Goal: Task Accomplishment & Management: Use online tool/utility

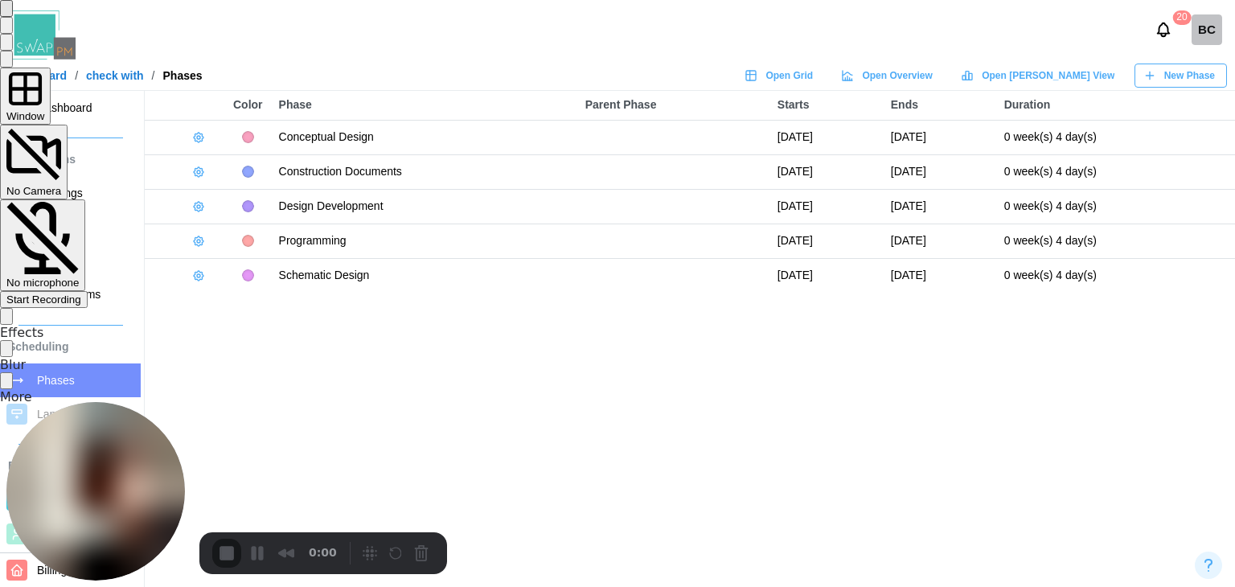
click at [81, 294] on span "Start Recording" at bounding box center [43, 300] width 75 height 12
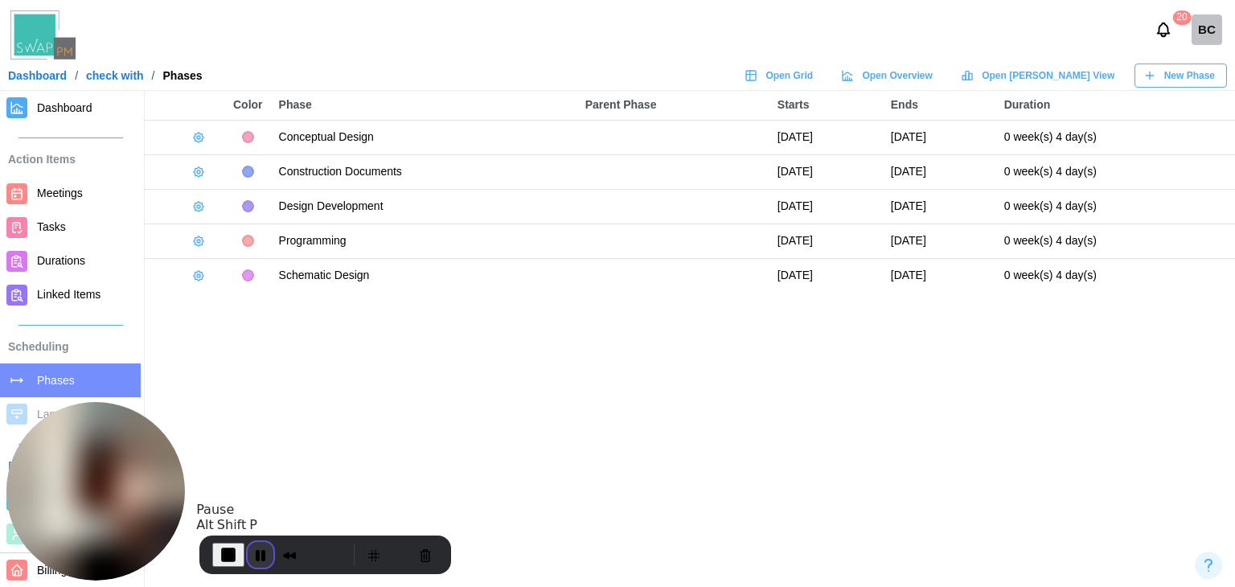
click at [251, 548] on button "Pause Recording" at bounding box center [261, 555] width 26 height 26
click at [250, 548] on span "Play Recording" at bounding box center [257, 554] width 19 height 19
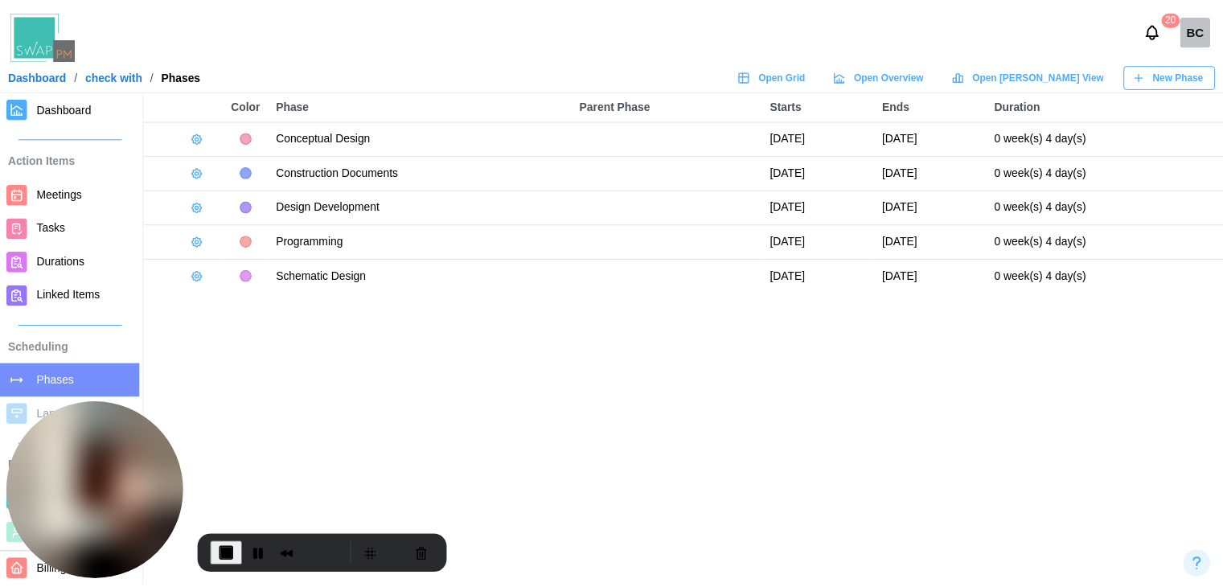
scroll to position [161, 0]
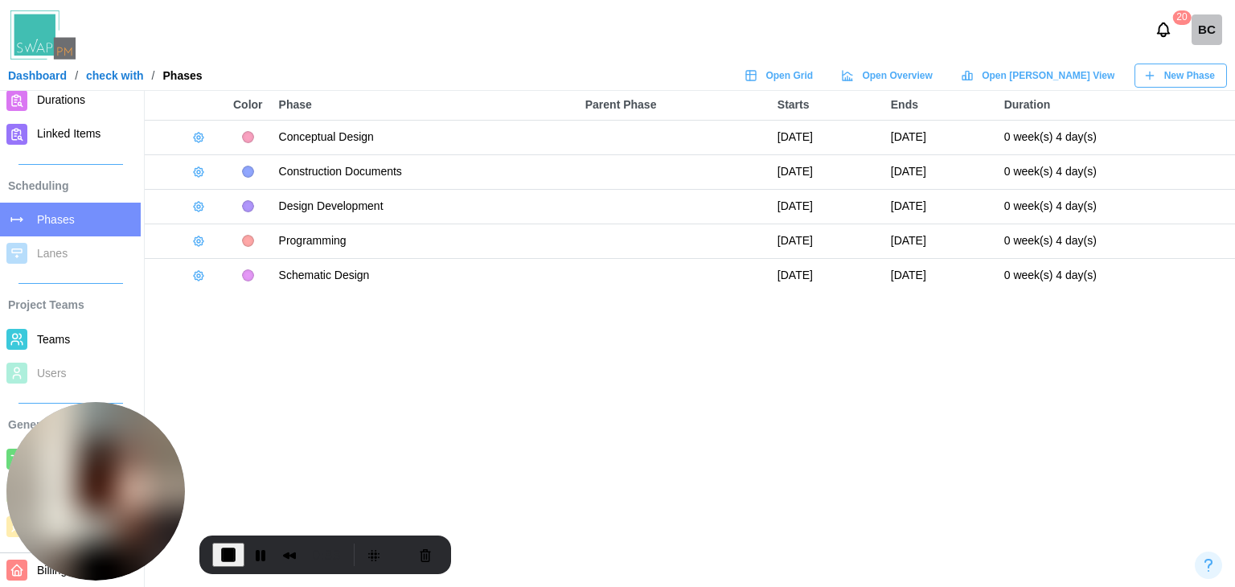
click at [23, 78] on link "Dashboard" at bounding box center [37, 75] width 59 height 11
drag, startPoint x: 23, startPoint y: 78, endPoint x: 148, endPoint y: 39, distance: 131.3
click at [148, 39] on div "20 BC" at bounding box center [617, 30] width 1235 height 60
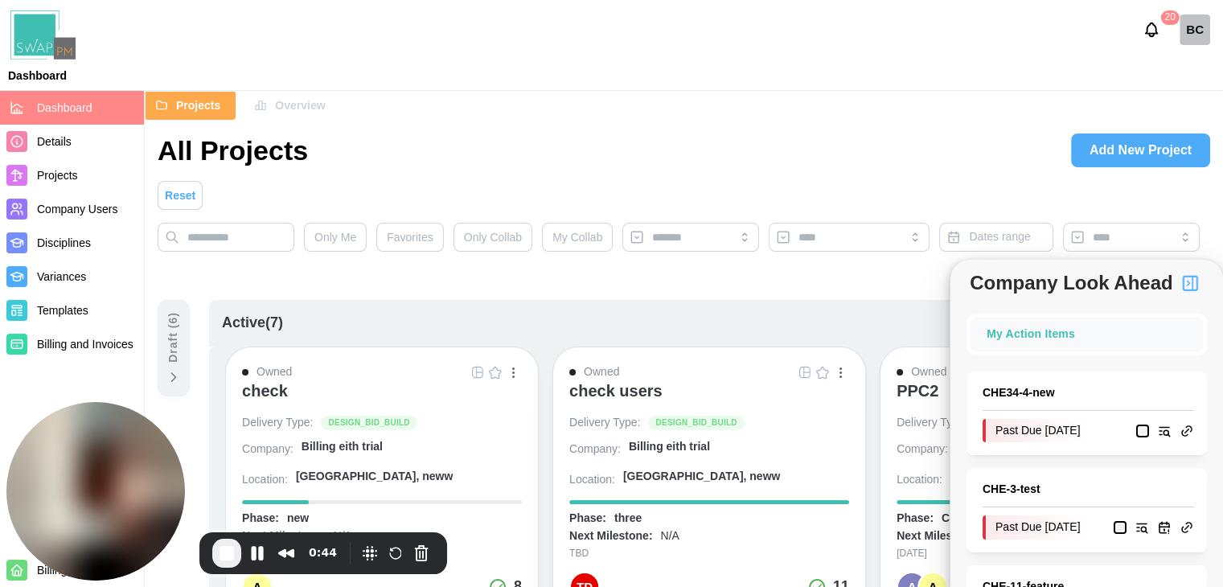
click at [645, 388] on div "check users" at bounding box center [615, 390] width 93 height 19
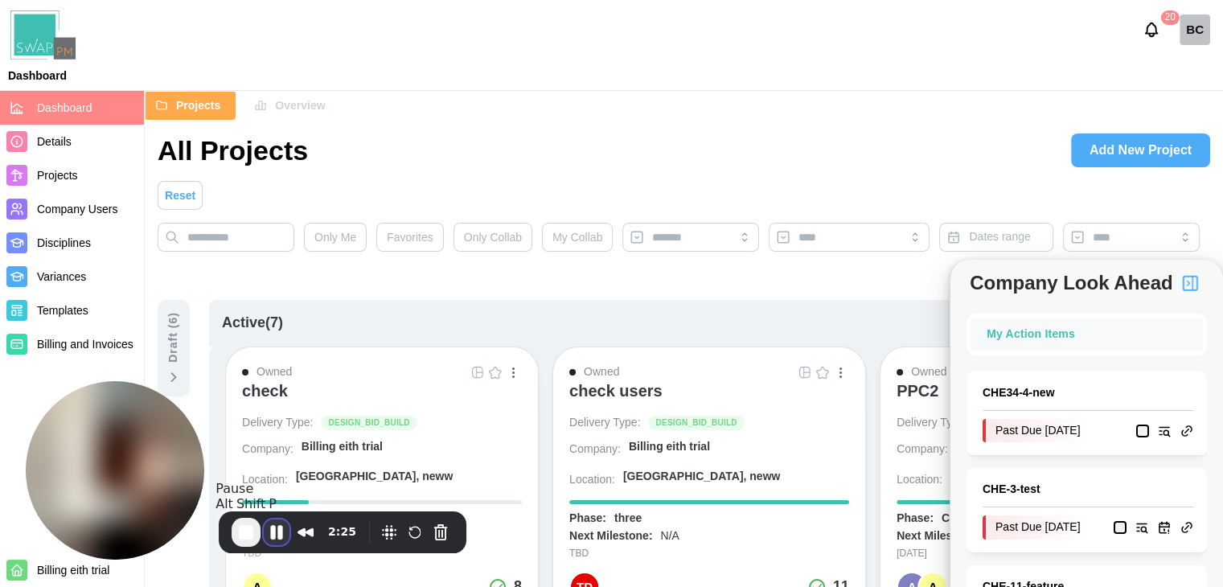
click at [286, 536] on button "Pause Recording" at bounding box center [277, 533] width 26 height 26
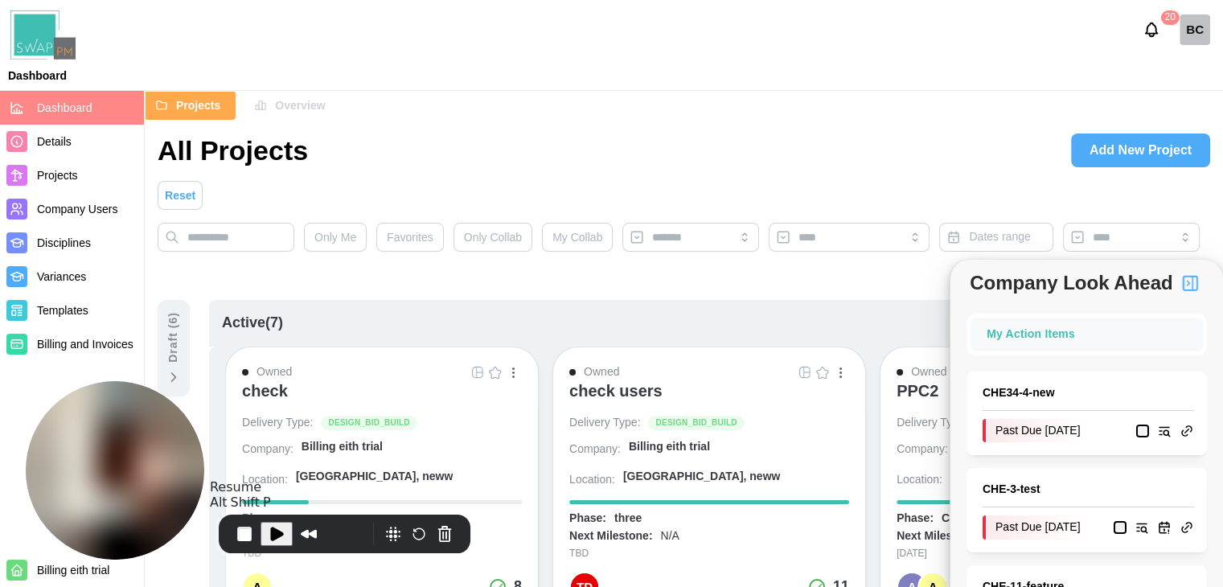
click at [286, 538] on button "Play Recording" at bounding box center [277, 534] width 32 height 24
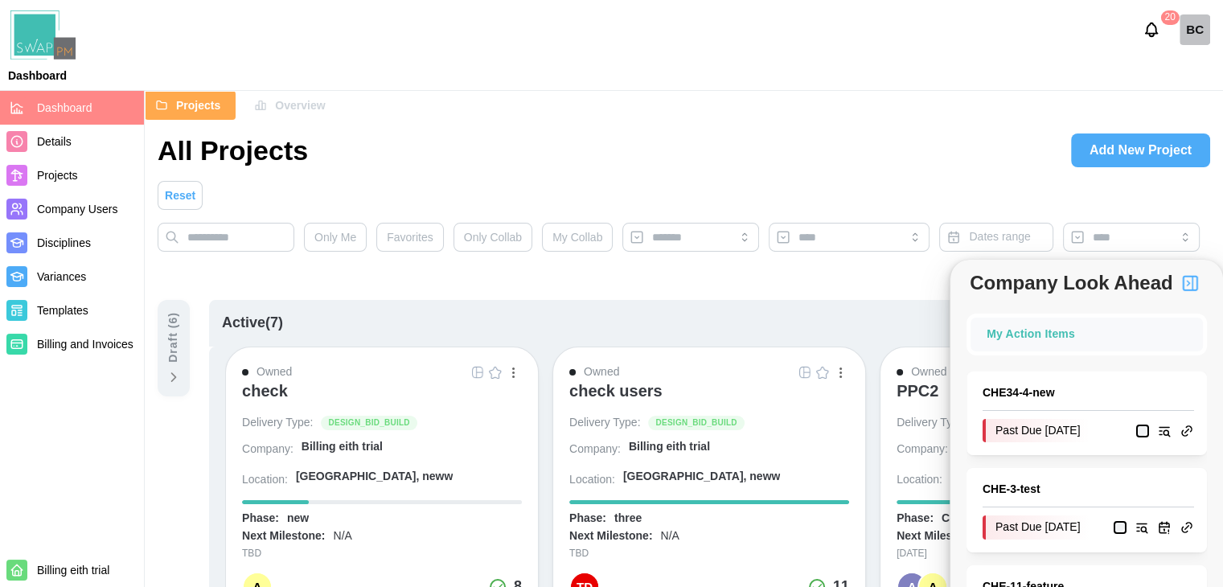
click at [181, 376] on icon at bounding box center [174, 377] width 16 height 16
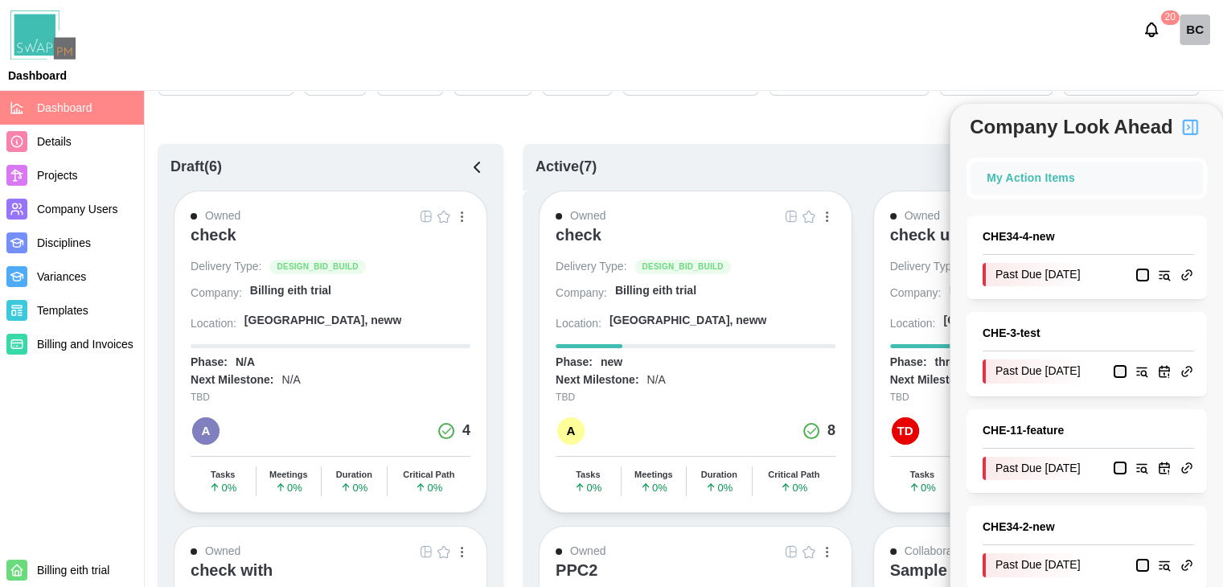
scroll to position [241, 0]
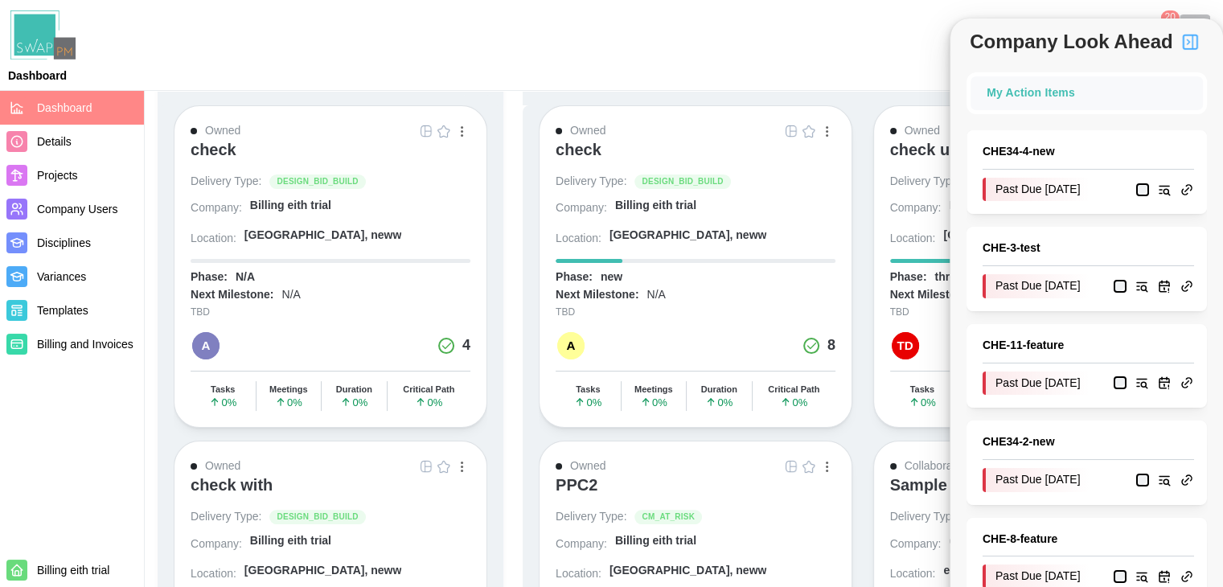
click at [232, 146] on div "check" at bounding box center [214, 149] width 46 height 19
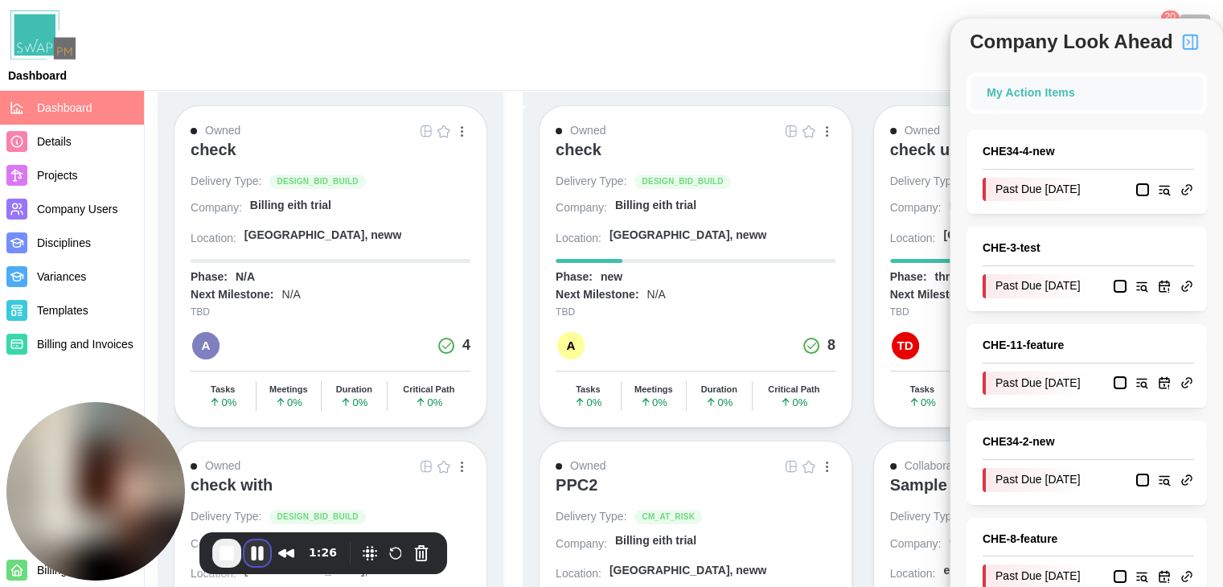
click at [254, 553] on button "Pause Recording" at bounding box center [257, 553] width 26 height 26
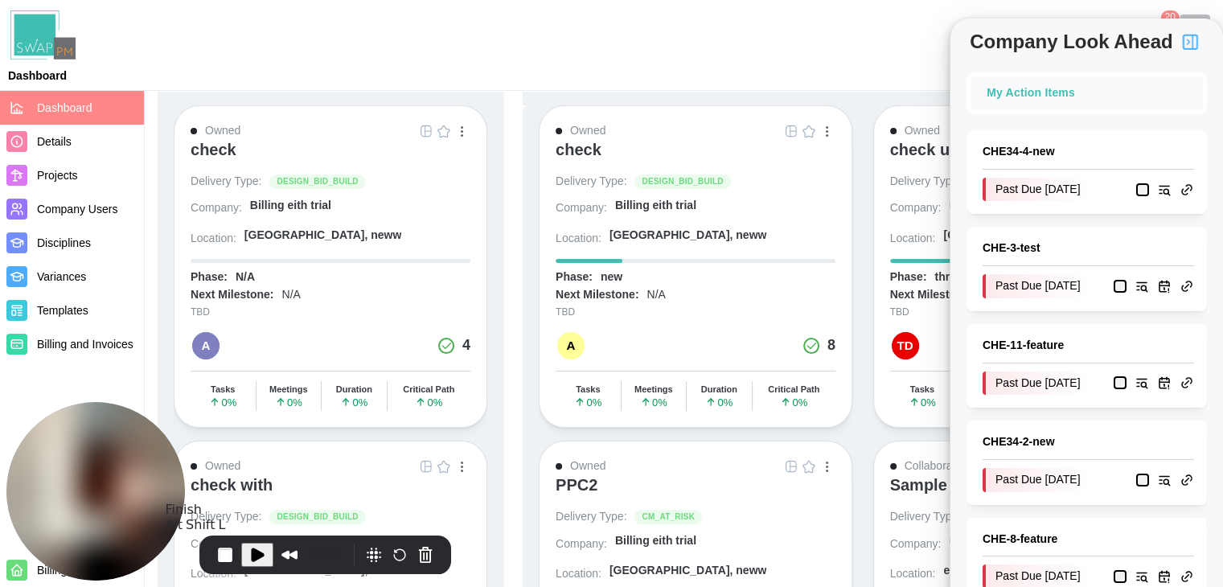
click at [248, 552] on span "Play Recording" at bounding box center [257, 554] width 19 height 19
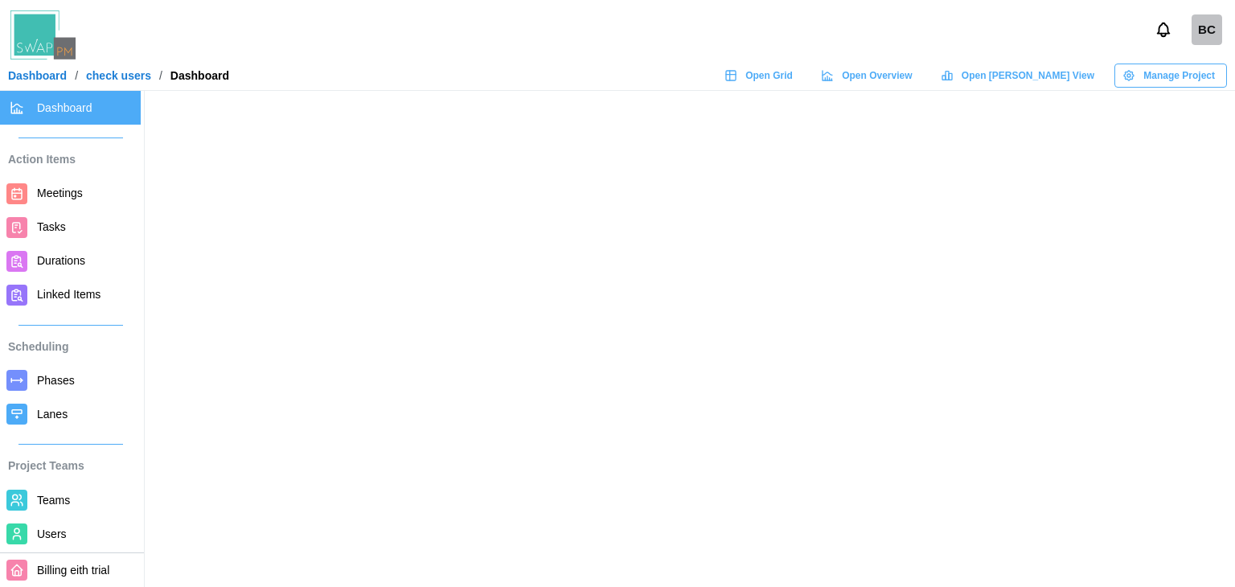
click at [47, 506] on span "Teams" at bounding box center [53, 500] width 33 height 13
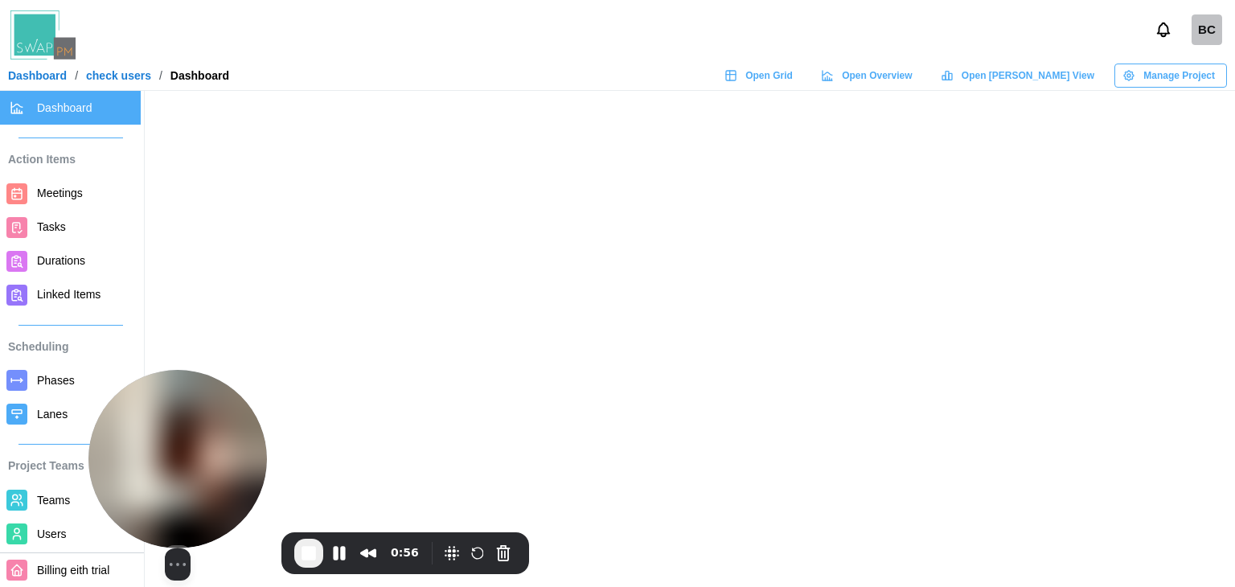
drag, startPoint x: 111, startPoint y: 483, endPoint x: 357, endPoint y: 512, distance: 247.8
click at [359, 511] on body "BC Dashboard / check users / Dashboard Open Grid Open Overview Open Gantt View …" at bounding box center [617, 293] width 1235 height 587
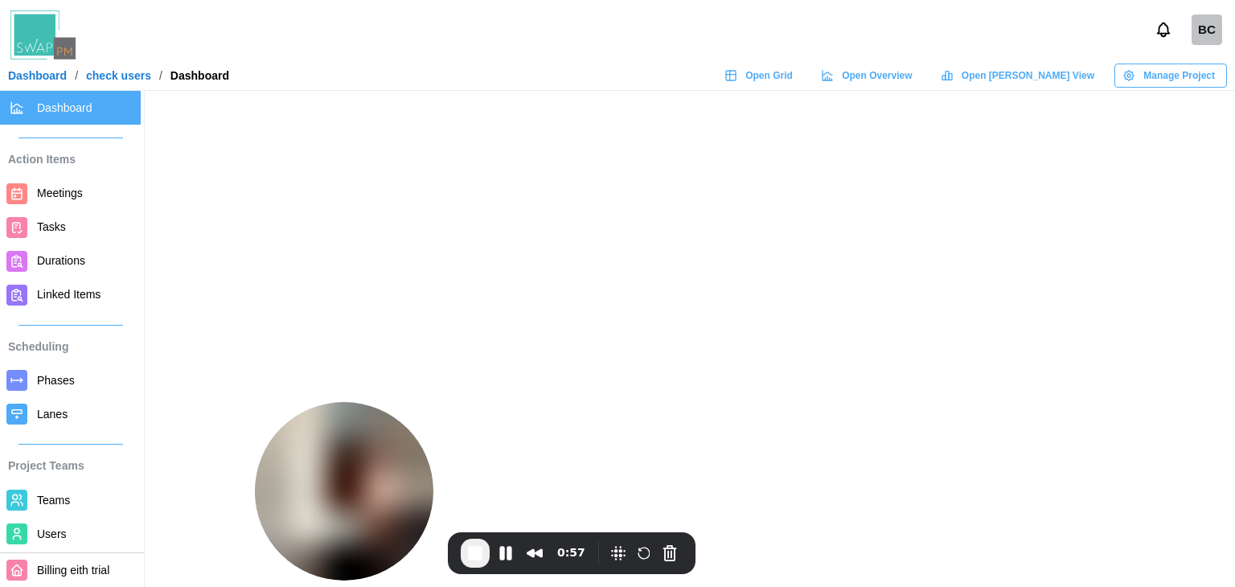
click at [43, 494] on span "Teams" at bounding box center [53, 500] width 33 height 13
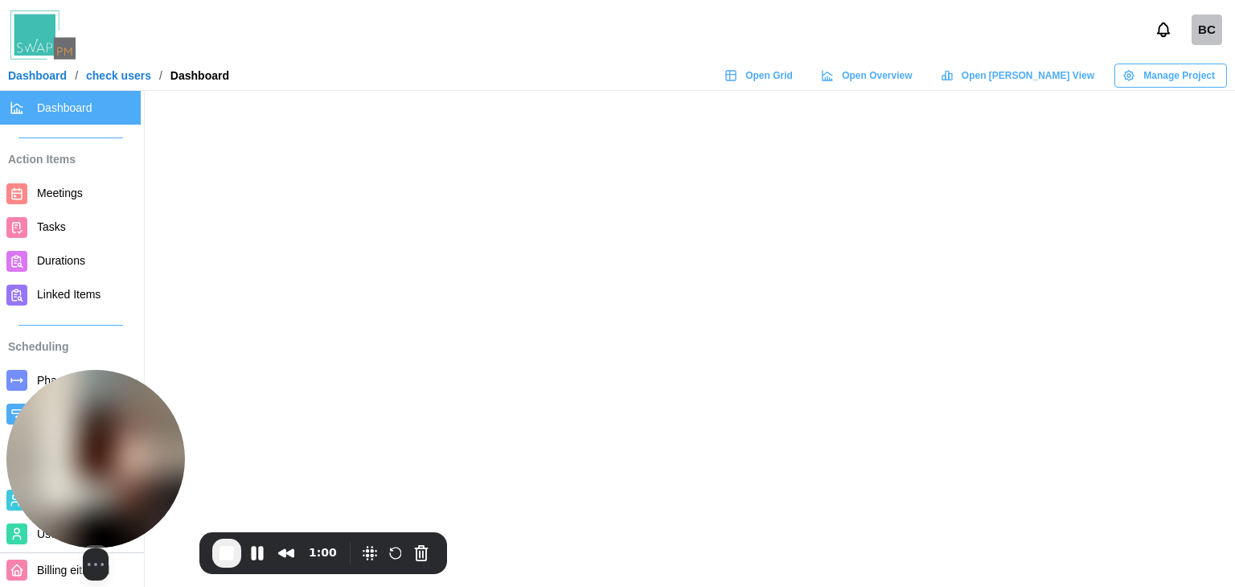
drag, startPoint x: 341, startPoint y: 472, endPoint x: 55, endPoint y: 480, distance: 286.4
click at [55, 480] on img at bounding box center [95, 459] width 179 height 179
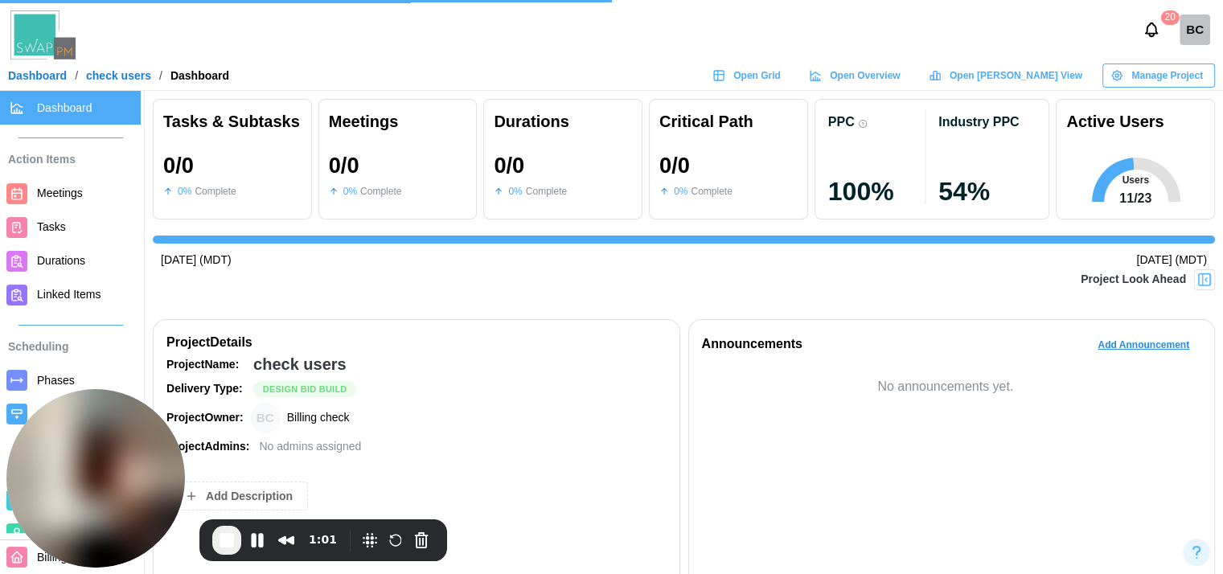
scroll to position [241, 0]
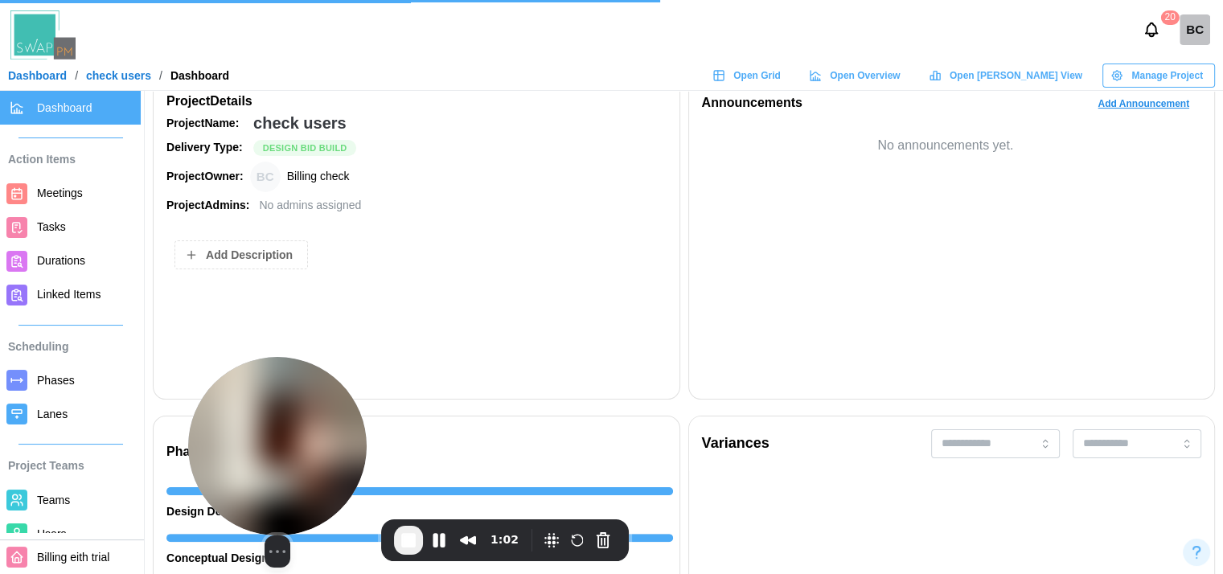
drag, startPoint x: 129, startPoint y: 426, endPoint x: 295, endPoint y: 460, distance: 169.9
click at [295, 460] on img at bounding box center [277, 446] width 179 height 179
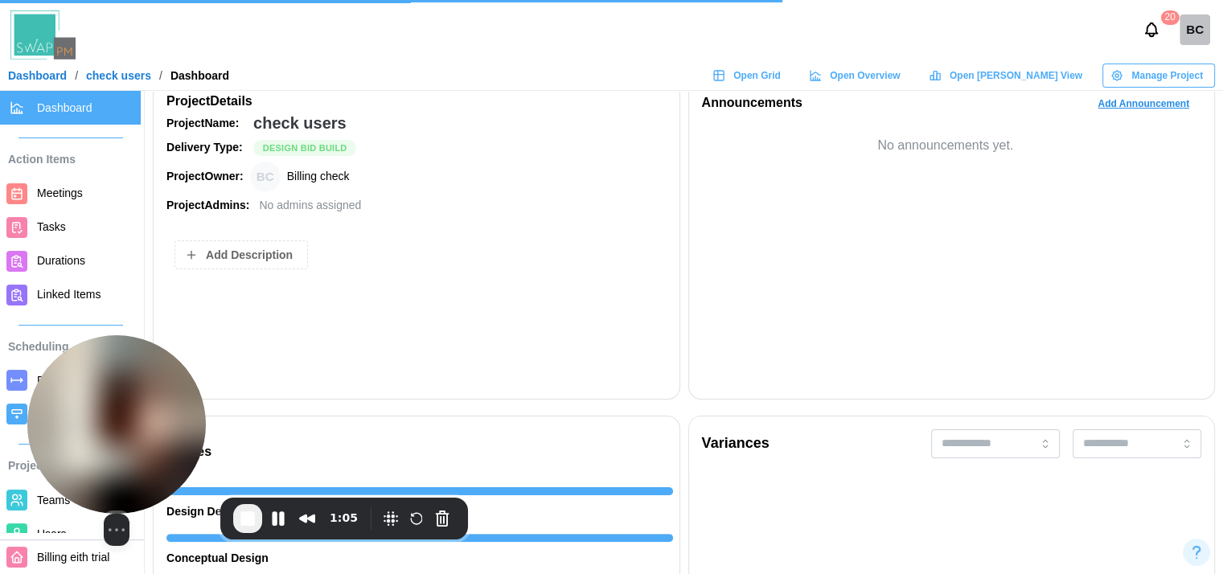
drag, startPoint x: 254, startPoint y: 455, endPoint x: 95, endPoint y: 432, distance: 160.9
click at [95, 432] on img at bounding box center [116, 424] width 179 height 179
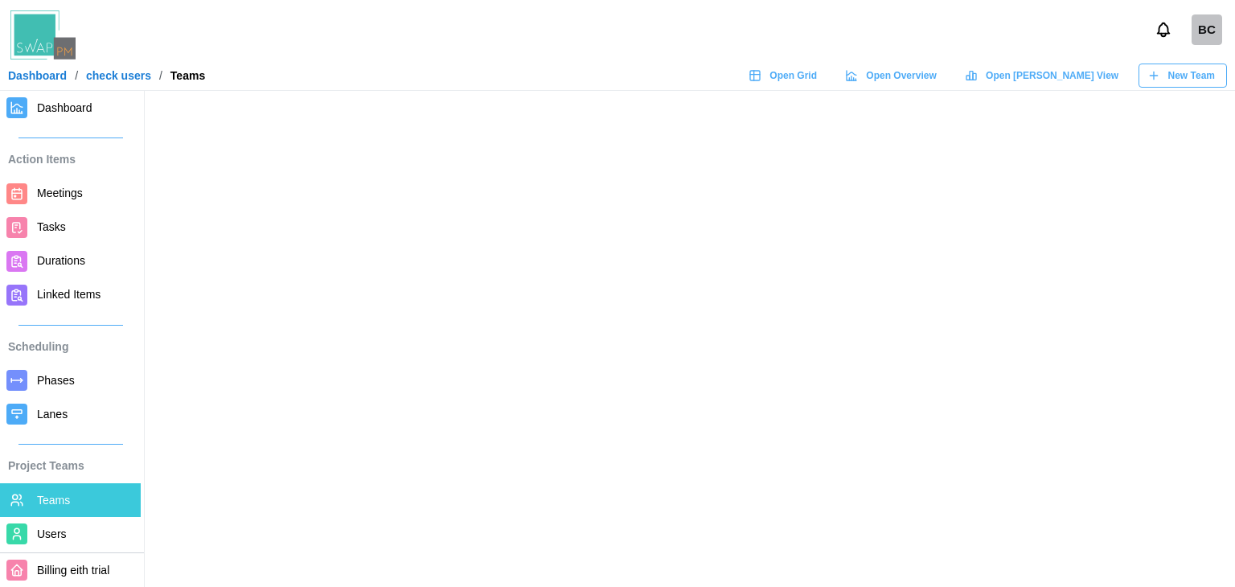
click at [1189, 84] on span "New Team" at bounding box center [1192, 75] width 47 height 23
click at [1160, 74] on icon "button" at bounding box center [1154, 75] width 13 height 13
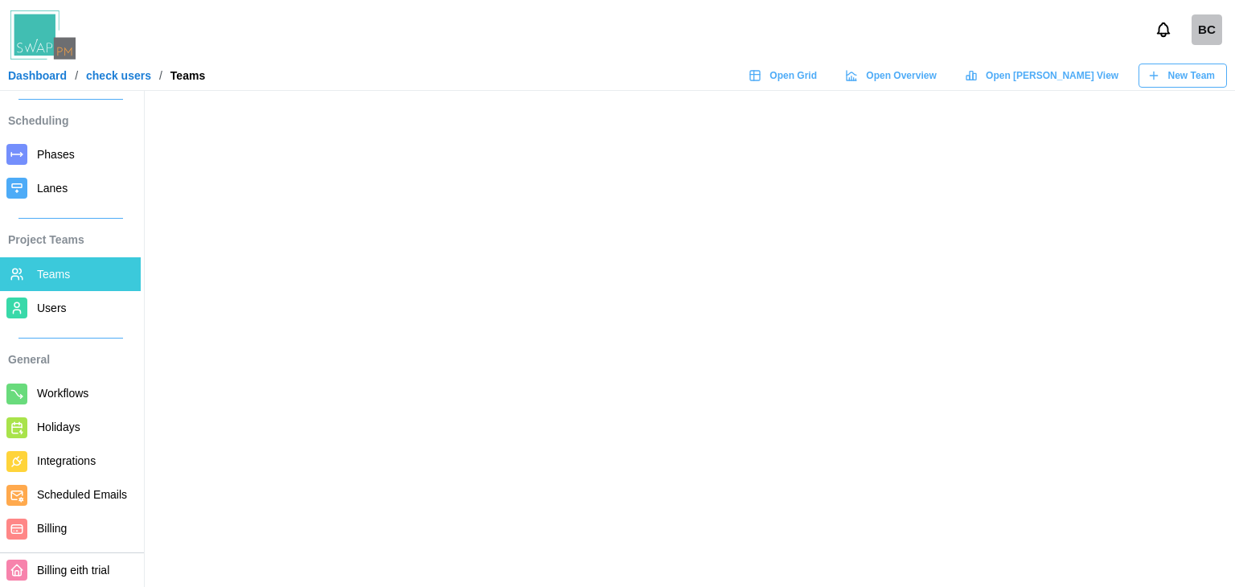
scroll to position [244, 0]
click at [1157, 71] on icon "button" at bounding box center [1154, 75] width 13 height 13
click at [1150, 68] on div "New Team" at bounding box center [1182, 75] width 68 height 23
click at [1186, 75] on span "New Team" at bounding box center [1192, 75] width 47 height 23
click at [35, 291] on link "Users" at bounding box center [70, 308] width 141 height 34
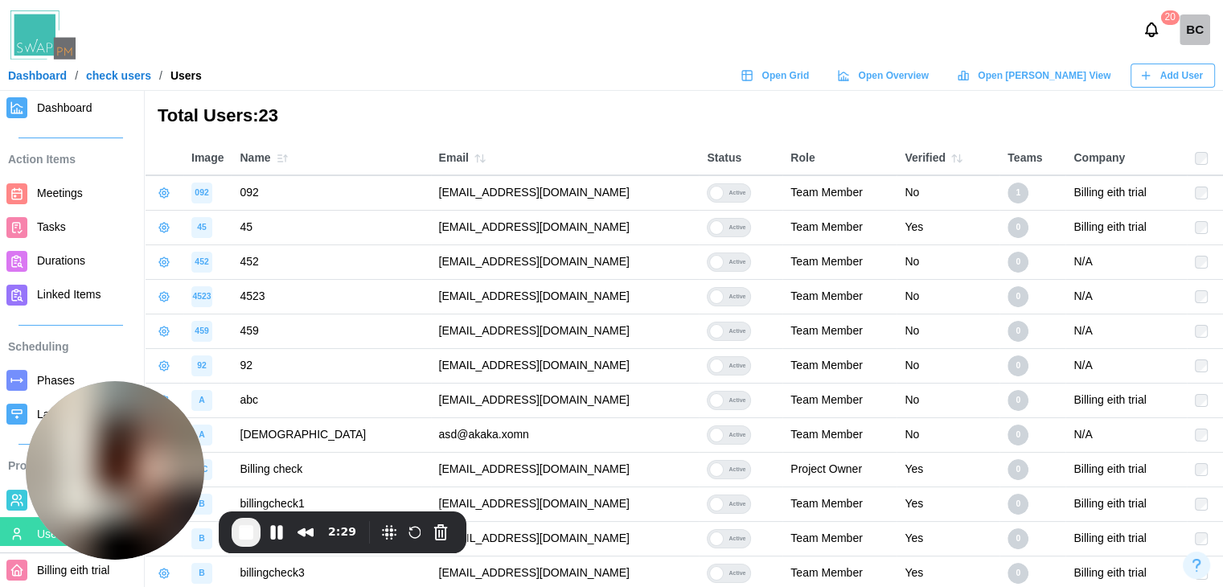
click at [1154, 68] on div "Add User" at bounding box center [1172, 75] width 64 height 23
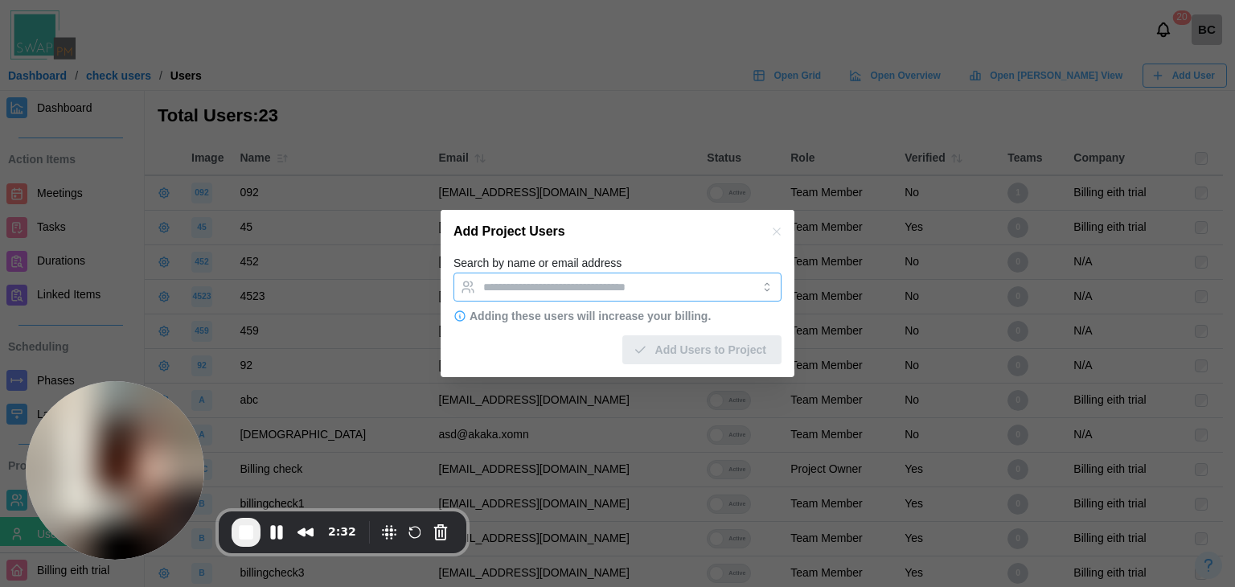
click at [614, 292] on input "Search by name or email address" at bounding box center [603, 287] width 240 height 13
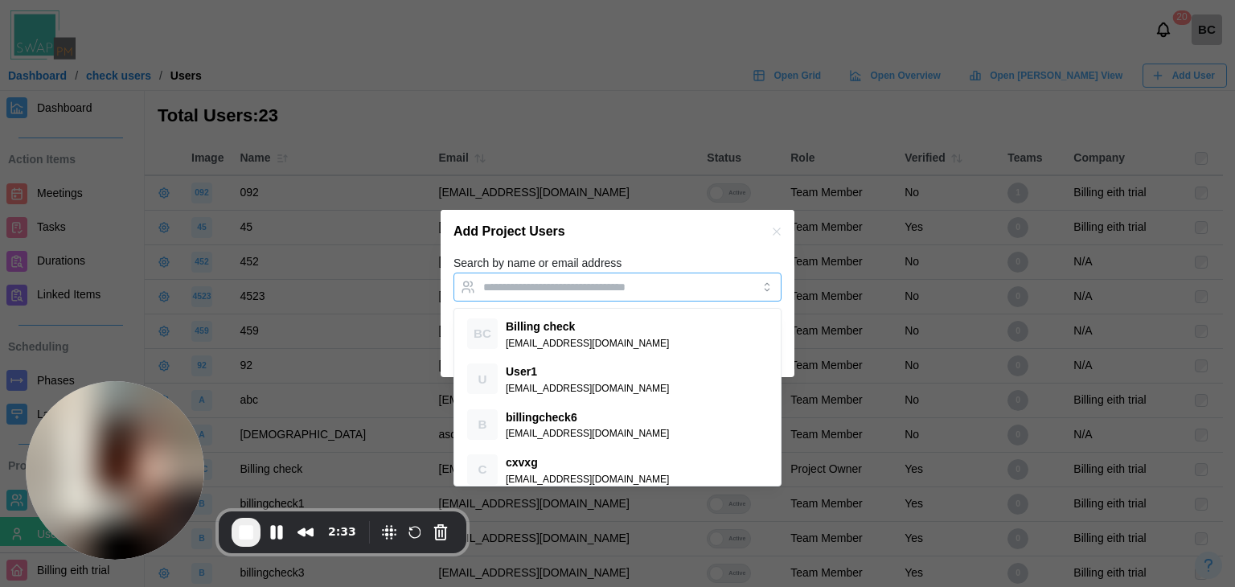
paste input "**********"
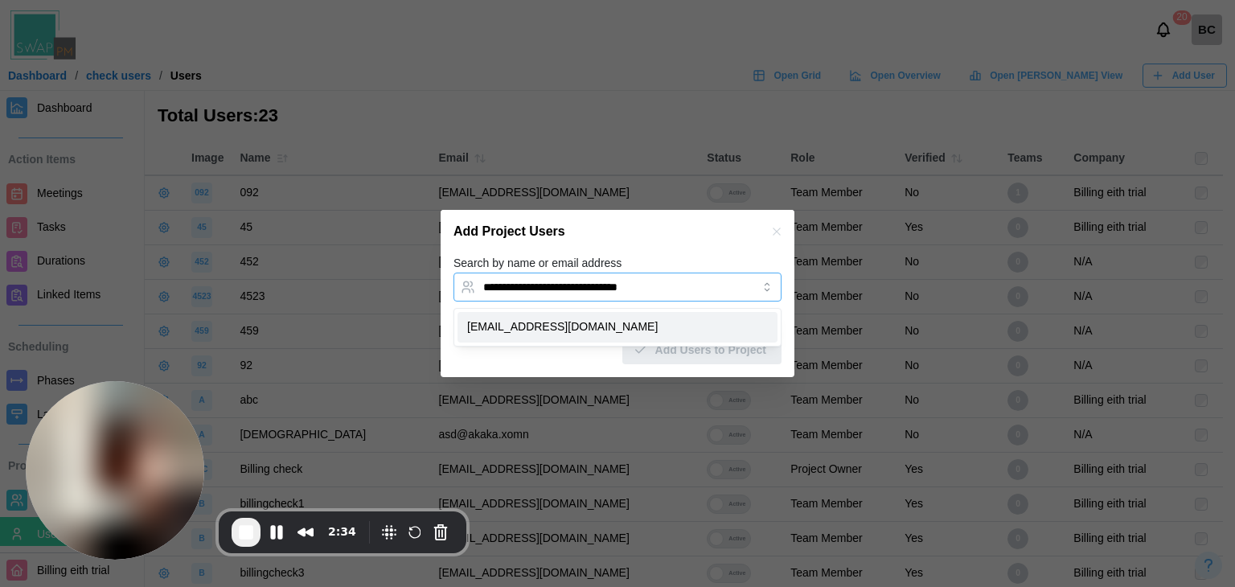
click at [635, 333] on div "[EMAIL_ADDRESS][DOMAIN_NAME]" at bounding box center [618, 327] width 320 height 31
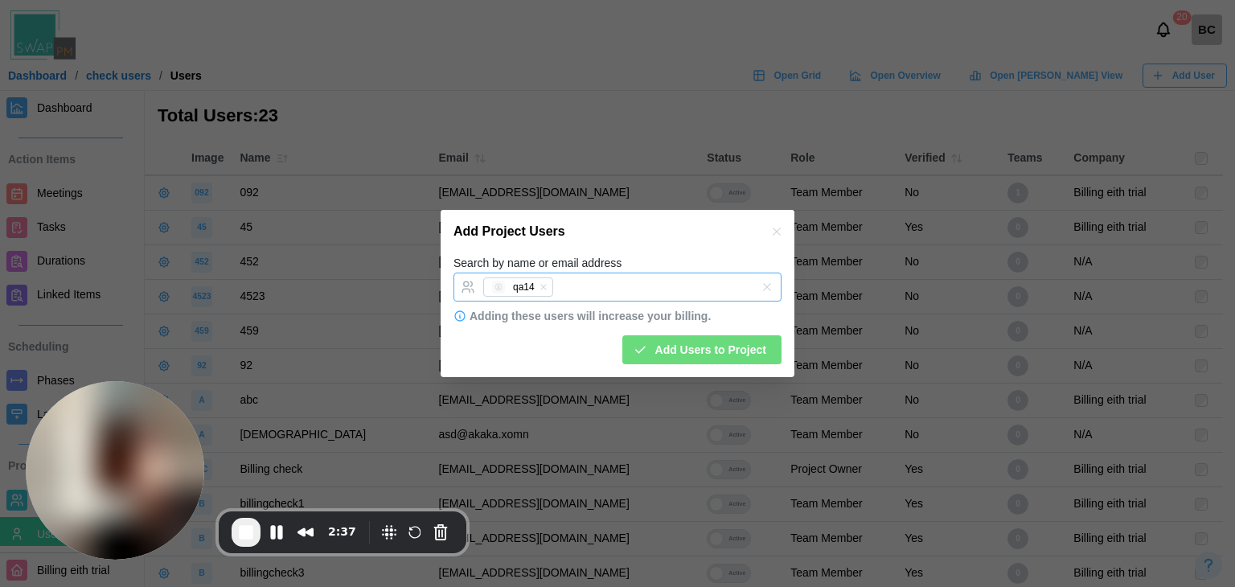
click at [545, 281] on button "button" at bounding box center [544, 287] width 18 height 18
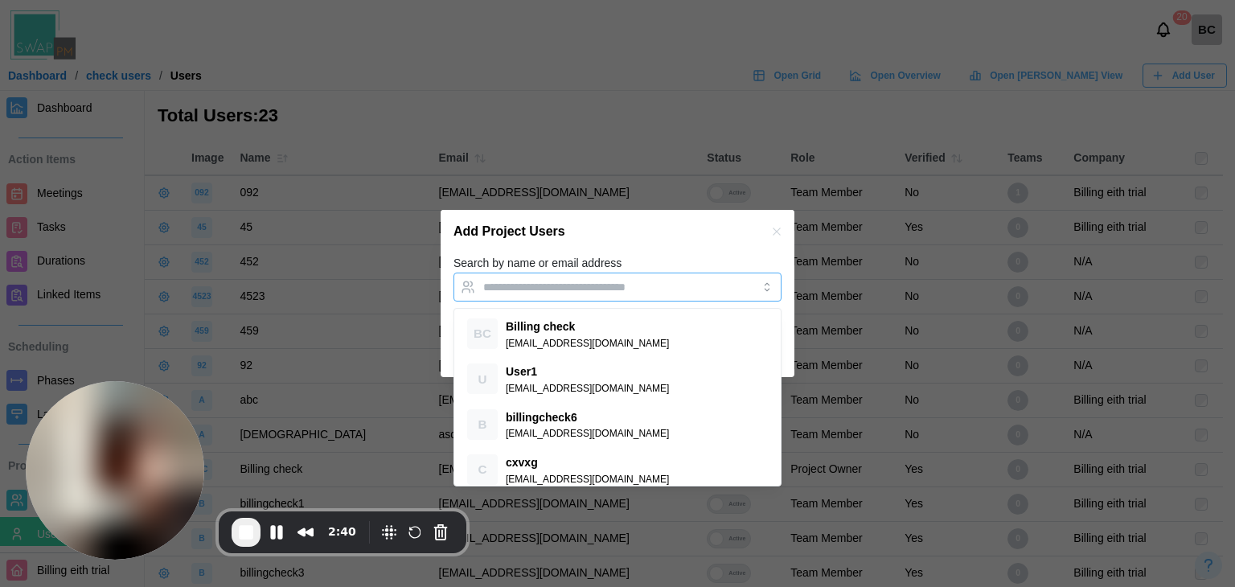
click at [540, 292] on input "Search by name or email address" at bounding box center [603, 287] width 240 height 13
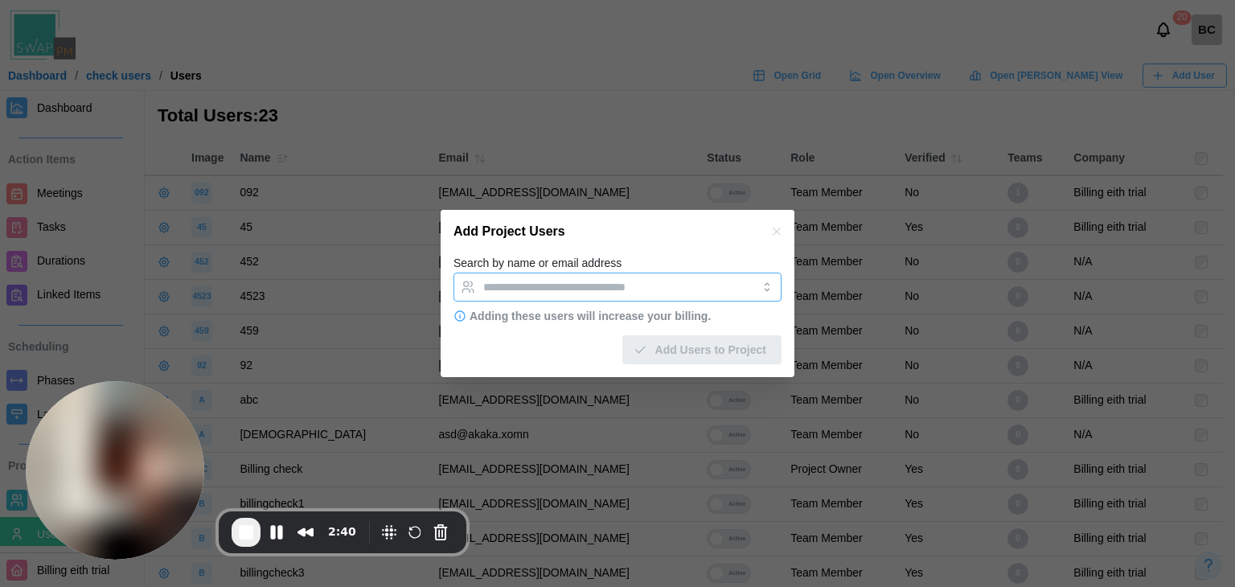
paste input "**********"
type input "**********"
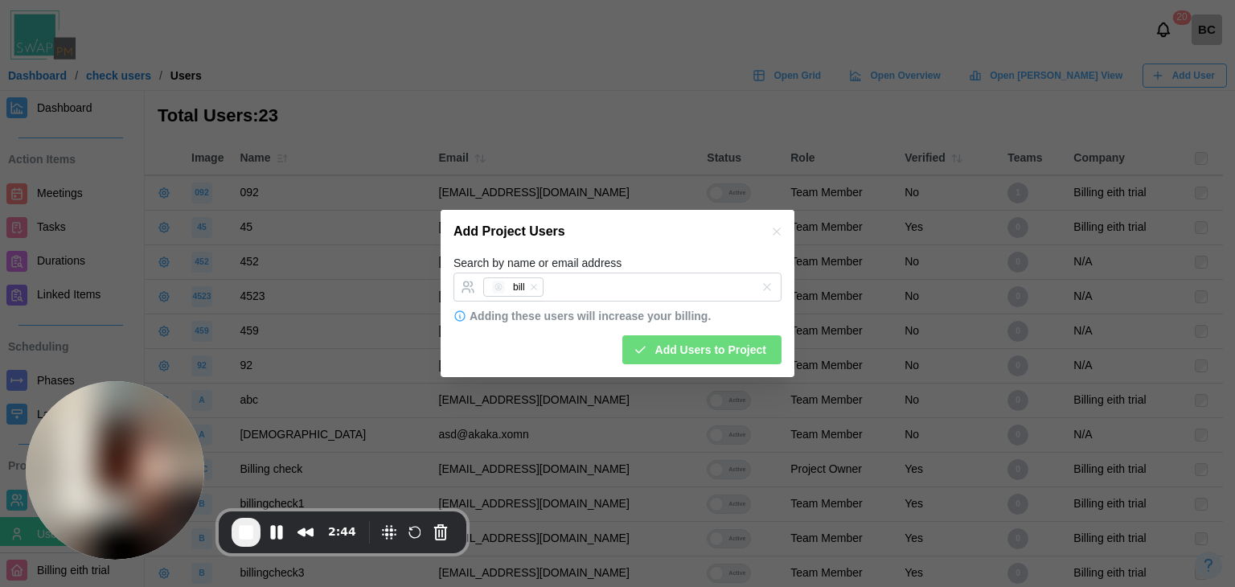
click at [692, 347] on span "Add Users to Project" at bounding box center [710, 349] width 111 height 27
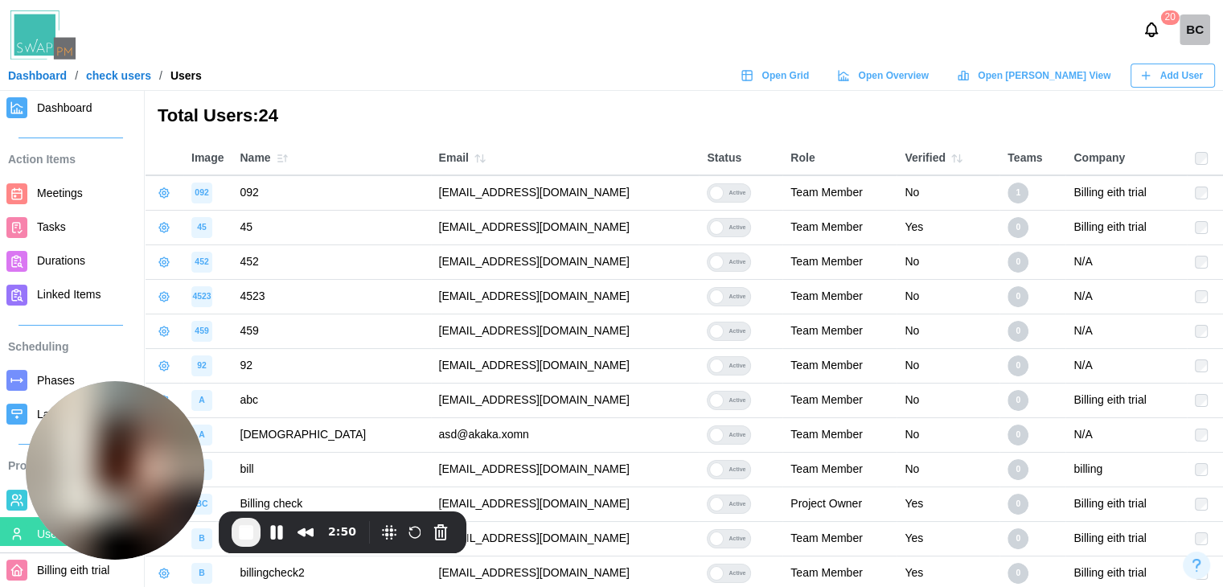
click at [51, 107] on span "Dashboard" at bounding box center [64, 107] width 55 height 13
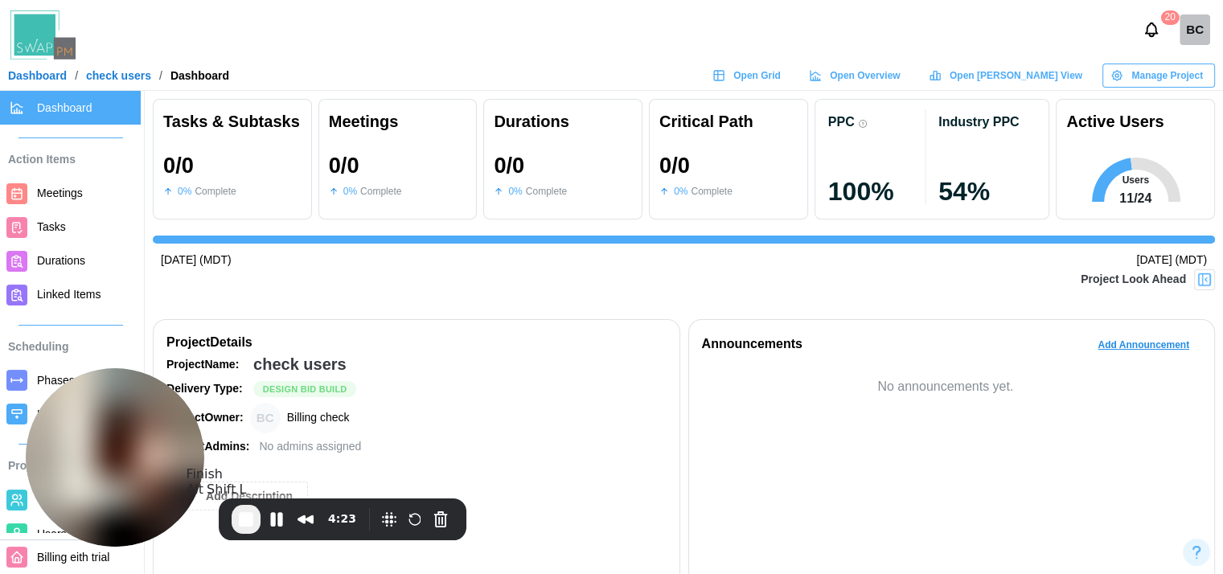
click at [242, 528] on span "End Recording" at bounding box center [245, 519] width 19 height 19
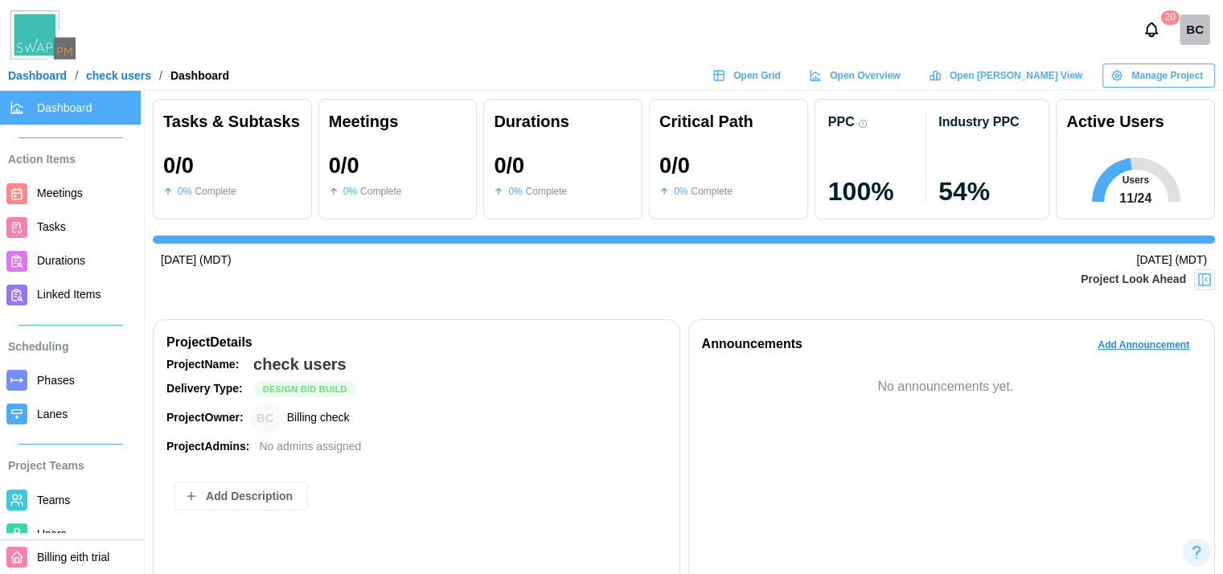
click at [68, 525] on span "Users" at bounding box center [85, 534] width 97 height 20
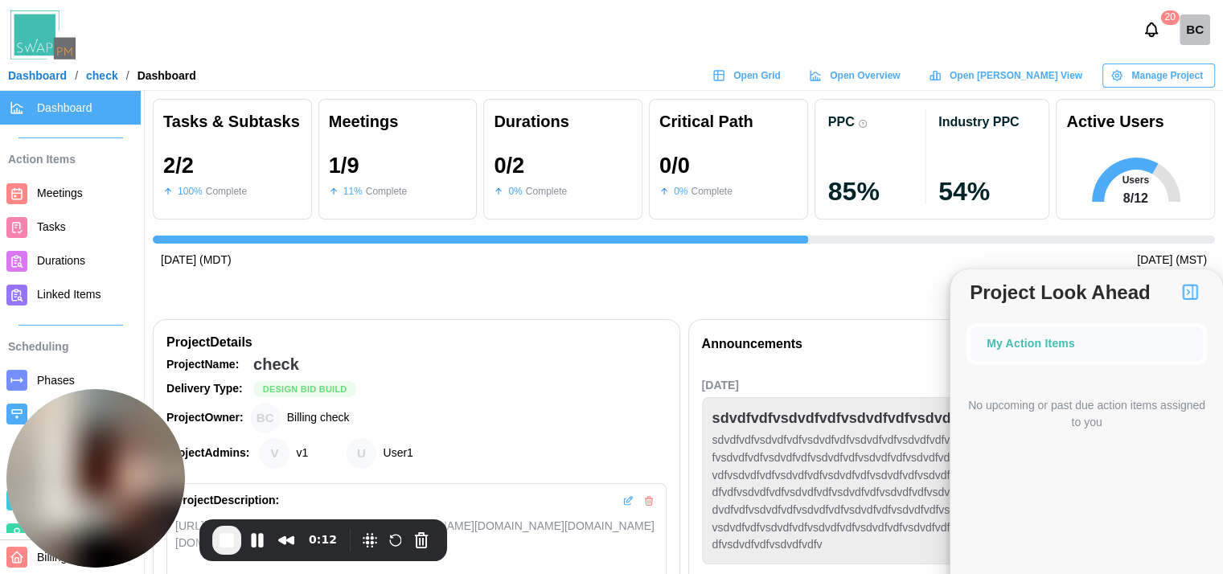
scroll to position [0, 2187]
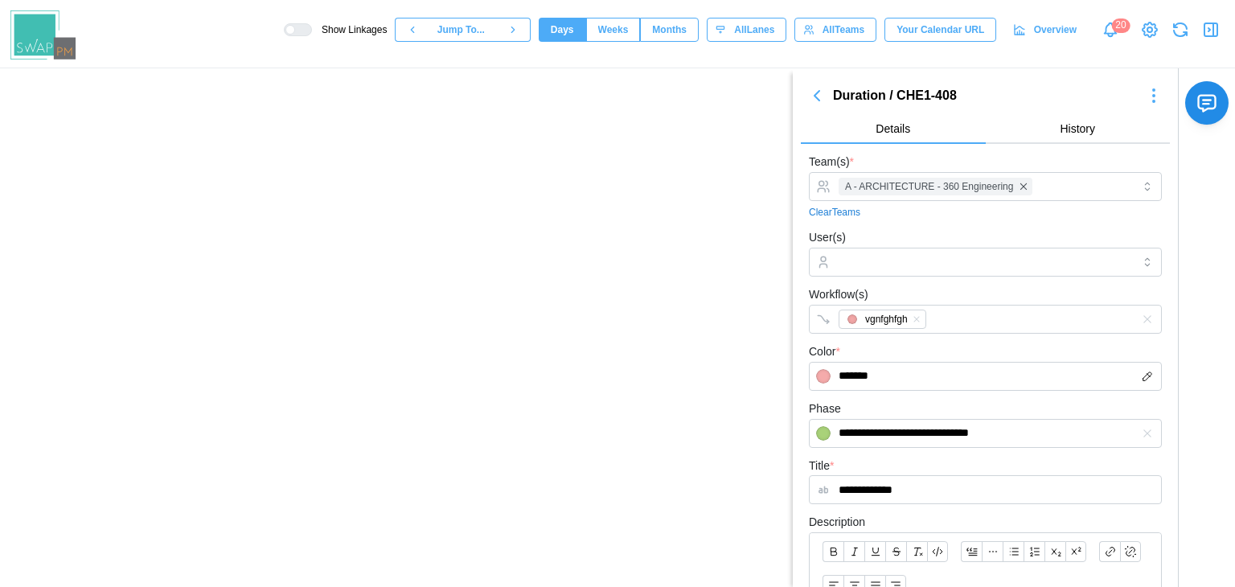
scroll to position [0, 15579]
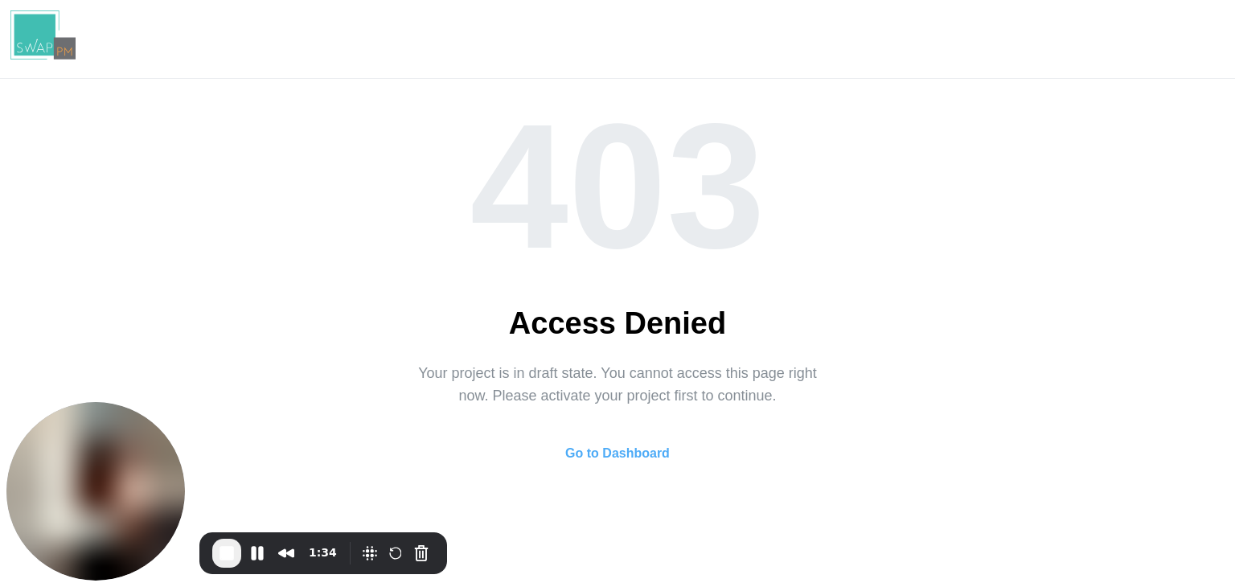
click at [647, 470] on span "Go to Dashboard" at bounding box center [617, 453] width 105 height 32
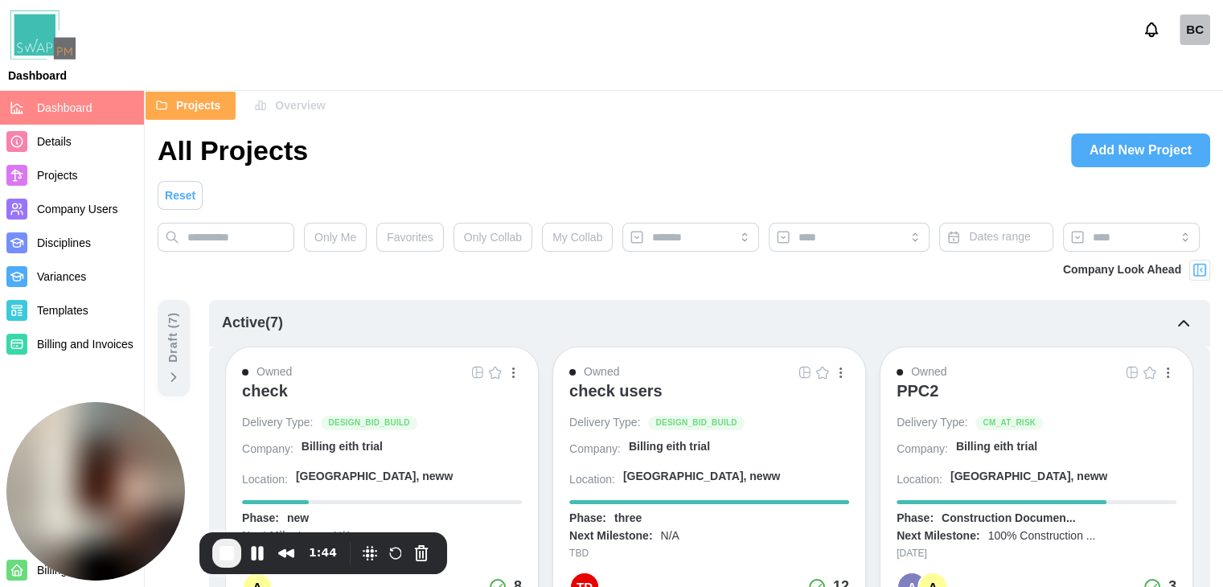
click at [219, 544] on span "End Recording" at bounding box center [226, 553] width 19 height 19
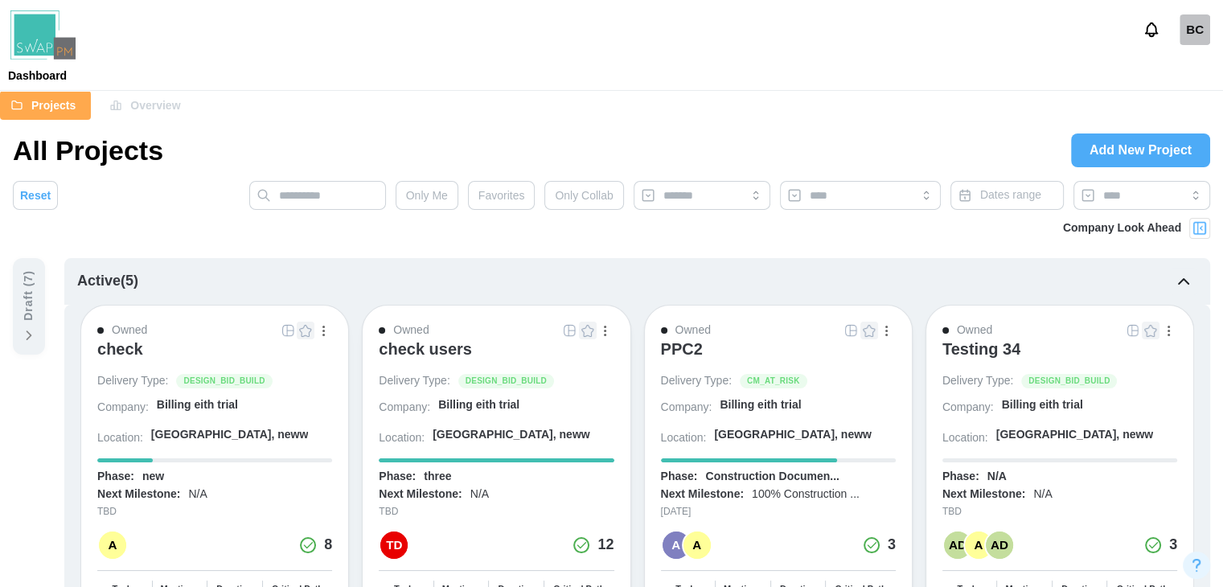
click at [1128, 144] on span "Add New Project" at bounding box center [1141, 150] width 102 height 32
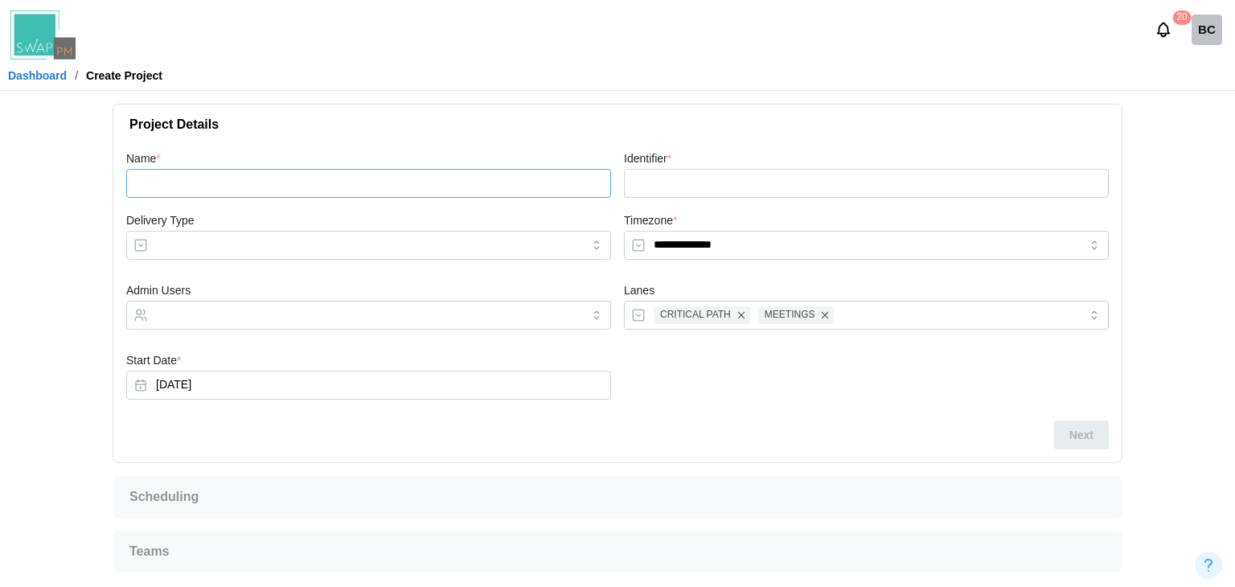
click at [518, 196] on input "Name *" at bounding box center [368, 183] width 485 height 29
type input "******"
type input "***"
type input "******"
click at [379, 243] on input "Delivery Type" at bounding box center [368, 245] width 485 height 29
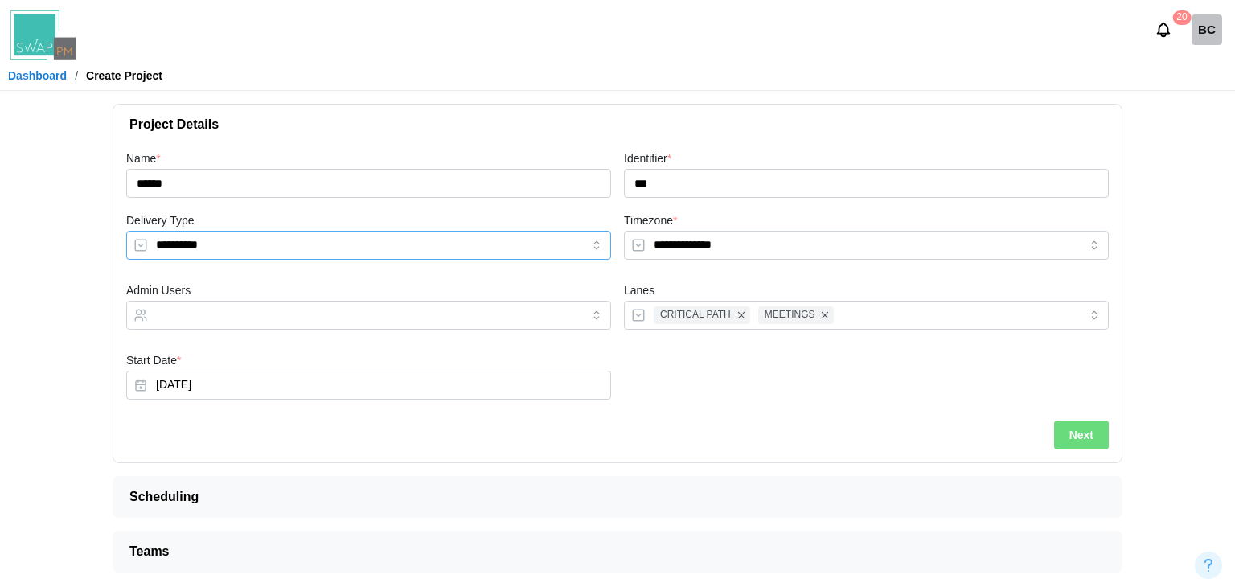
type input "**********"
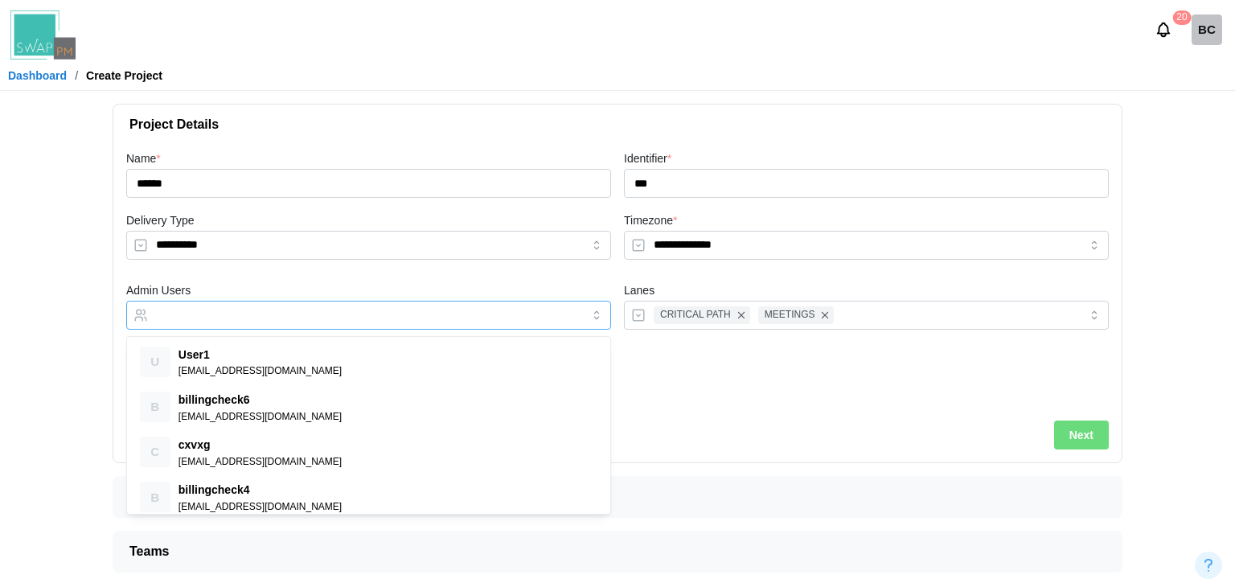
click at [373, 309] on input "Admin Users" at bounding box center [354, 315] width 396 height 13
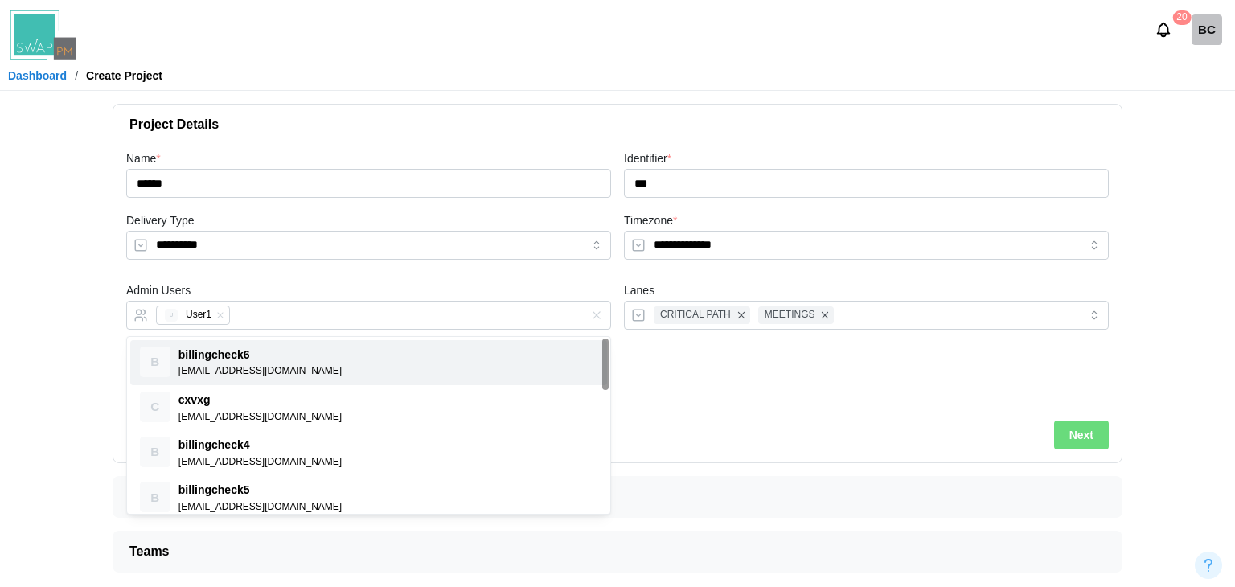
drag, startPoint x: 1069, startPoint y: 411, endPoint x: 1073, endPoint y: 420, distance: 9.7
click at [1069, 410] on div at bounding box center [867, 379] width 498 height 70
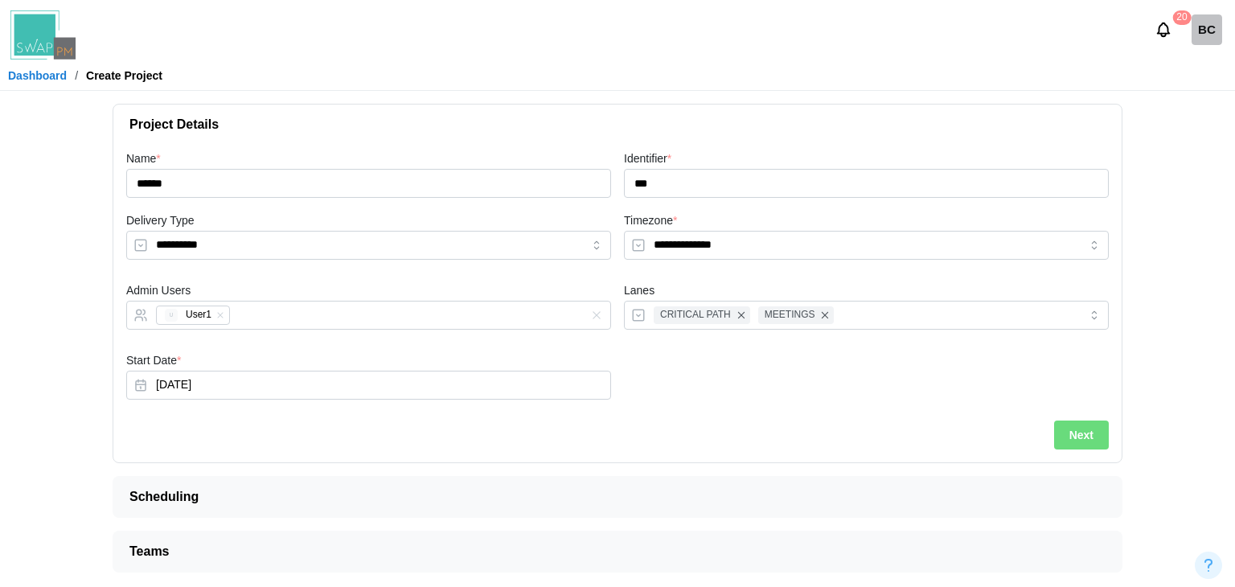
click at [1077, 426] on span "Next" at bounding box center [1082, 434] width 24 height 27
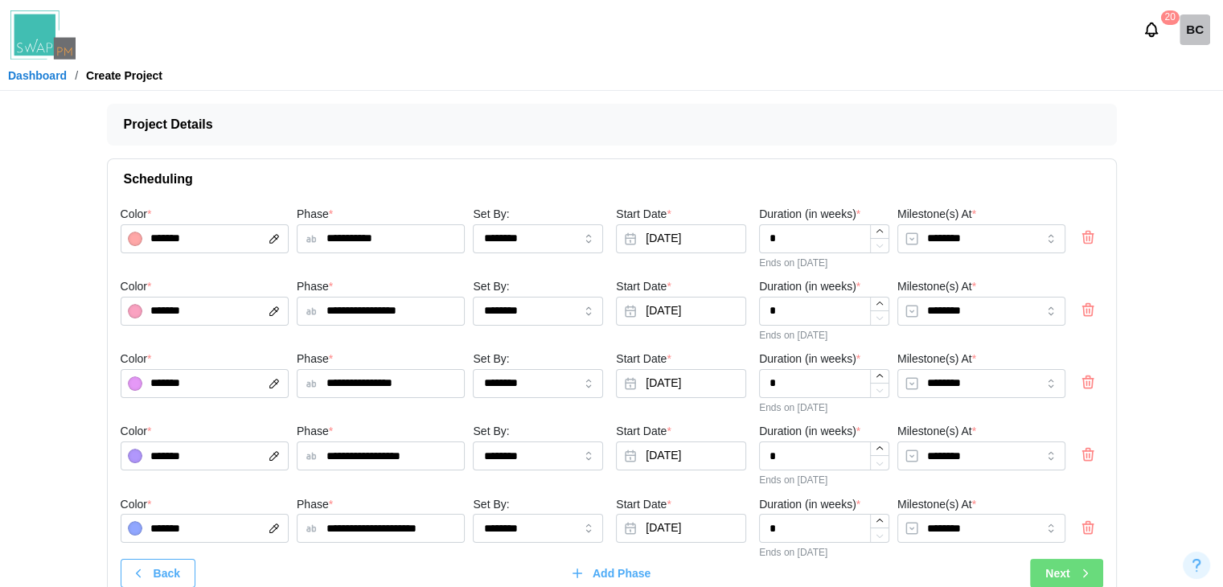
click at [1081, 565] on div "Next" at bounding box center [1068, 573] width 47 height 27
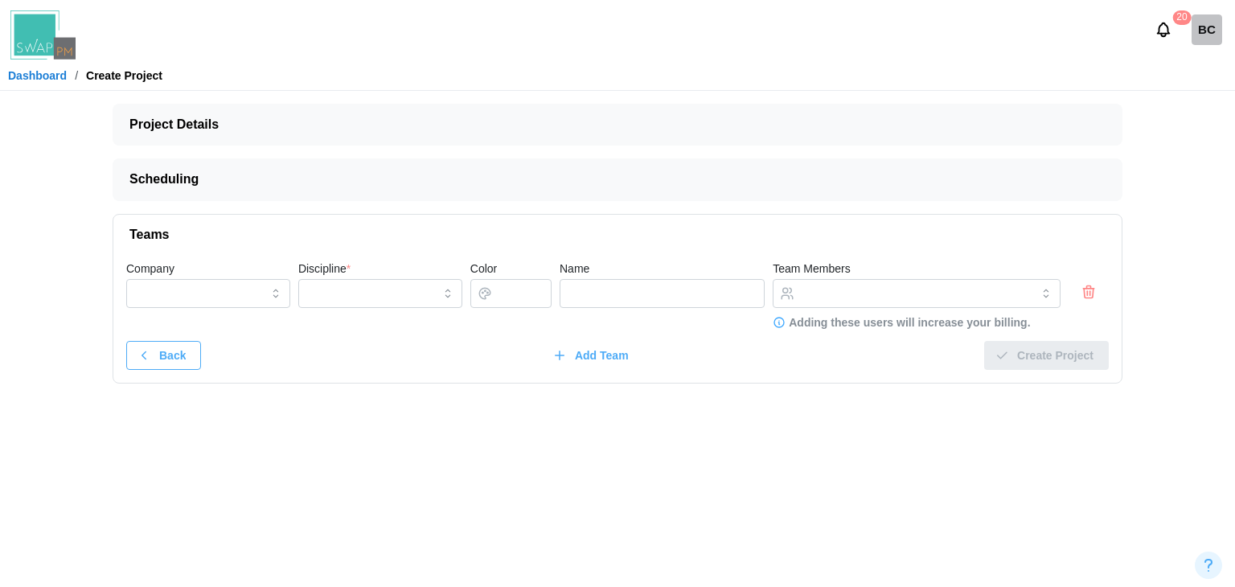
click at [1098, 294] on div at bounding box center [1089, 292] width 40 height 18
click at [1095, 294] on icon "button" at bounding box center [1089, 291] width 16 height 19
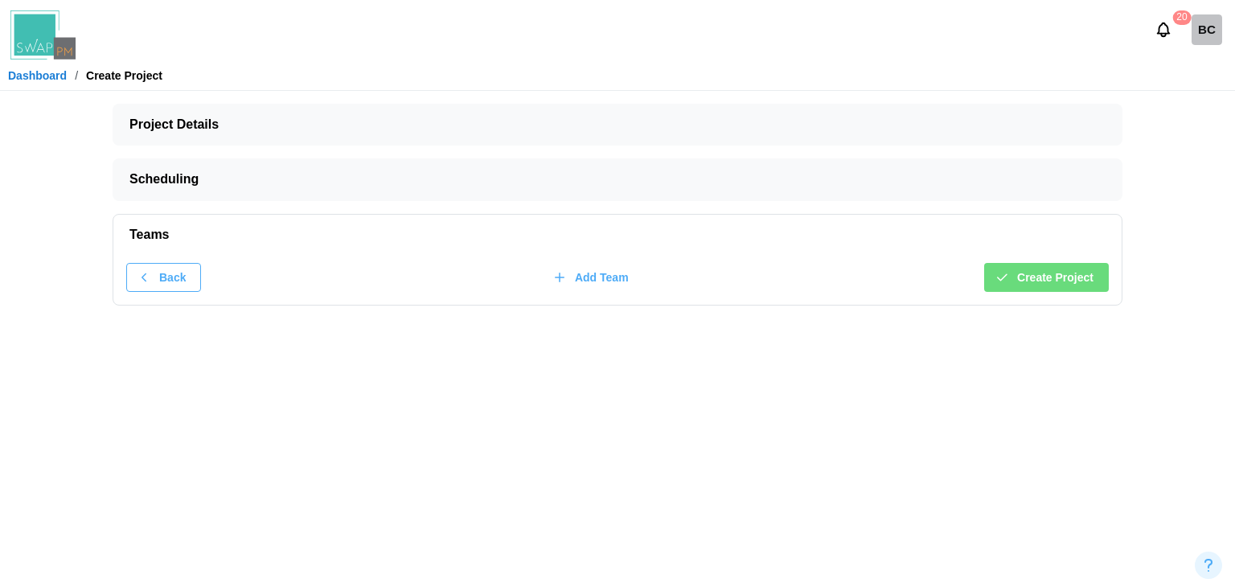
click at [1070, 269] on span "Create Project" at bounding box center [1055, 277] width 76 height 27
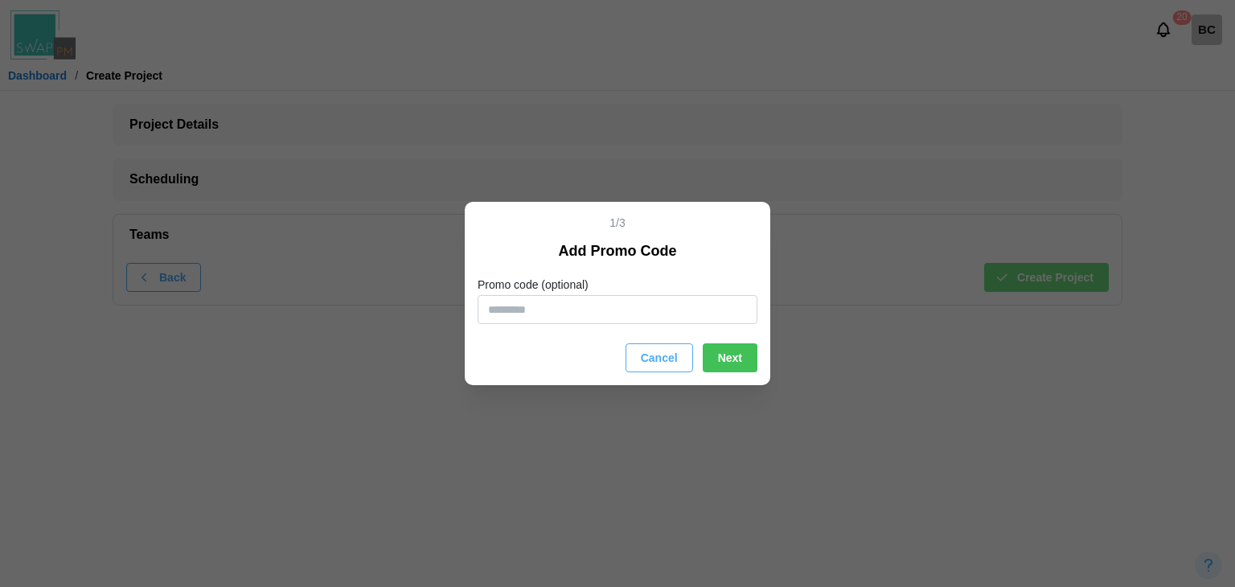
click at [634, 314] on input "Promo code (optional)" at bounding box center [618, 309] width 280 height 29
click at [730, 354] on span "Next" at bounding box center [730, 357] width 24 height 27
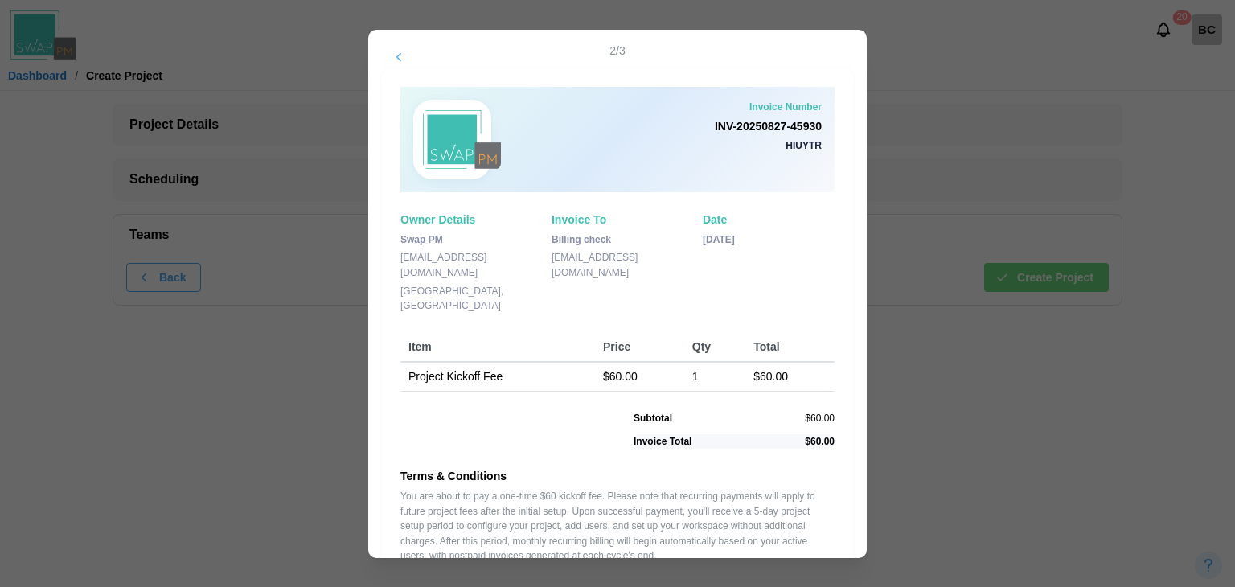
click at [399, 55] on icon "button" at bounding box center [399, 56] width 4 height 7
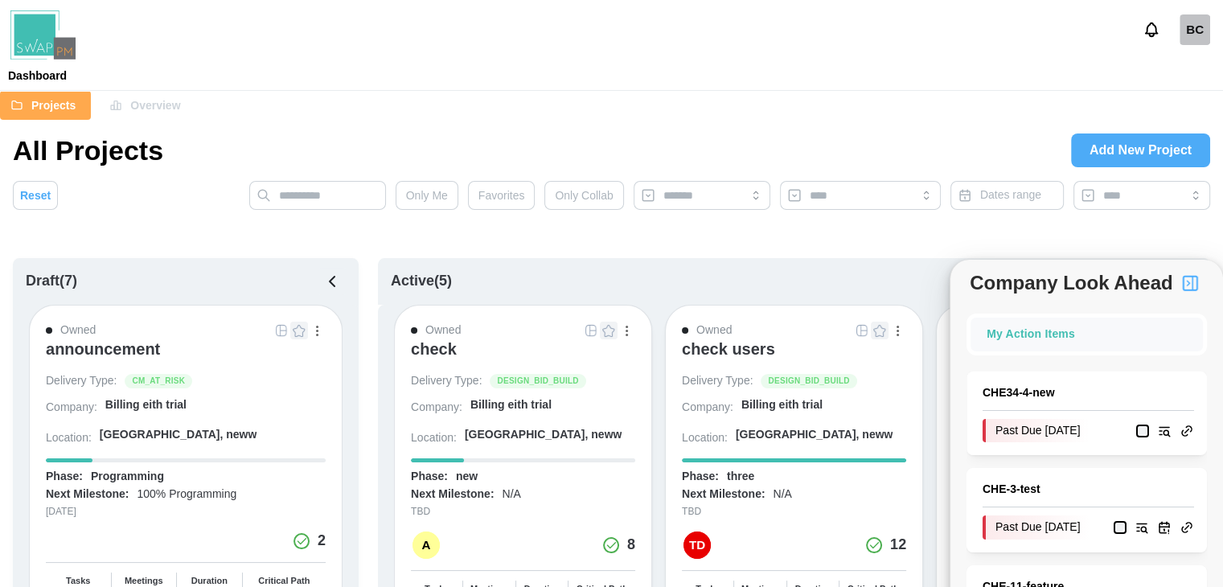
click at [166, 103] on span "Overview" at bounding box center [155, 105] width 50 height 27
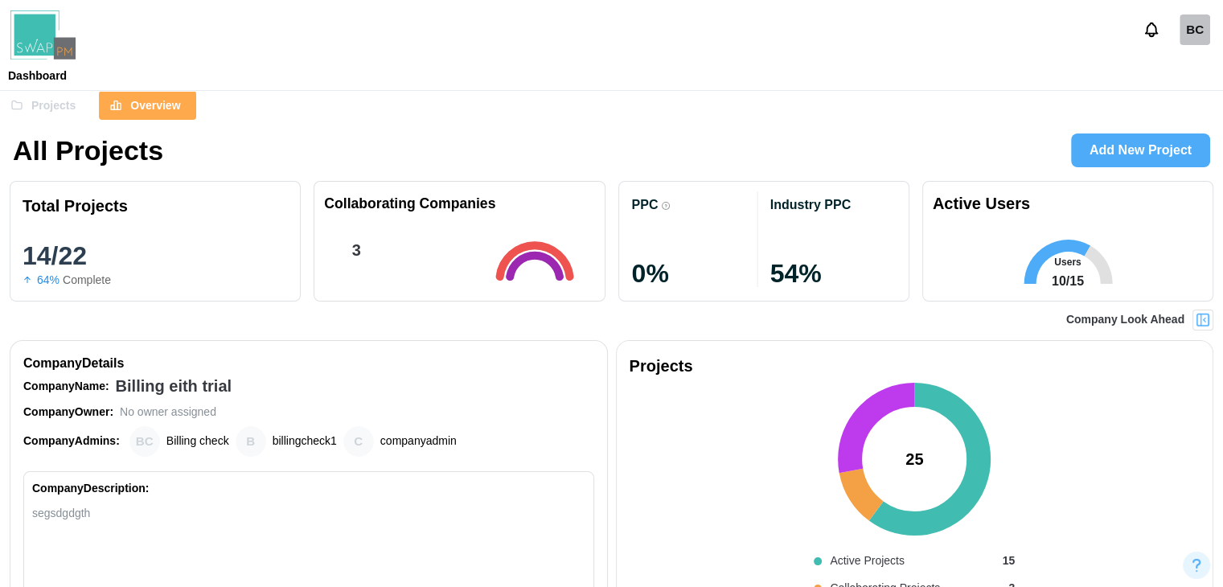
scroll to position [0, 4059]
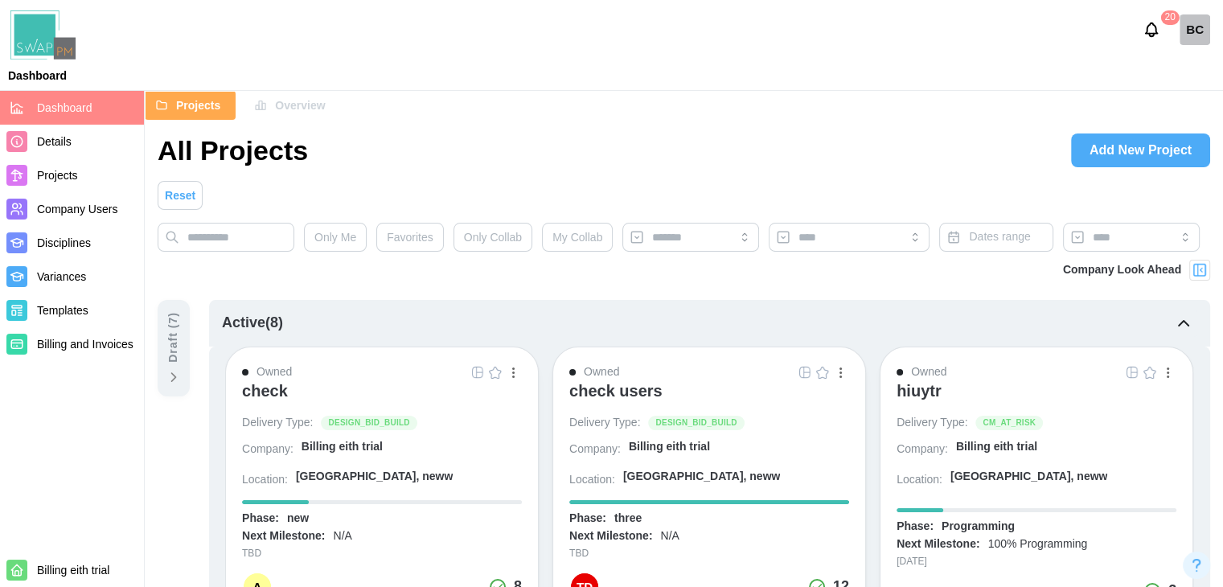
click at [58, 345] on span "Billing and Invoices" at bounding box center [85, 344] width 97 height 13
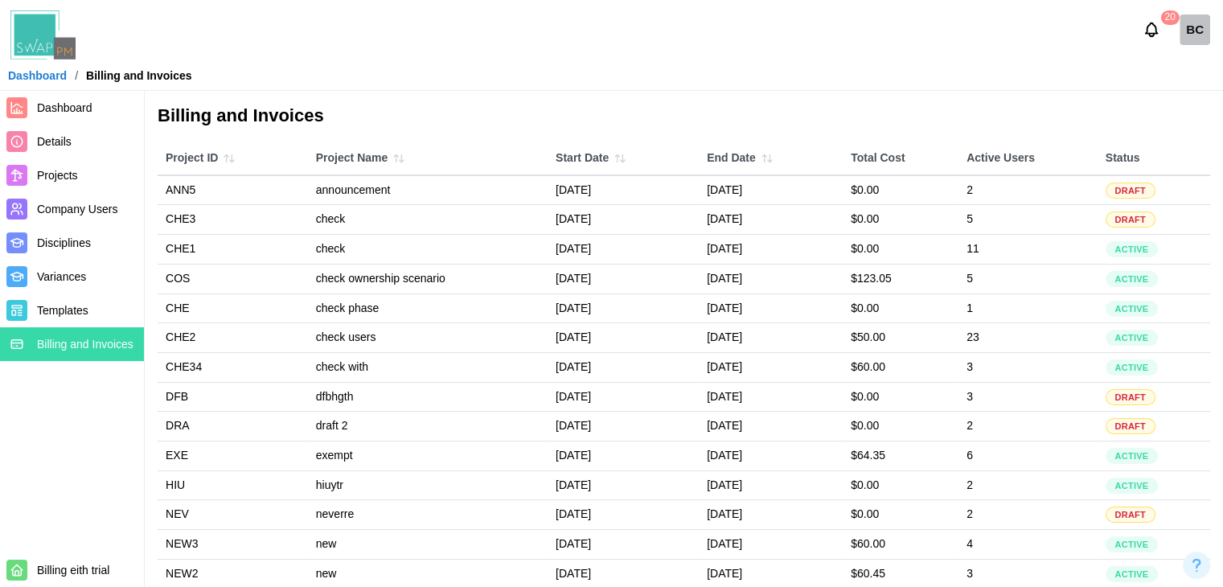
click at [991, 195] on td "2" at bounding box center [1028, 190] width 139 height 30
click at [88, 107] on span "Dashboard" at bounding box center [64, 107] width 55 height 13
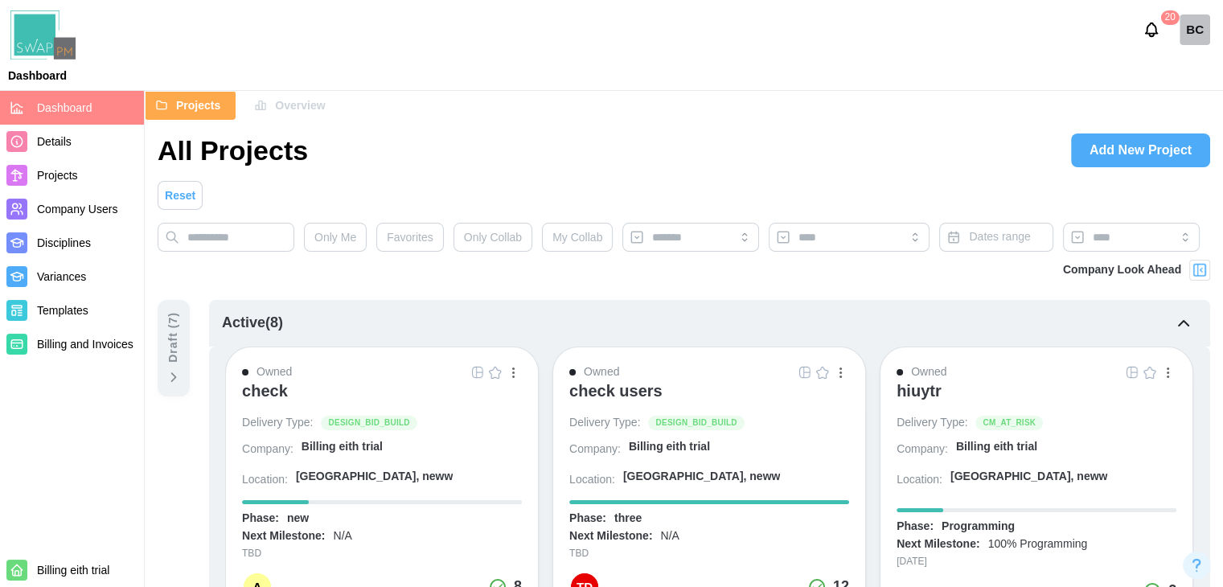
click at [273, 385] on div "check" at bounding box center [265, 390] width 46 height 19
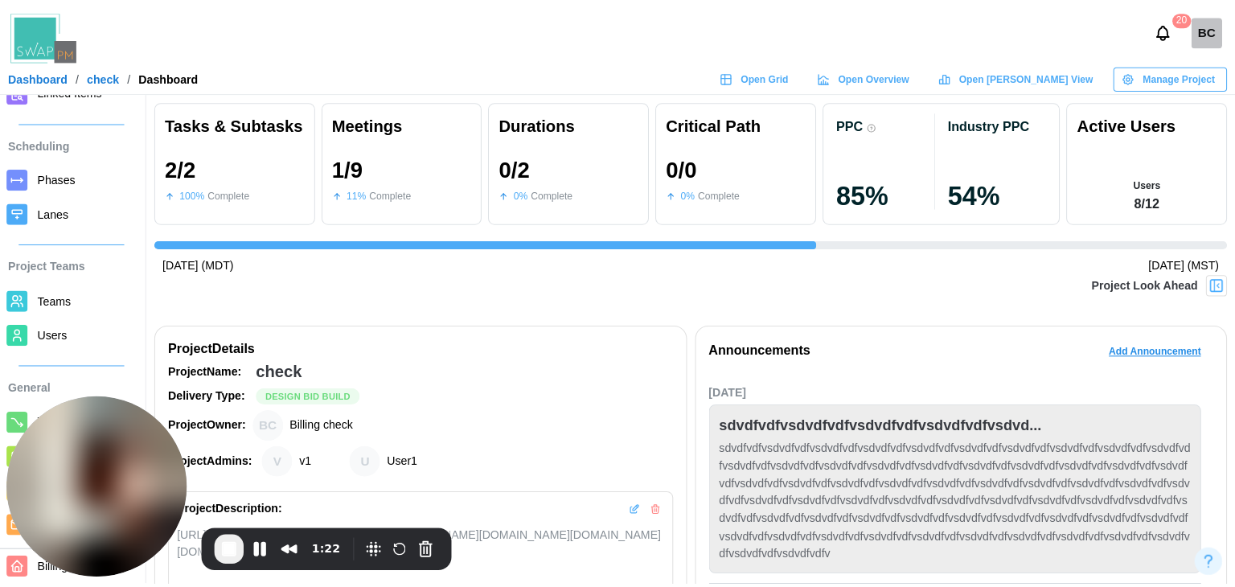
scroll to position [0, 2187]
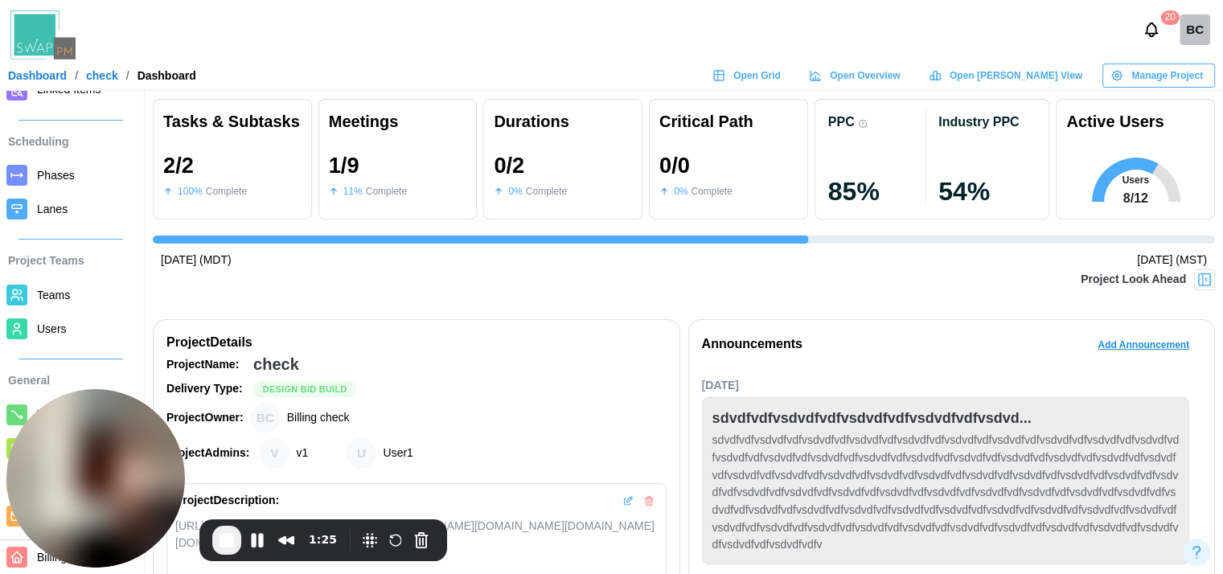
click at [781, 72] on span "Open Grid" at bounding box center [756, 75] width 47 height 23
click at [248, 544] on button "Pause Recording" at bounding box center [257, 541] width 26 height 26
click at [261, 539] on span "Play Recording" at bounding box center [257, 541] width 19 height 19
click at [77, 295] on span "Teams" at bounding box center [85, 295] width 97 height 20
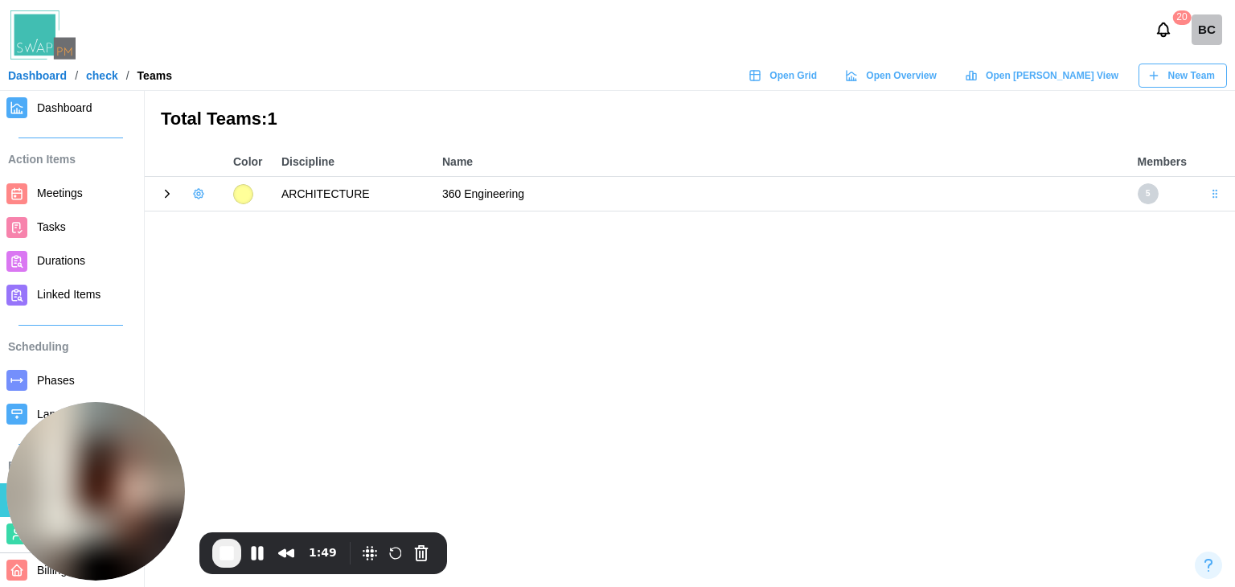
click at [168, 191] on icon at bounding box center [167, 194] width 14 height 14
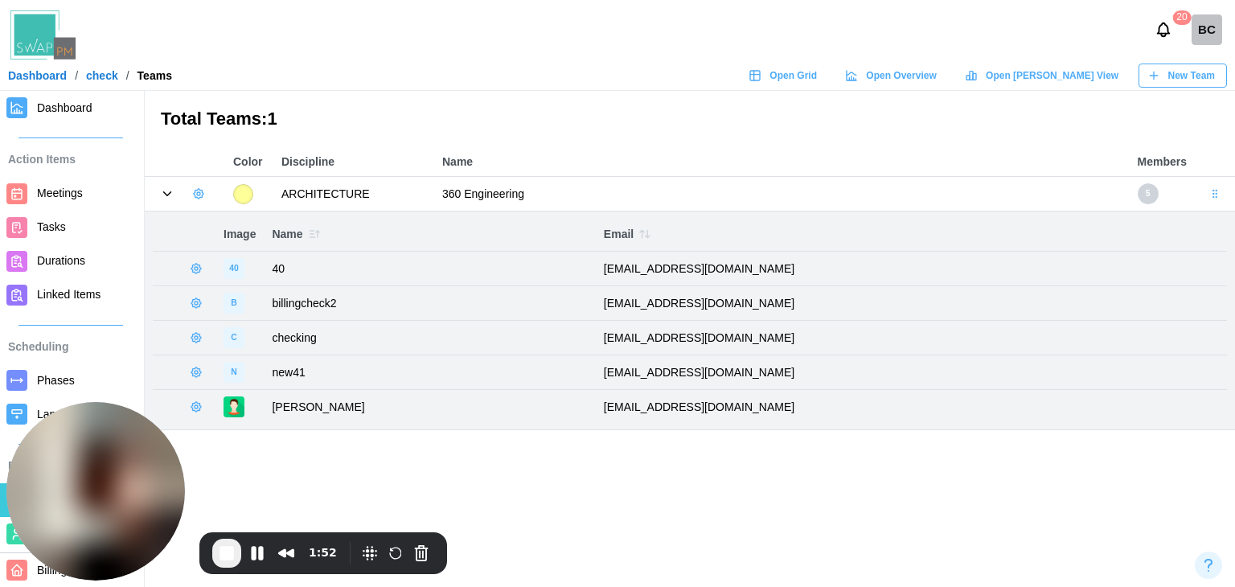
click at [196, 311] on button "button" at bounding box center [196, 303] width 23 height 23
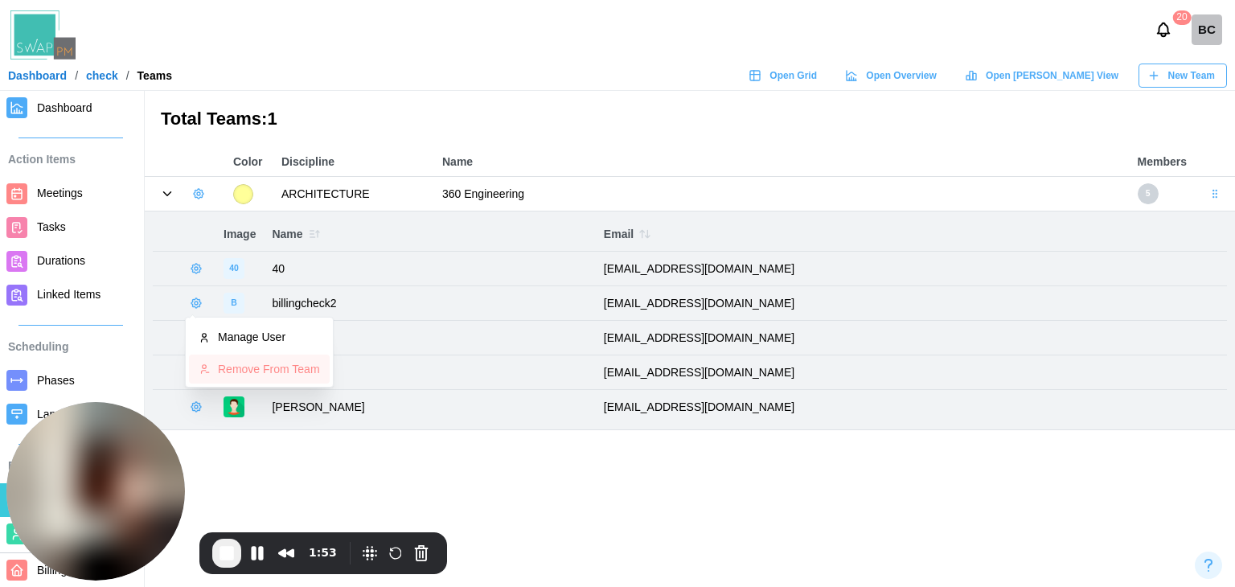
click at [227, 375] on div "Remove From Team" at bounding box center [269, 369] width 102 height 13
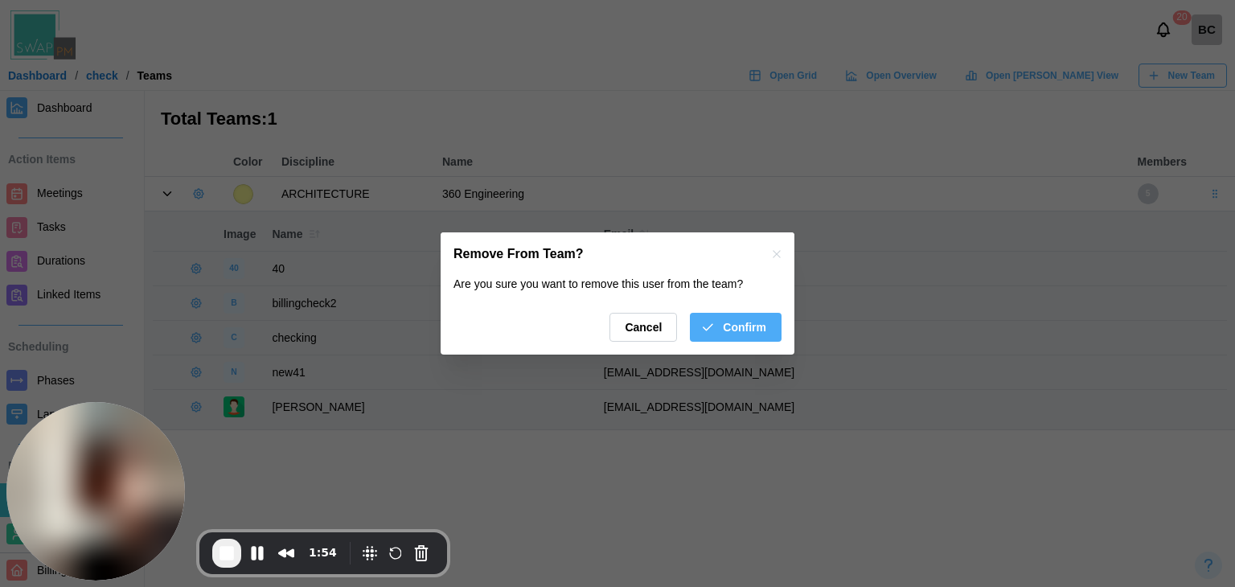
click at [751, 327] on span "Confirm" at bounding box center [744, 327] width 43 height 27
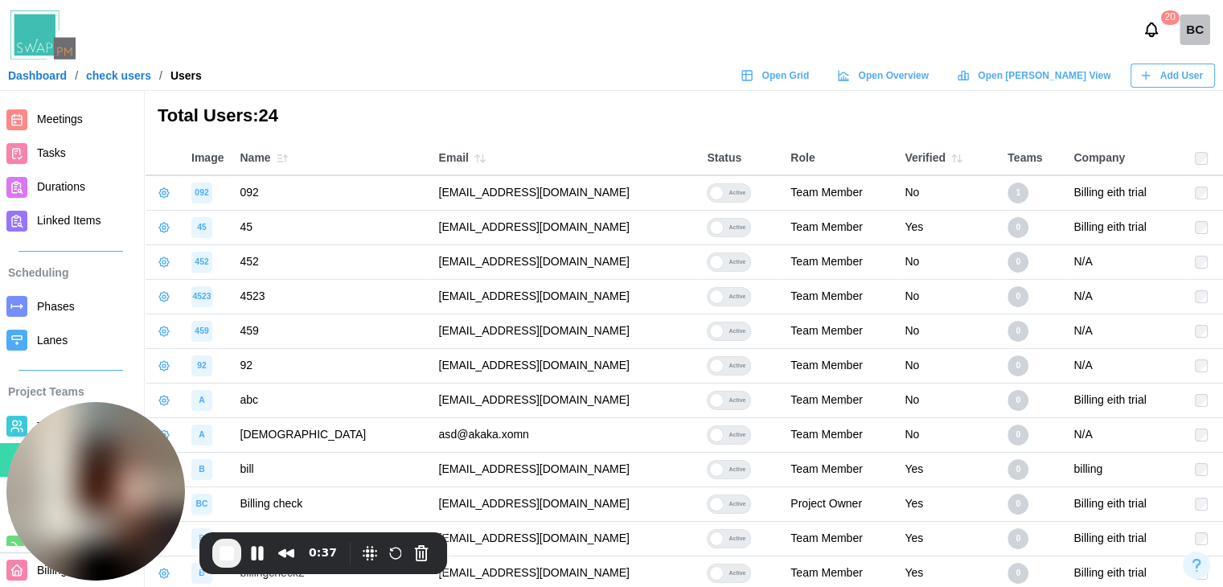
scroll to position [161, 0]
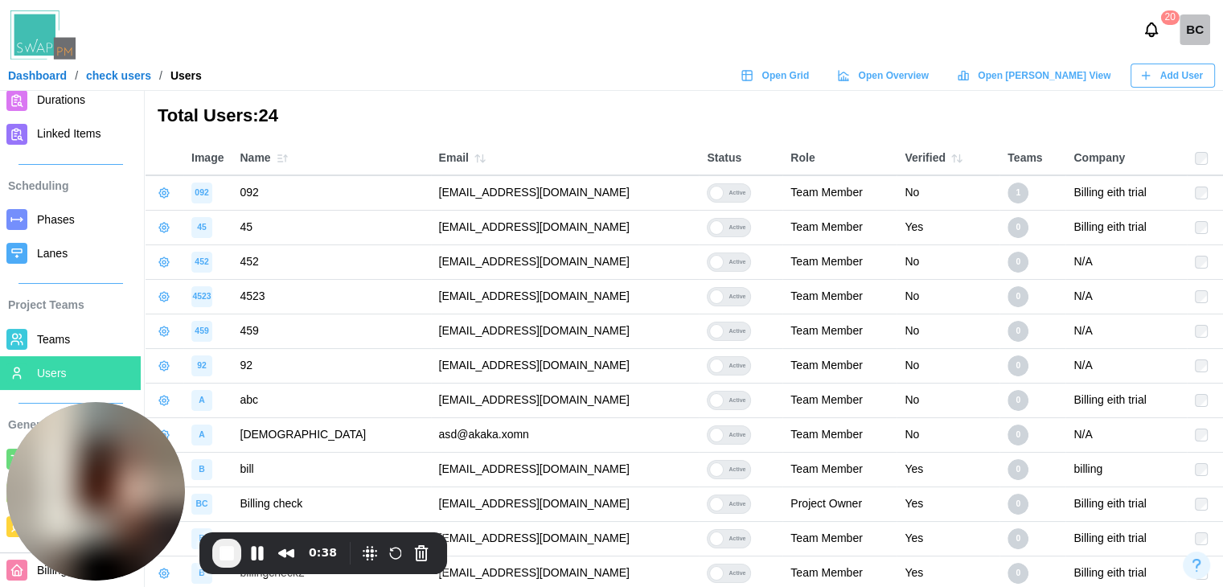
click at [75, 316] on div "Project Teams Teams Users" at bounding box center [70, 336] width 141 height 107
click at [67, 338] on span "Teams" at bounding box center [53, 339] width 33 height 13
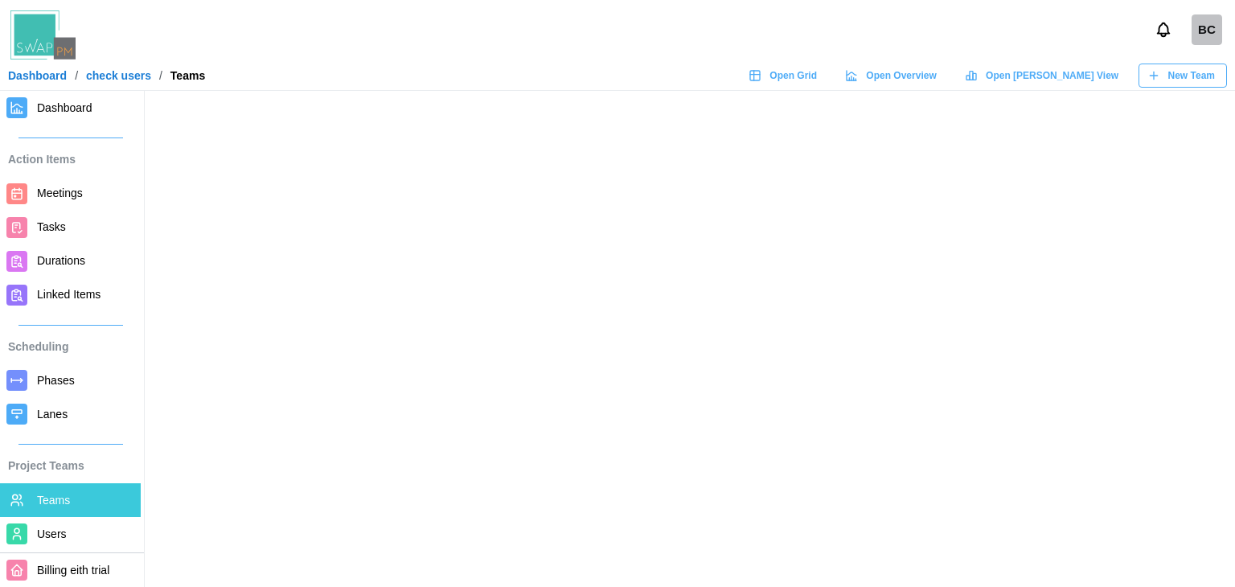
click at [760, 76] on icon at bounding box center [755, 76] width 10 height 10
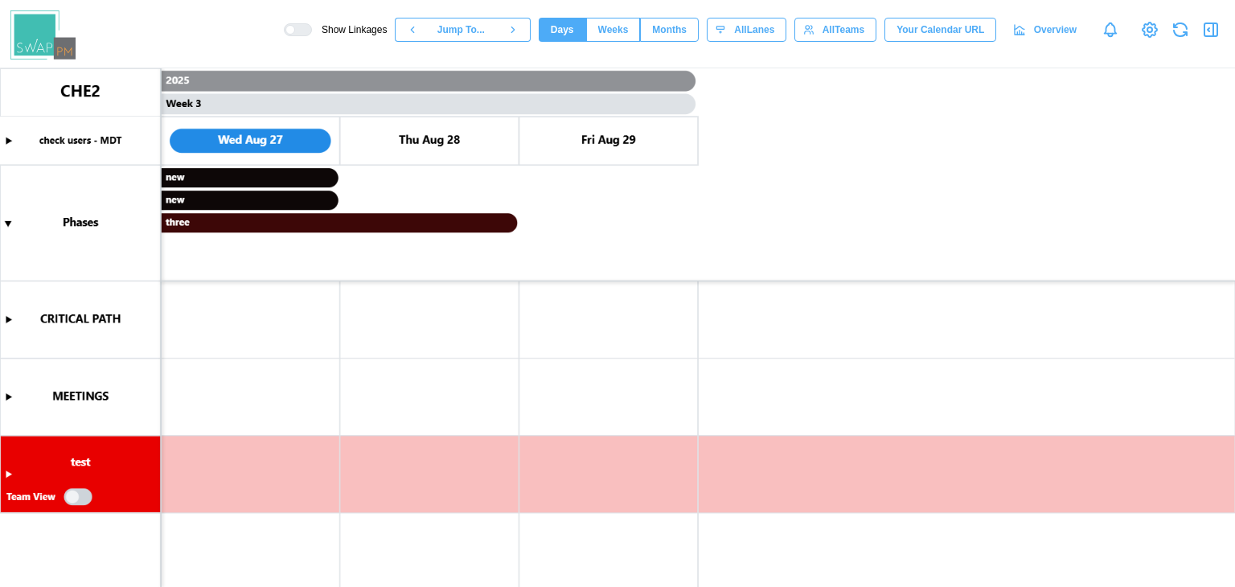
scroll to position [0, 1624]
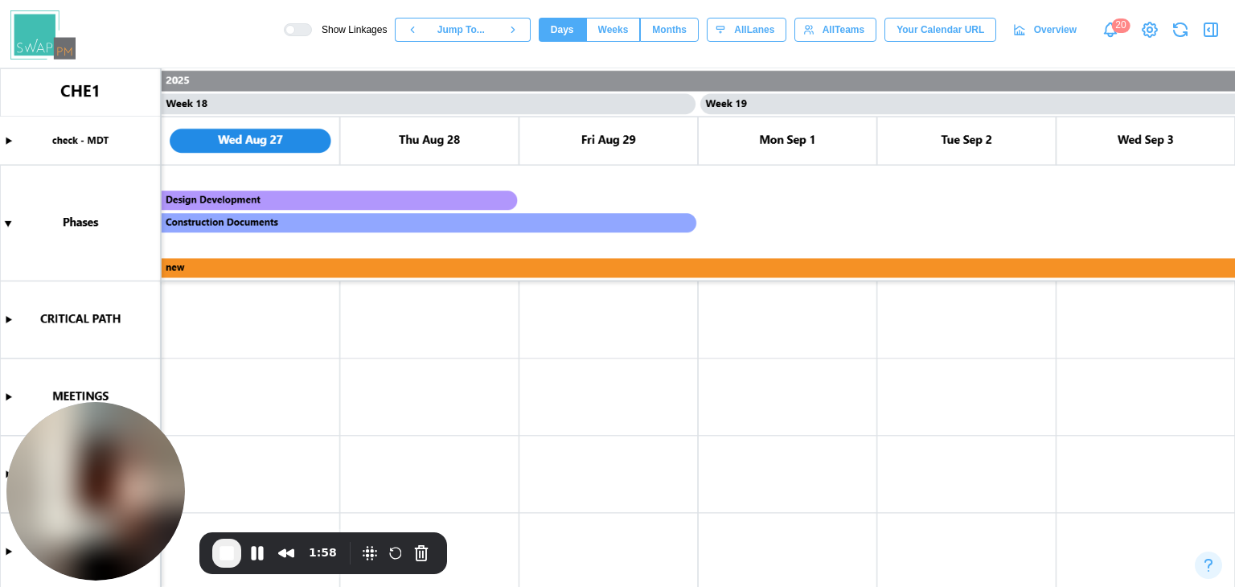
scroll to position [169, 0]
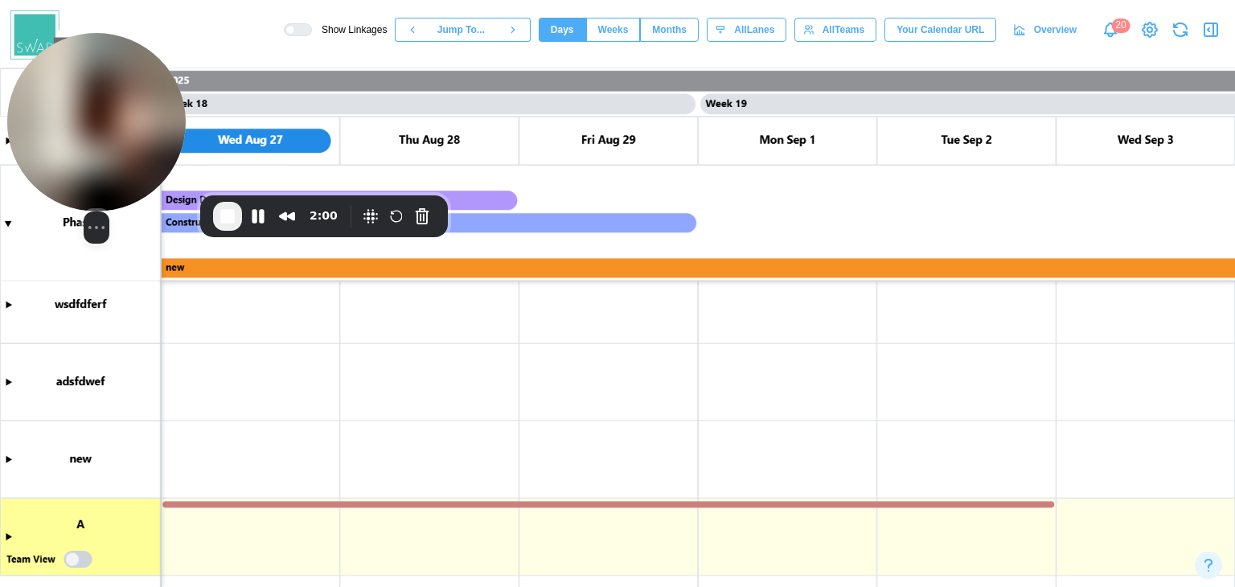
drag, startPoint x: 138, startPoint y: 438, endPoint x: 141, endPoint y: 96, distance: 342.6
click at [141, 96] on img at bounding box center [96, 122] width 179 height 179
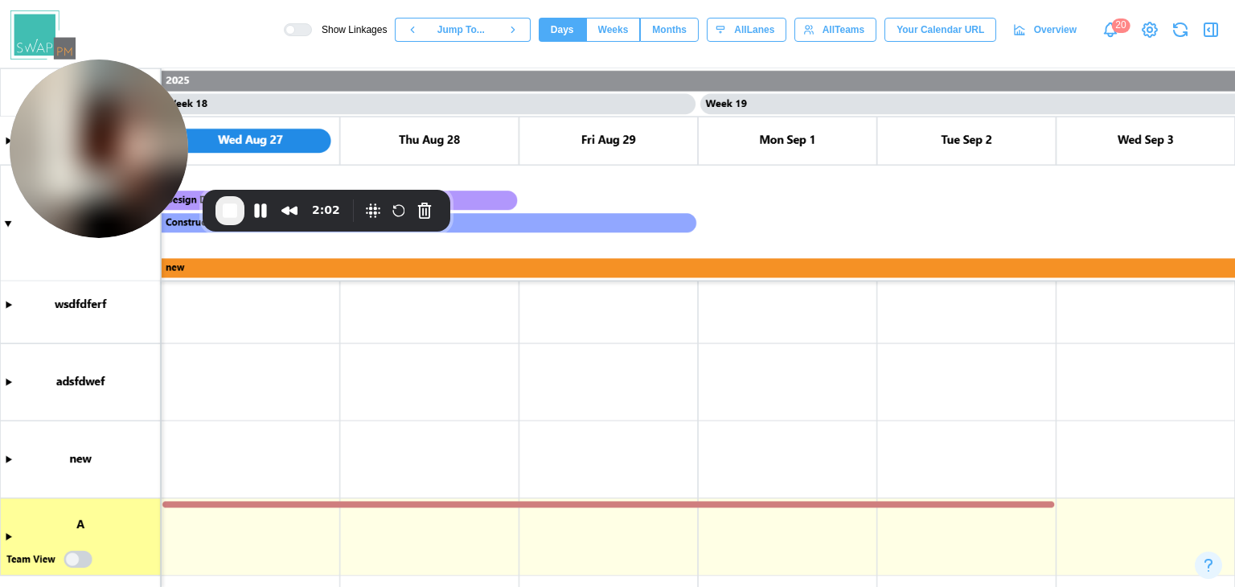
click at [11, 536] on canvas at bounding box center [617, 327] width 1235 height 519
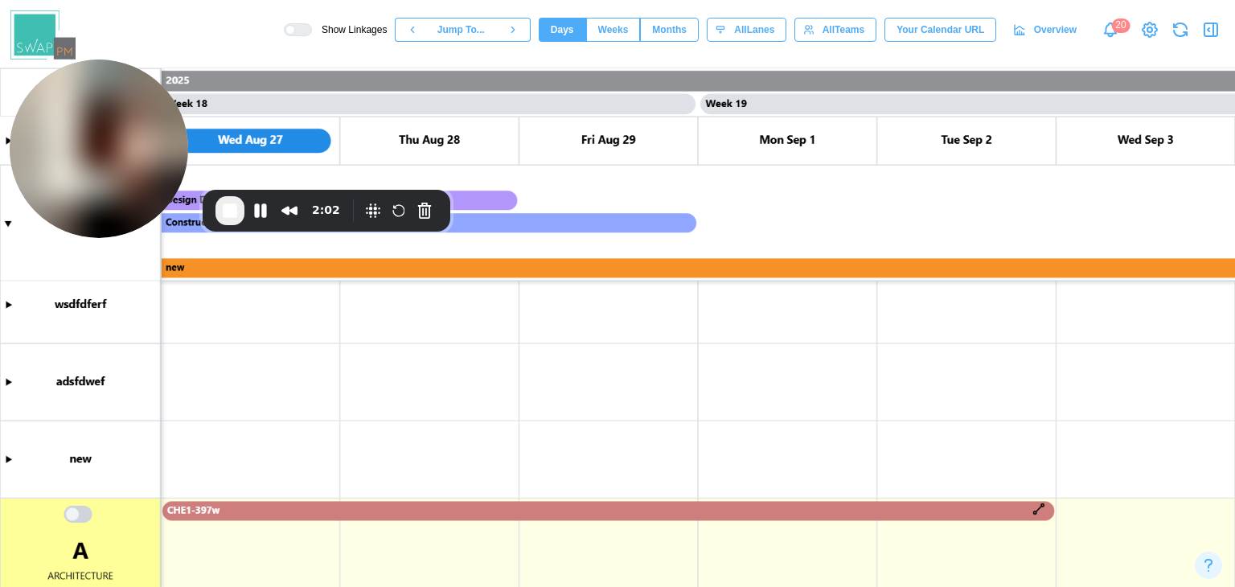
scroll to position [274, 0]
click at [228, 452] on canvas at bounding box center [617, 327] width 1235 height 519
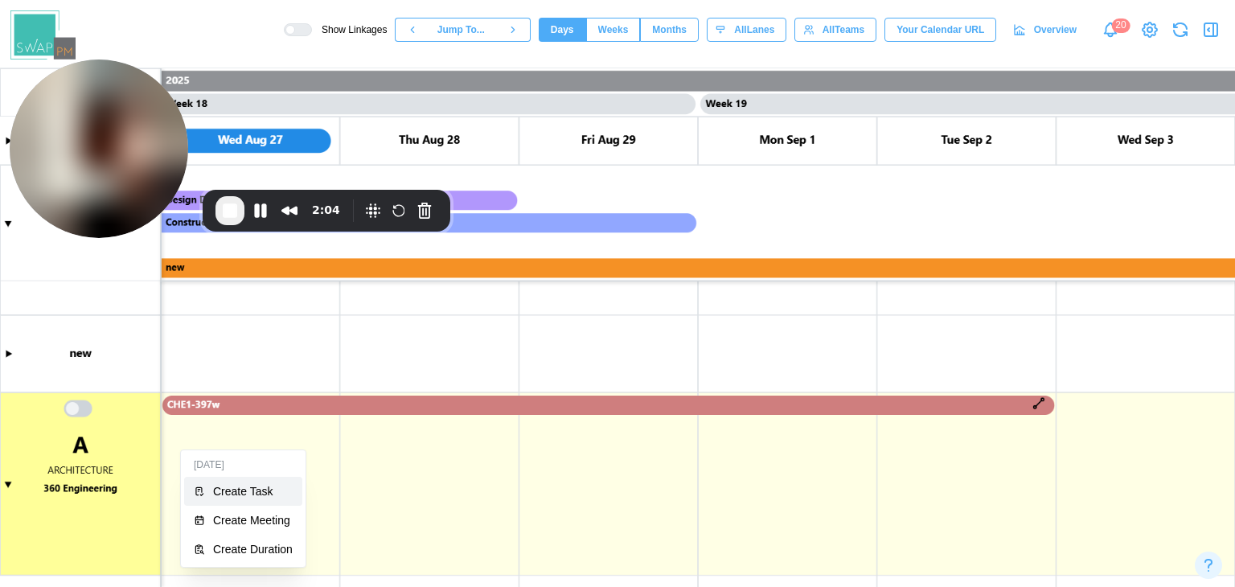
click at [244, 496] on div "Create Task" at bounding box center [253, 491] width 80 height 13
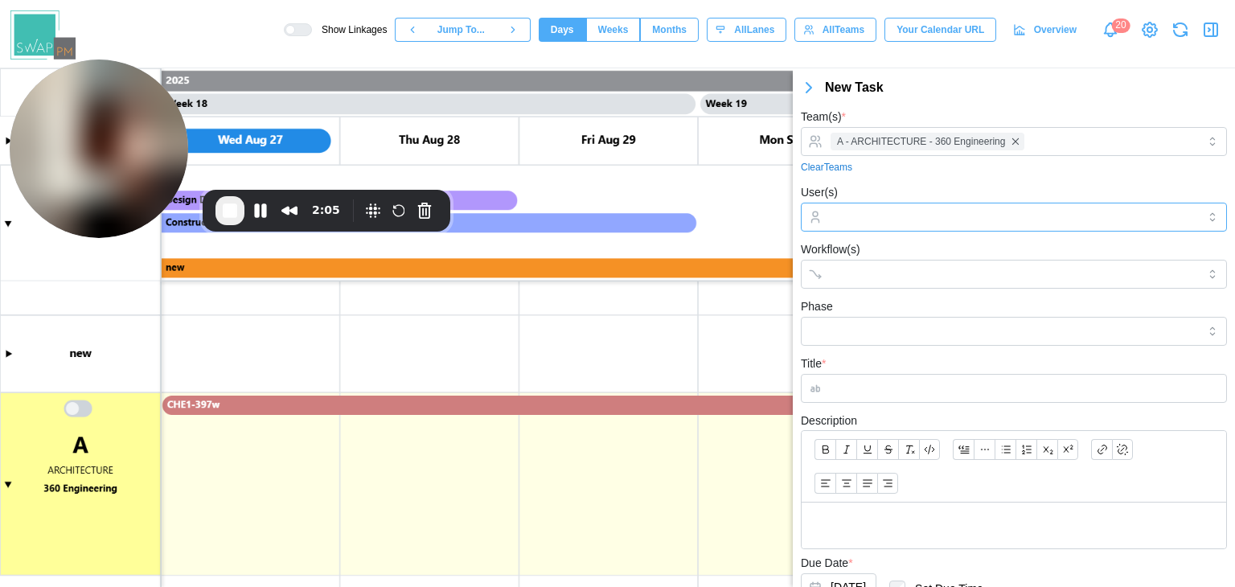
click at [1006, 216] on input "User(s)" at bounding box center [1014, 217] width 367 height 13
click at [902, 184] on div "User(s) Zulqarnain Khalil 40 checking new41" at bounding box center [1014, 207] width 426 height 49
click at [860, 279] on input "Workflow(s)" at bounding box center [1000, 274] width 338 height 13
click at [856, 334] on input "Phase" at bounding box center [1014, 331] width 426 height 29
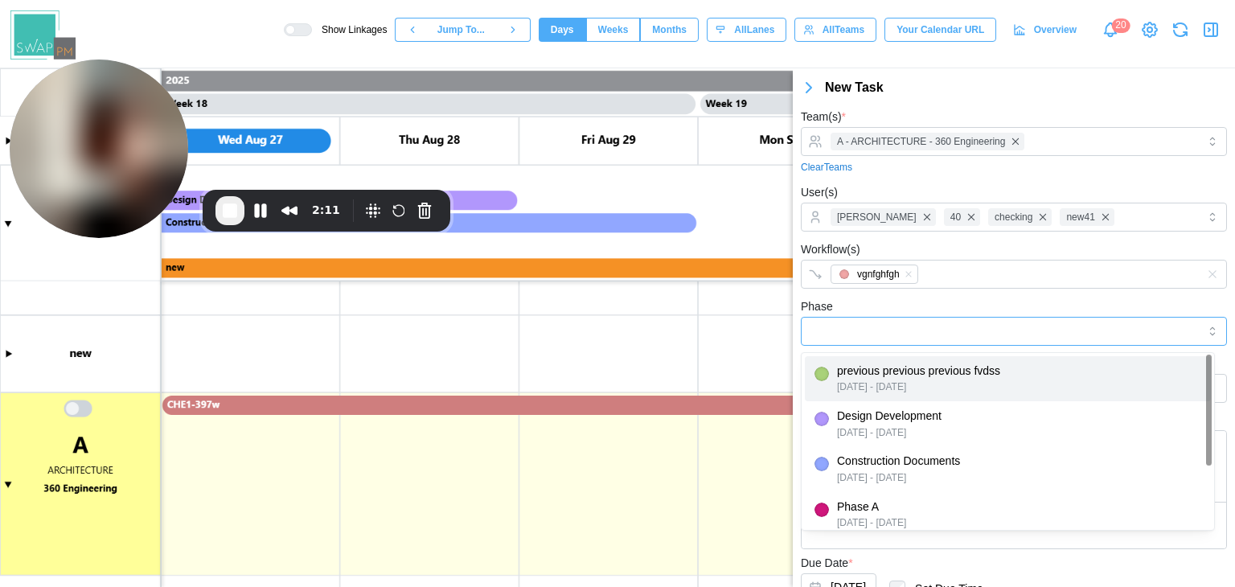
type input "**********"
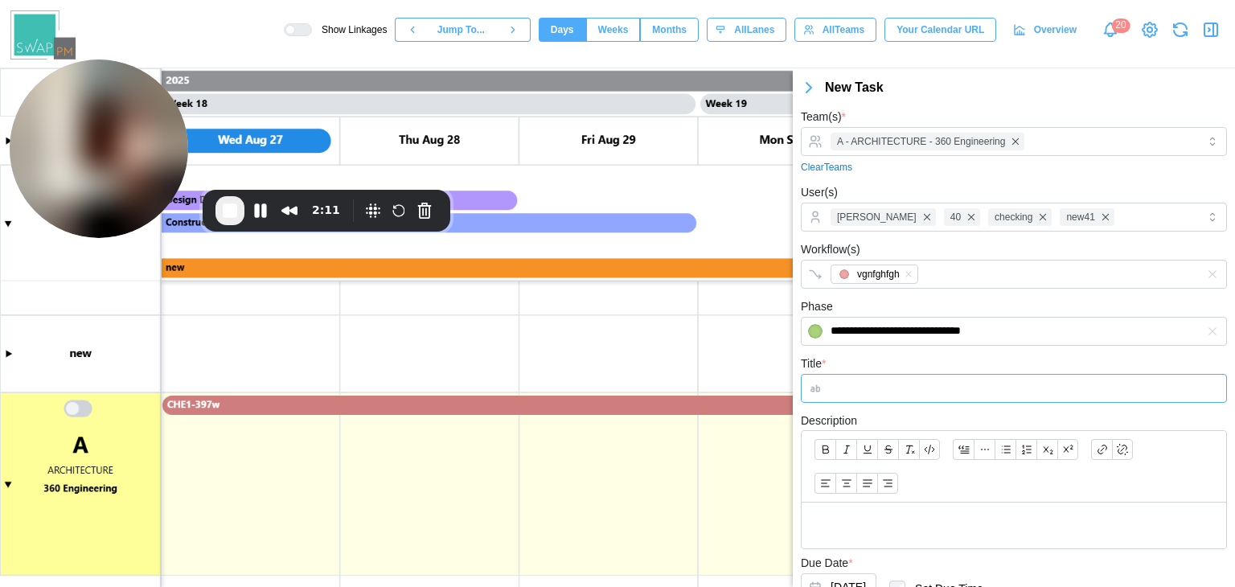
click at [850, 393] on input "Title *" at bounding box center [1014, 388] width 426 height 29
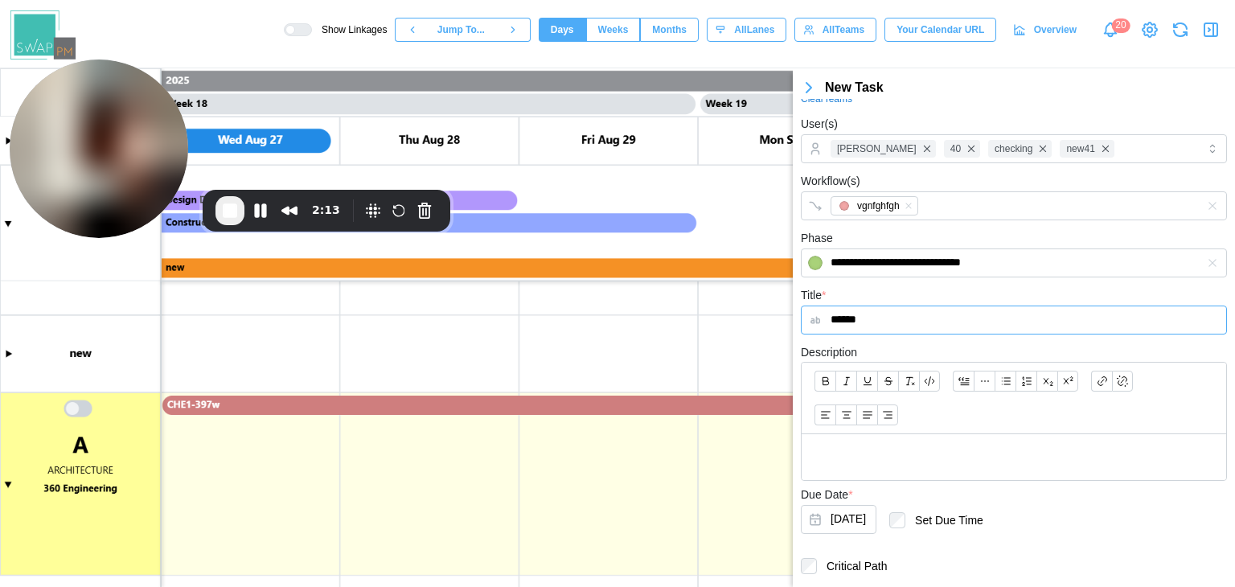
scroll to position [114, 0]
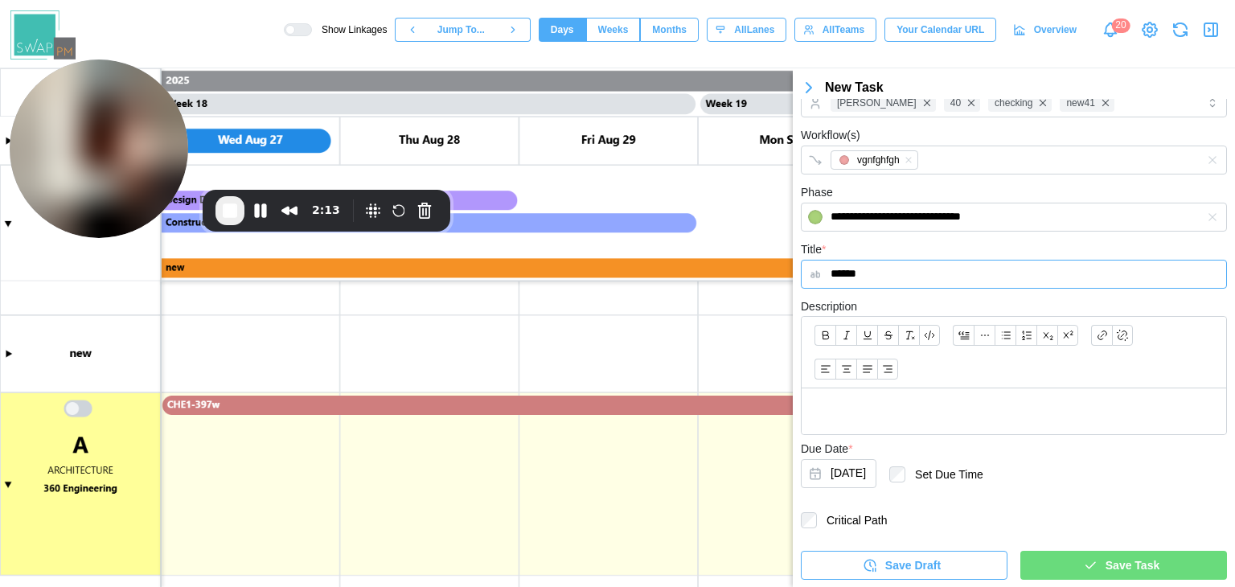
type input "******"
click at [1070, 564] on div "Save Task" at bounding box center [1121, 565] width 181 height 27
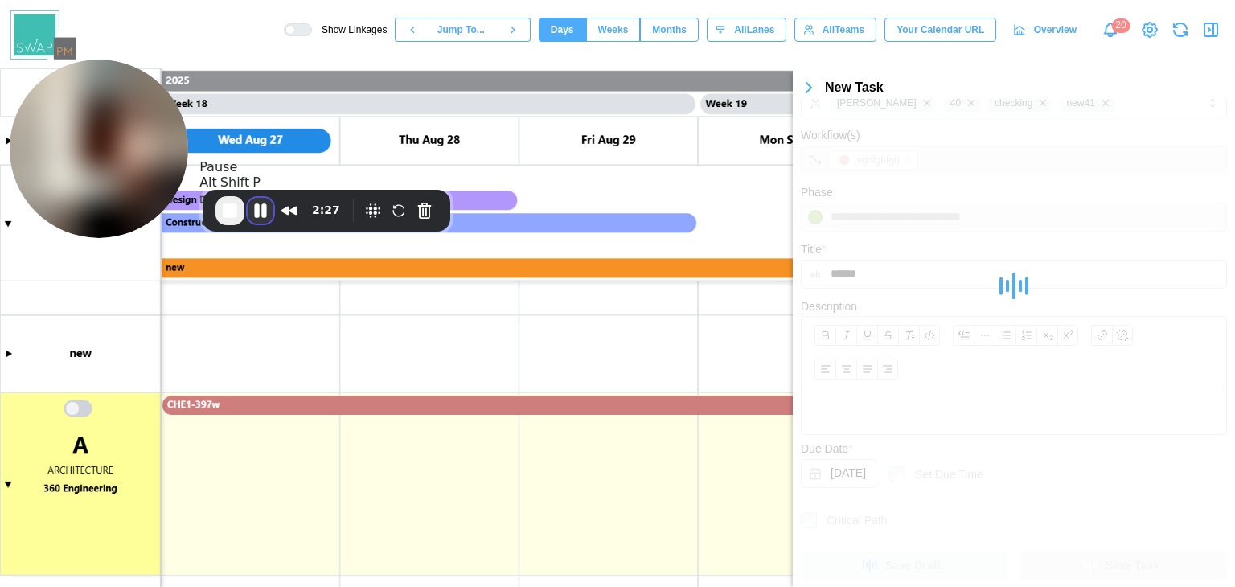
click at [260, 208] on button "Pause Recording" at bounding box center [261, 211] width 26 height 26
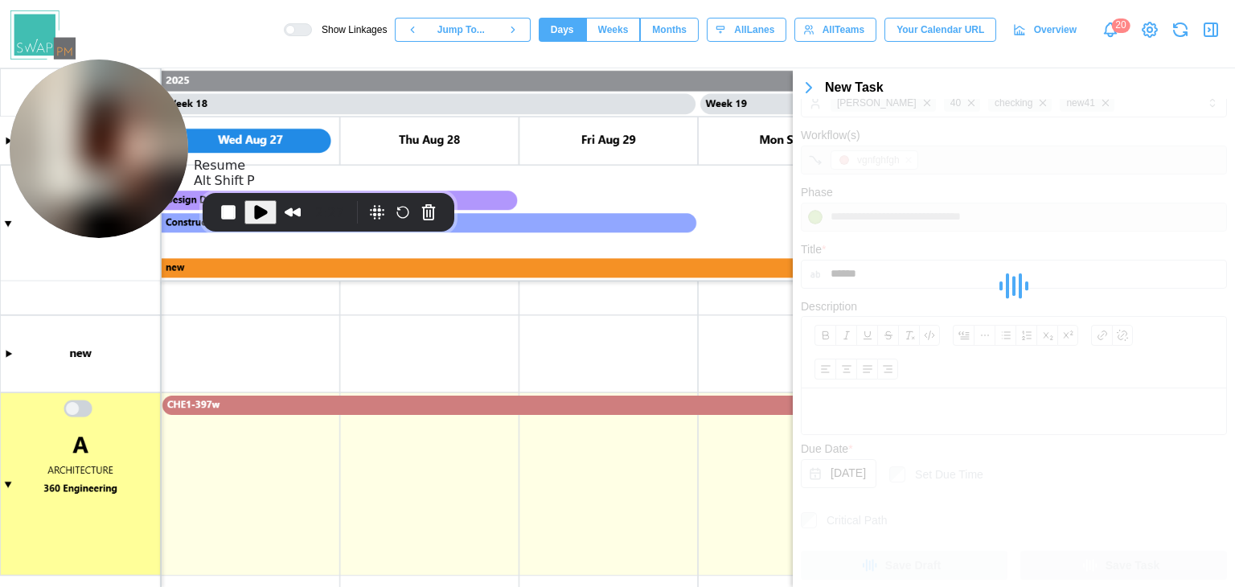
click at [255, 219] on span "Play Recording" at bounding box center [260, 212] width 19 height 19
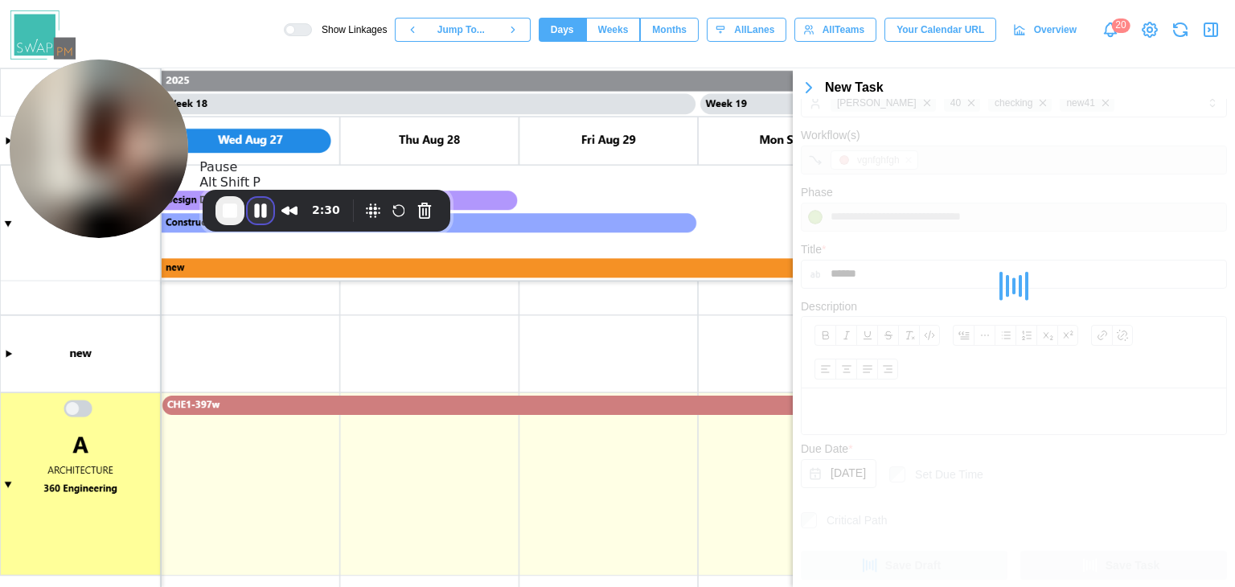
click at [259, 216] on button "Pause Recording" at bounding box center [261, 211] width 26 height 26
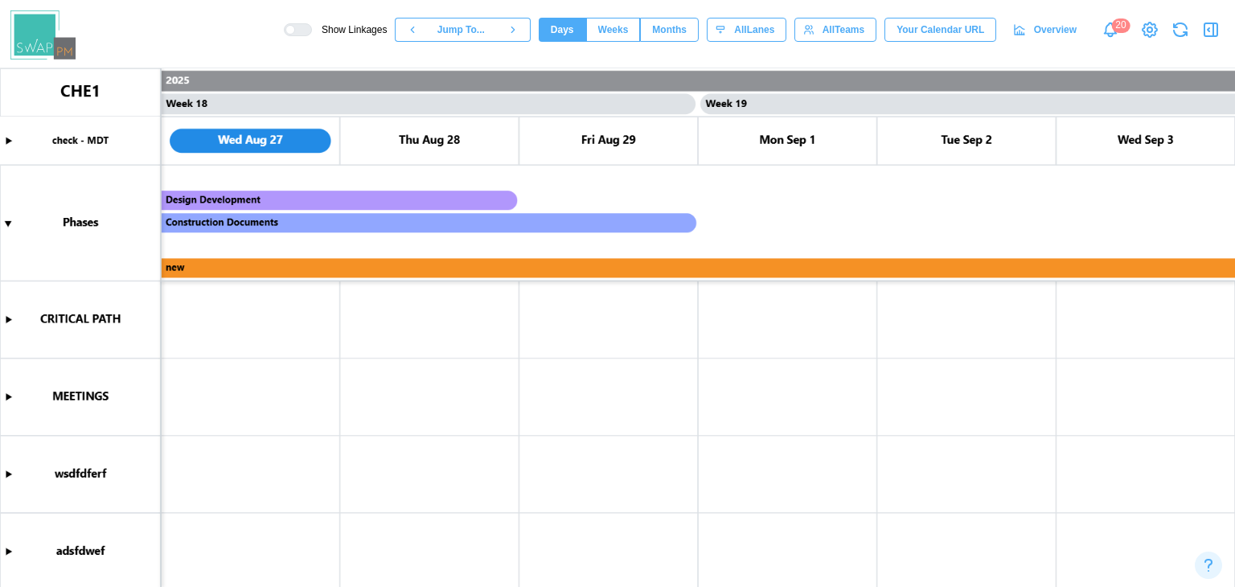
scroll to position [169, 0]
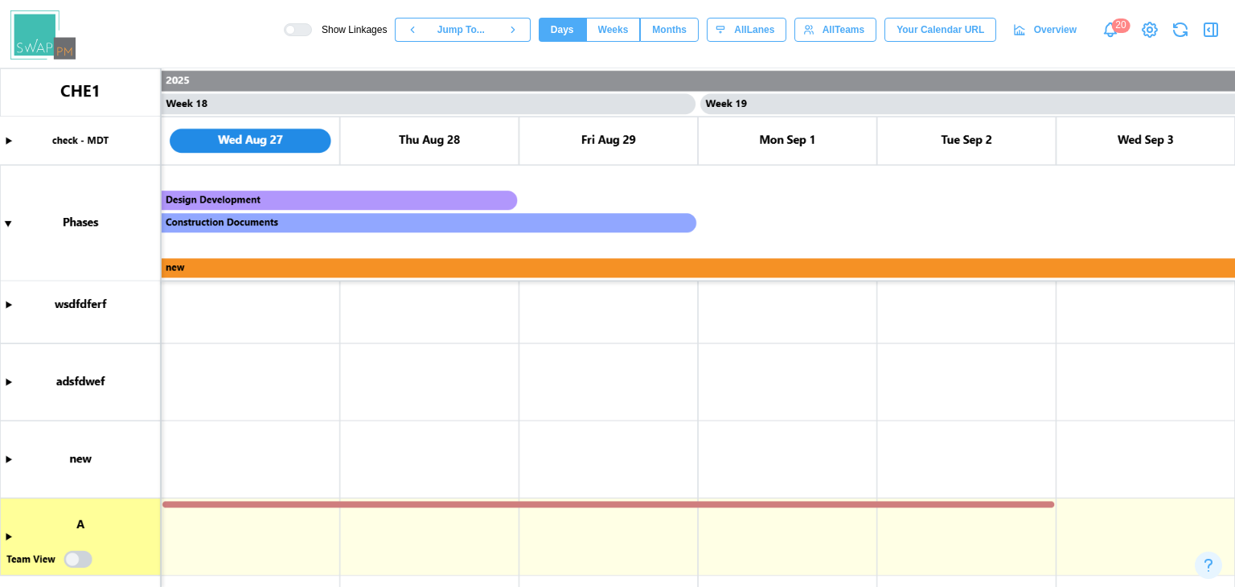
click at [7, 535] on canvas at bounding box center [617, 327] width 1235 height 519
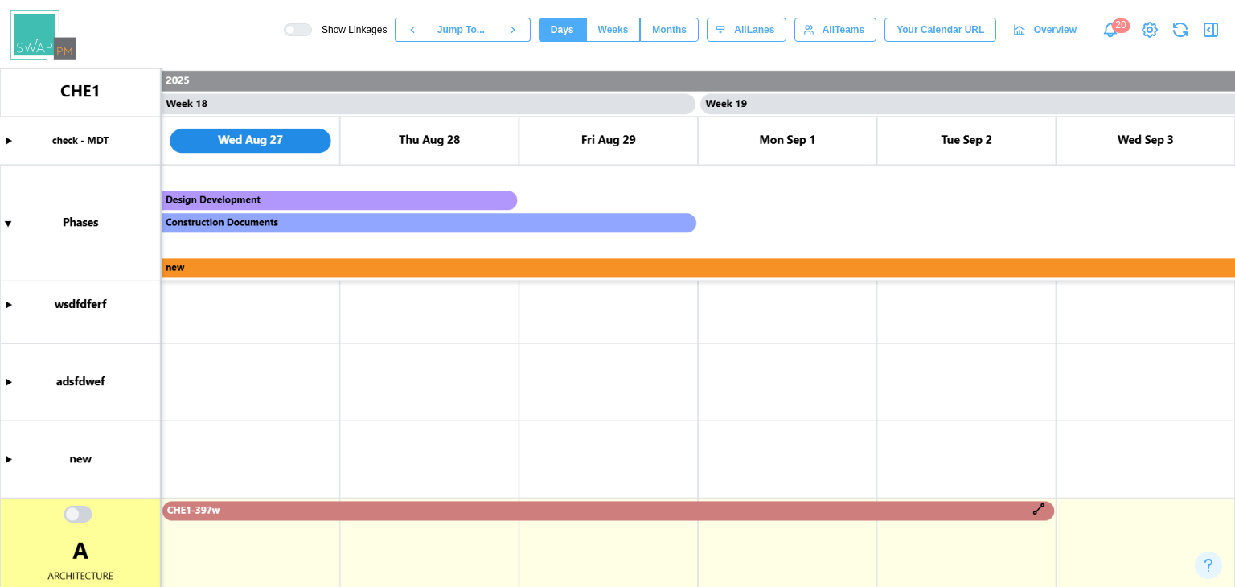
scroll to position [274, 0]
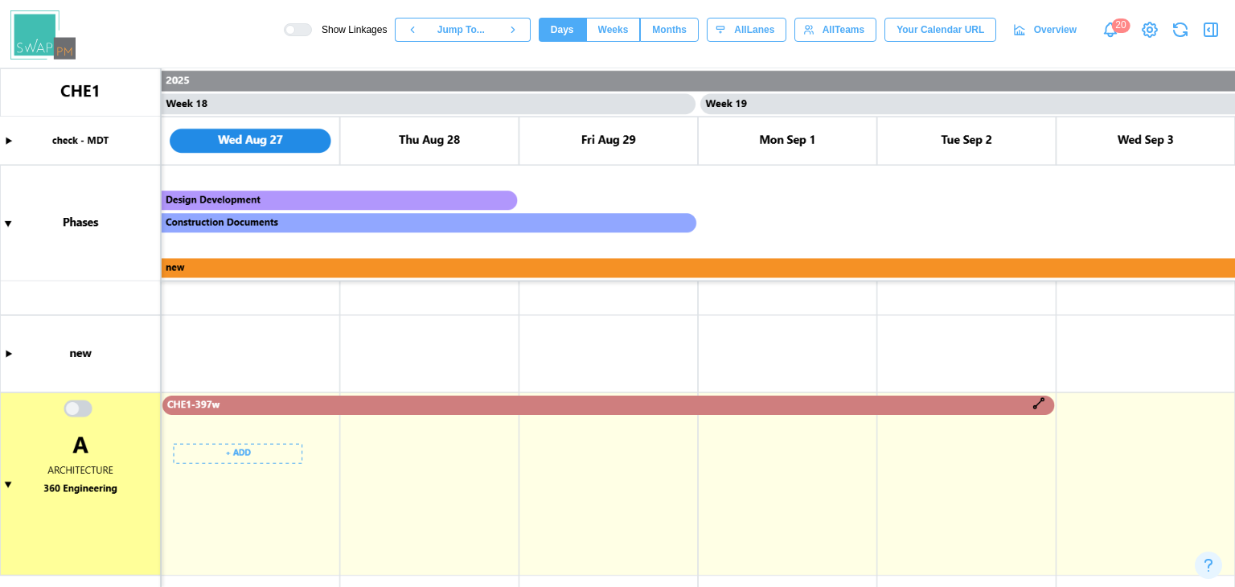
click at [237, 442] on canvas at bounding box center [617, 327] width 1235 height 519
click at [1214, 29] on icon "button" at bounding box center [1214, 29] width 0 height 13
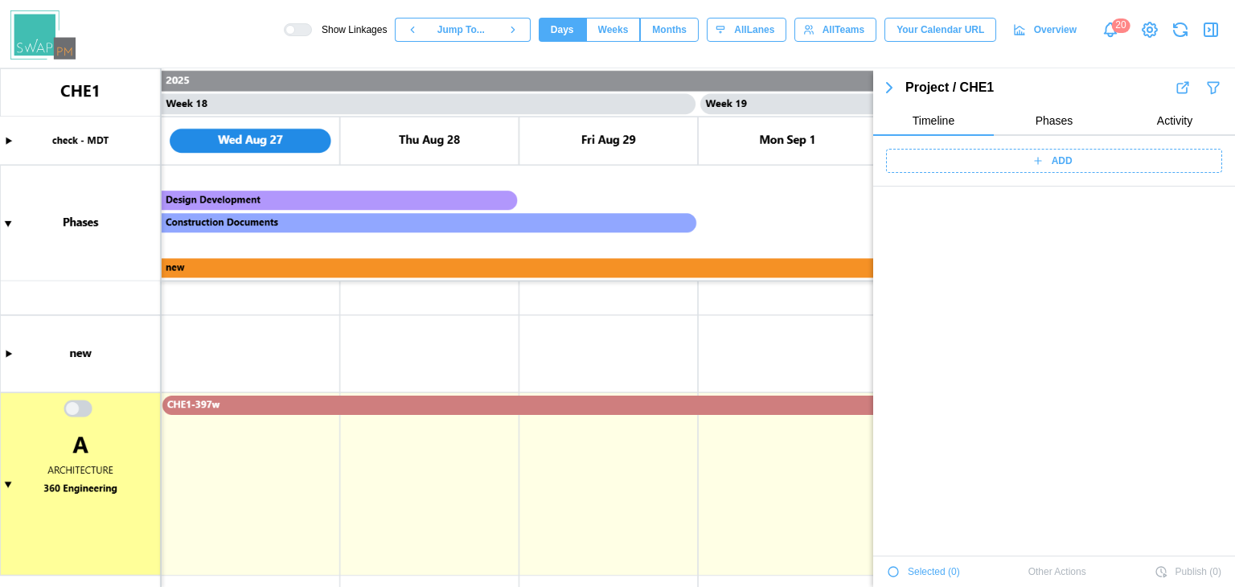
scroll to position [3144, 0]
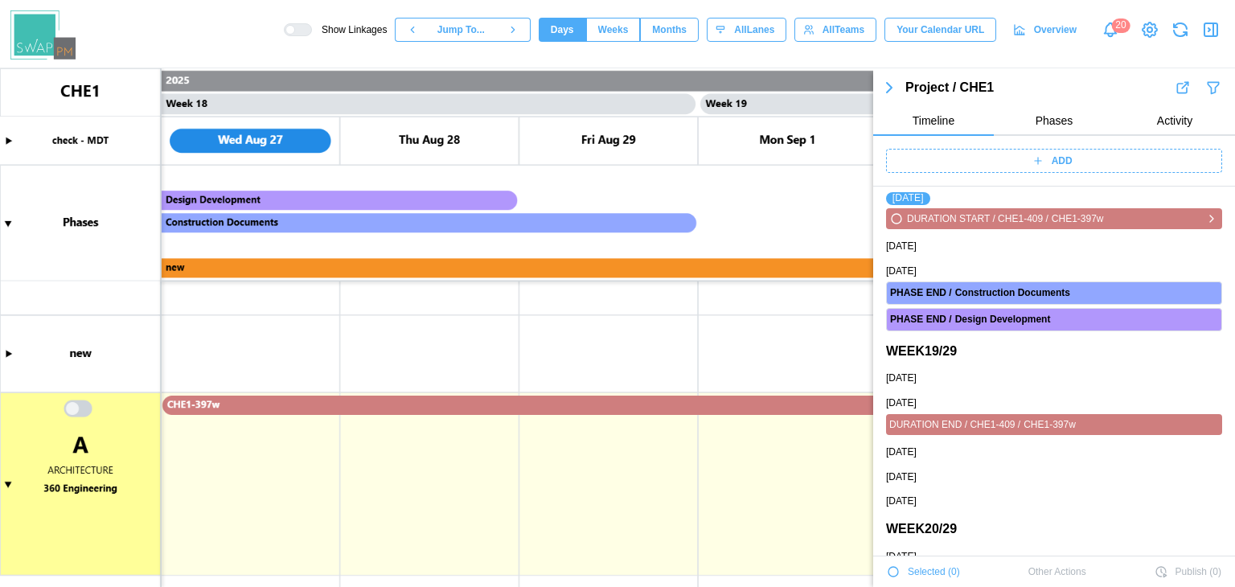
click at [1190, 219] on div "DURATION START / CHE1-409 / CHE1-397w" at bounding box center [1054, 219] width 330 height 15
click at [1206, 218] on icon "button" at bounding box center [1212, 218] width 13 height 19
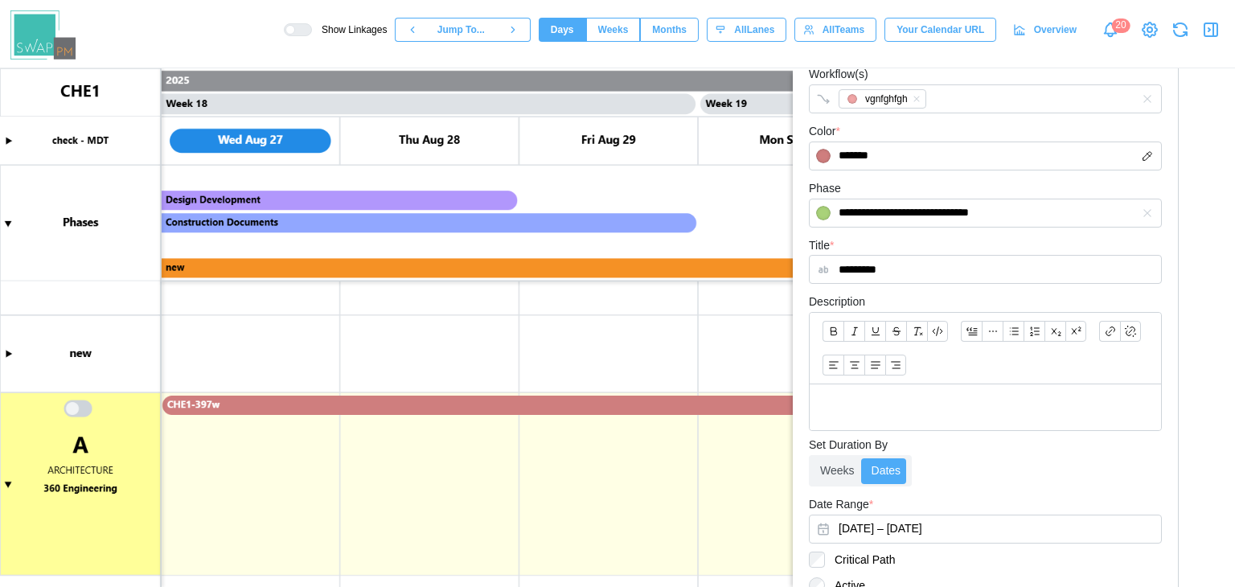
scroll to position [15, 0]
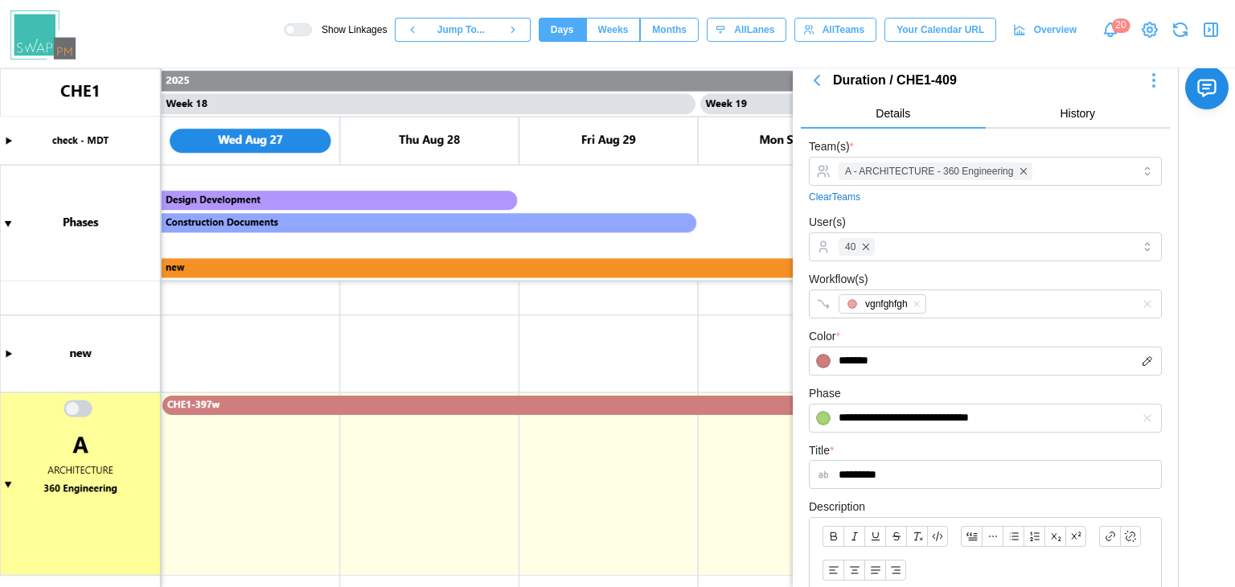
click at [814, 73] on icon "button" at bounding box center [816, 80] width 19 height 19
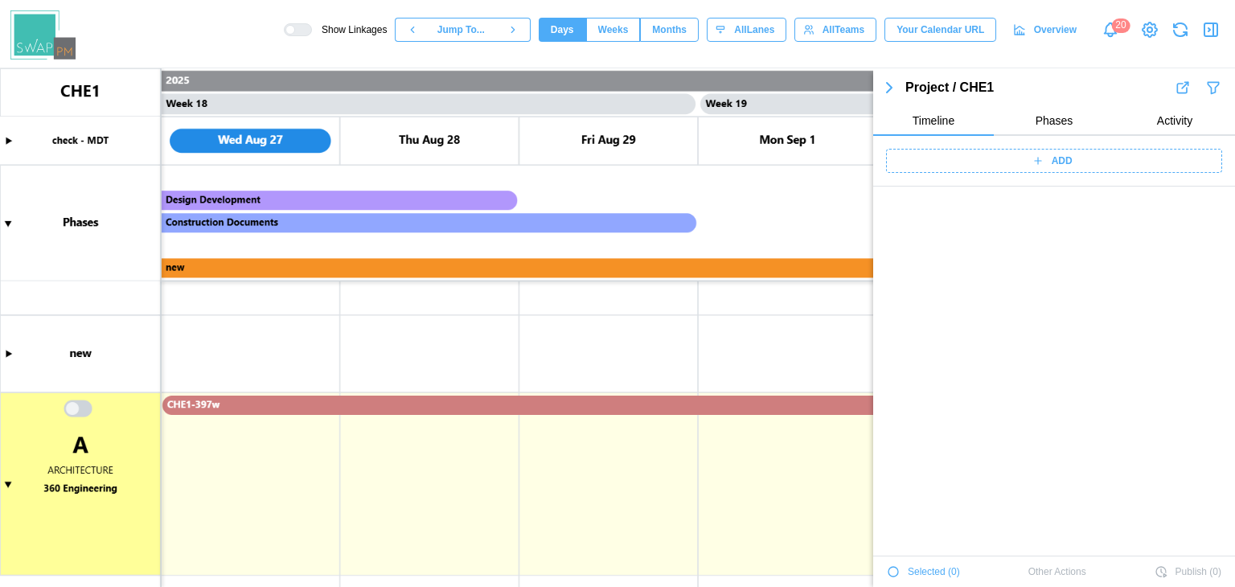
scroll to position [3167, 0]
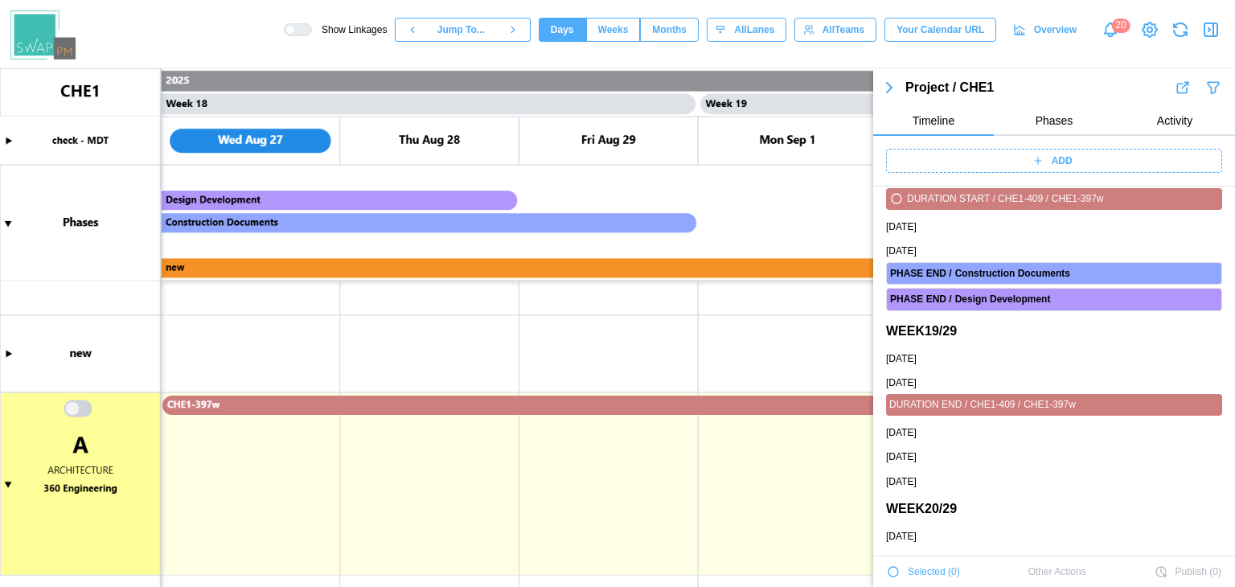
click at [1012, 158] on div "ADD" at bounding box center [1052, 161] width 316 height 23
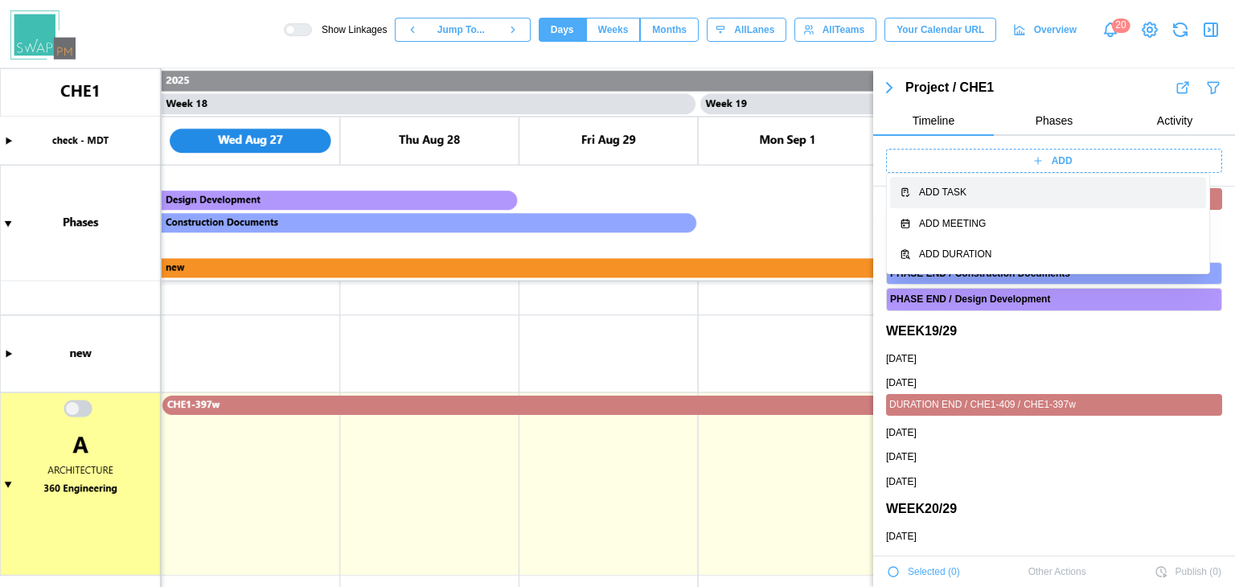
click at [1023, 190] on div "Add Task" at bounding box center [1057, 192] width 277 height 15
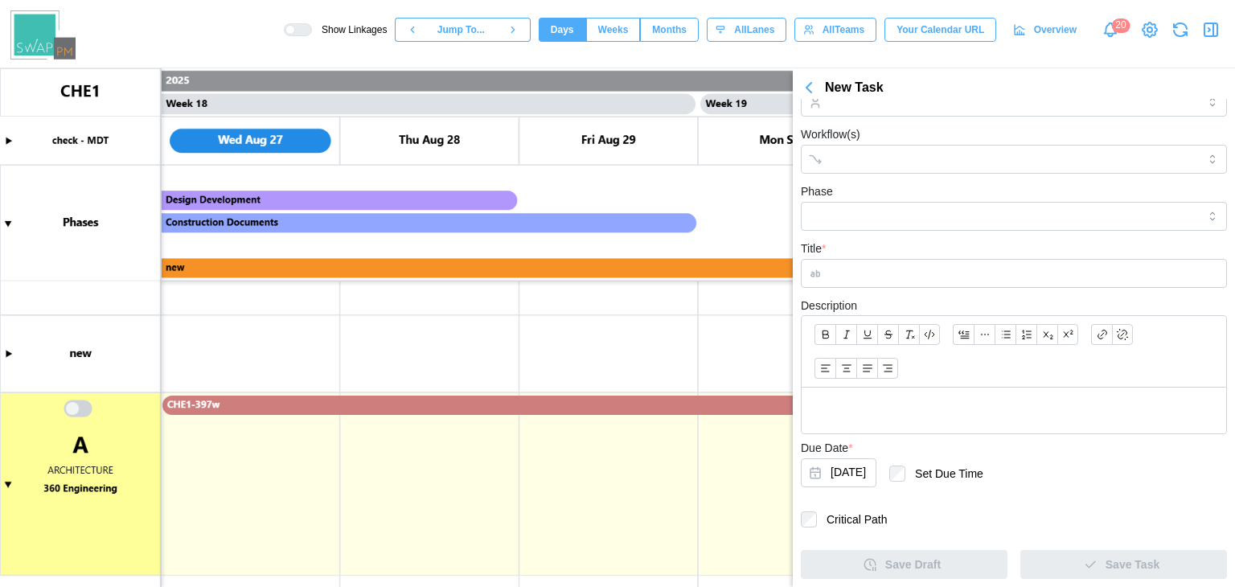
scroll to position [68, 0]
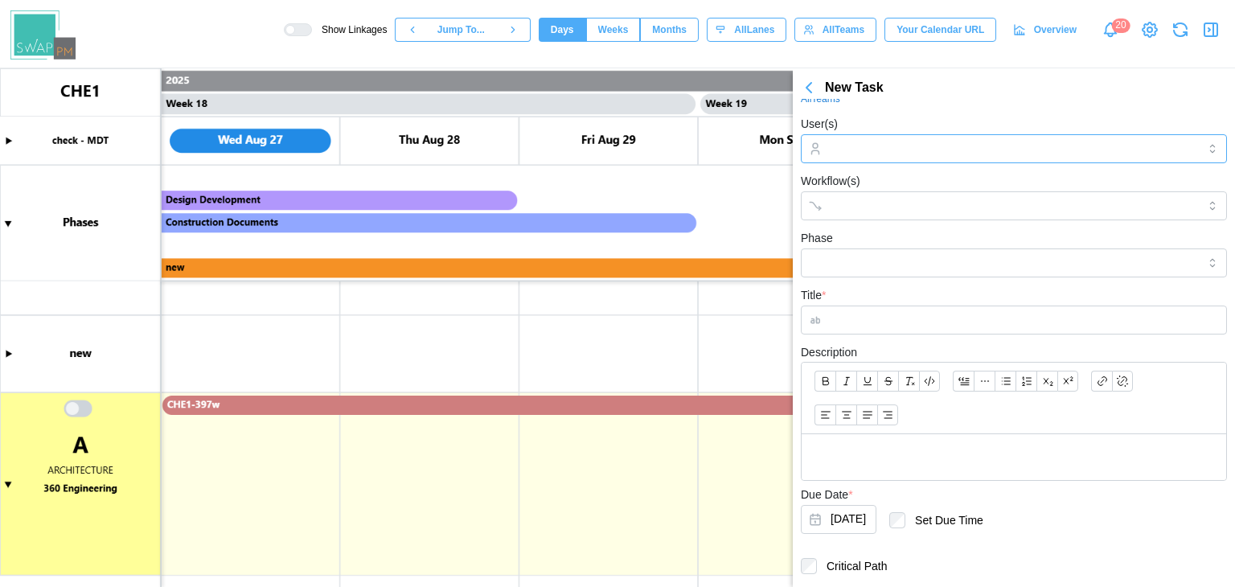
click at [893, 154] on input "User(s)" at bounding box center [1014, 148] width 367 height 13
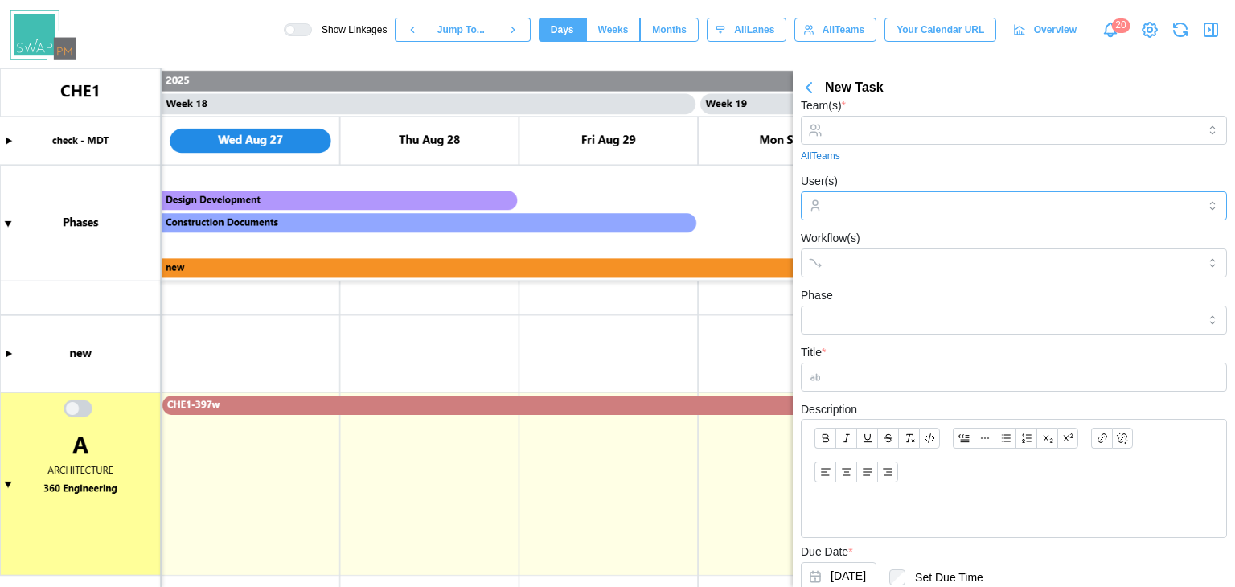
scroll to position [0, 0]
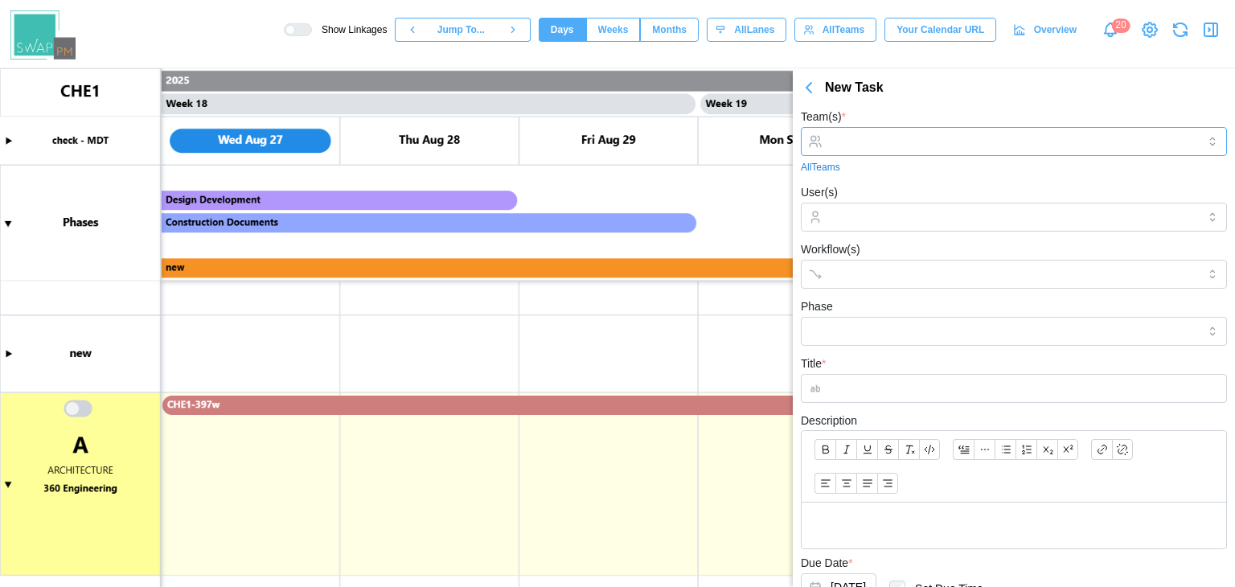
click at [952, 142] on input "Team(s) *" at bounding box center [1014, 141] width 367 height 13
click at [930, 212] on input "User(s)" at bounding box center [1014, 217] width 367 height 13
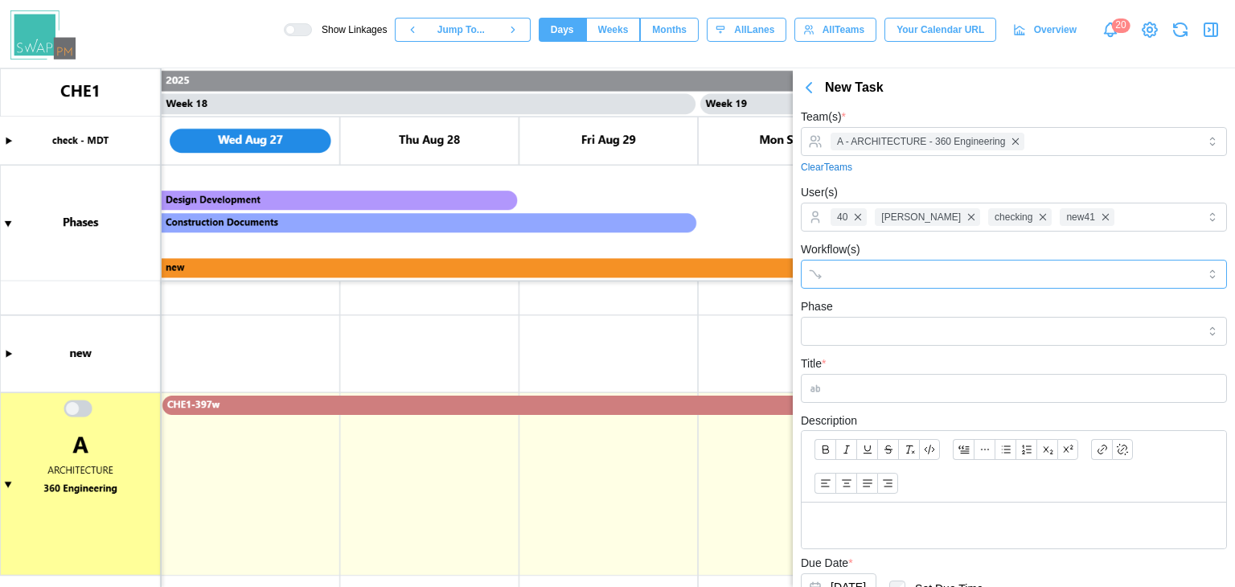
click at [891, 261] on div at bounding box center [998, 274] width 342 height 27
click at [878, 331] on input "Phase" at bounding box center [1014, 331] width 426 height 29
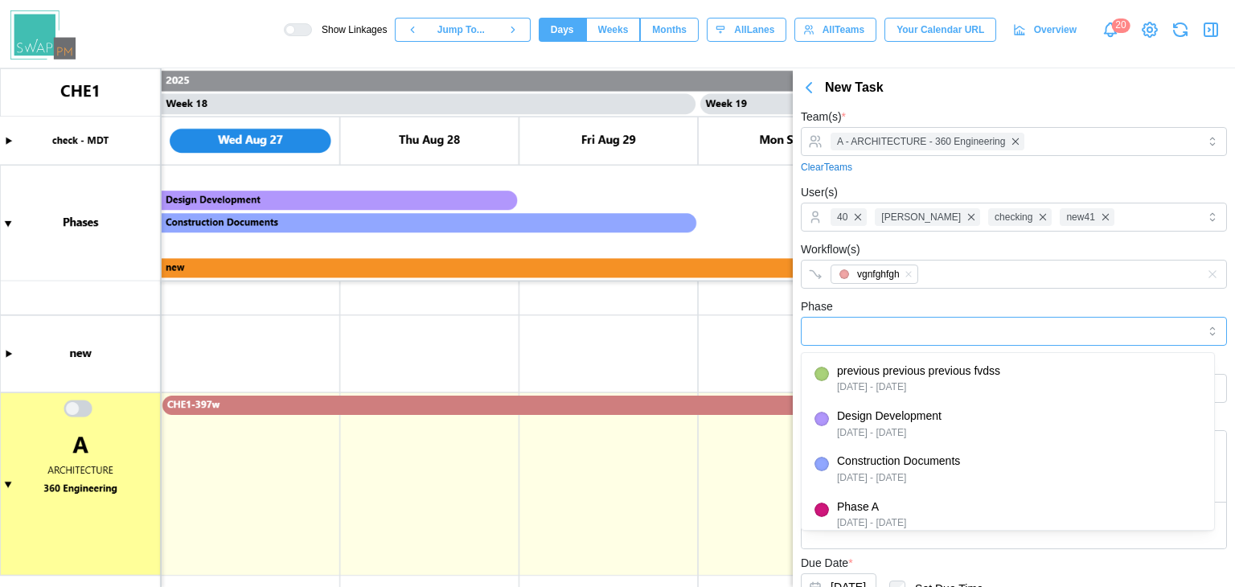
type input "**********"
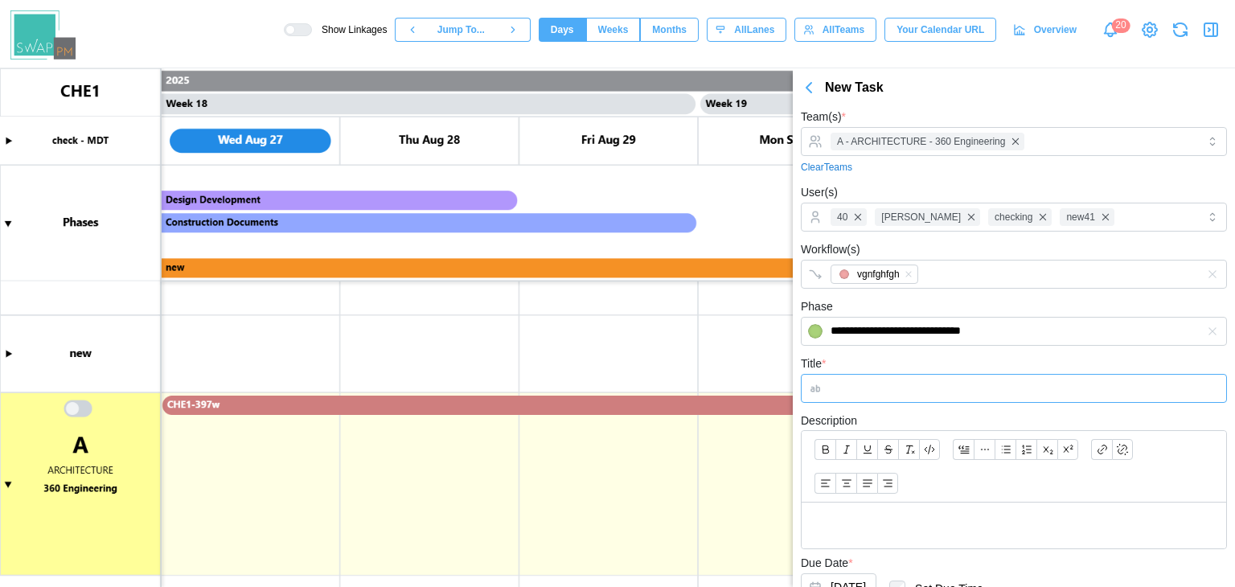
click at [861, 386] on input "Title *" at bounding box center [1014, 388] width 426 height 29
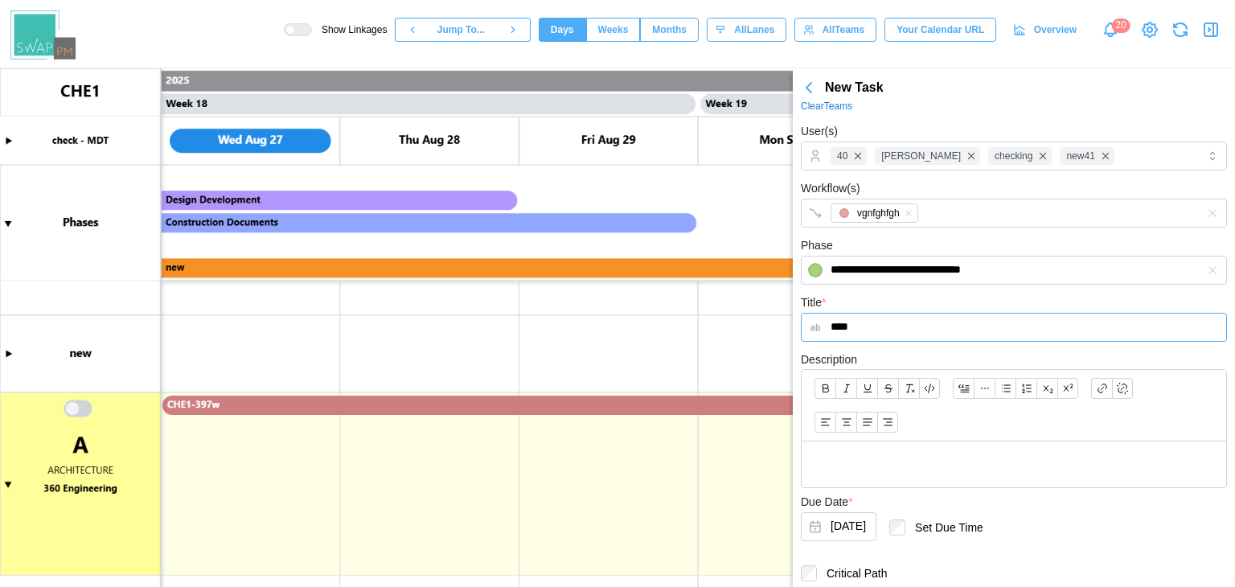
scroll to position [114, 0]
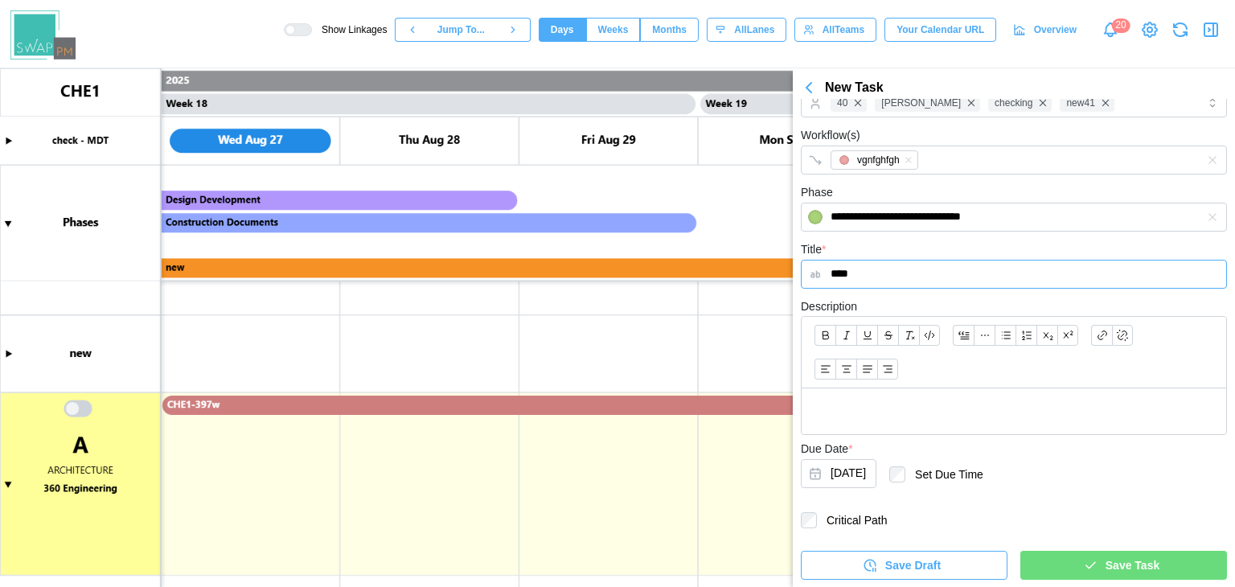
type input "****"
click at [1111, 561] on span "Save Task" at bounding box center [1133, 565] width 54 height 27
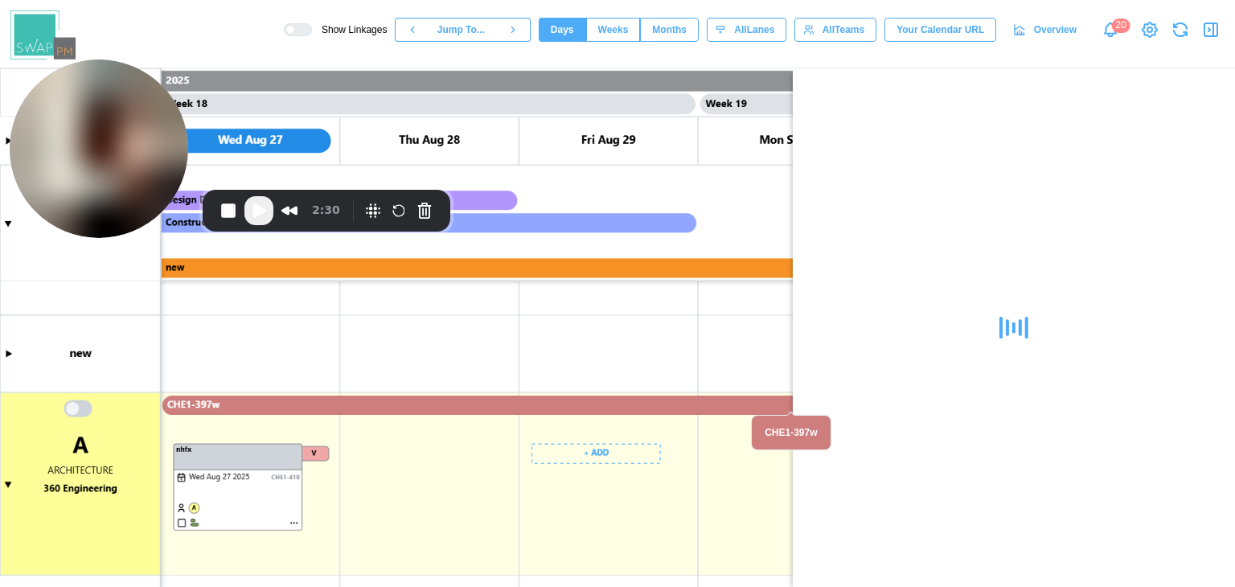
scroll to position [0, 0]
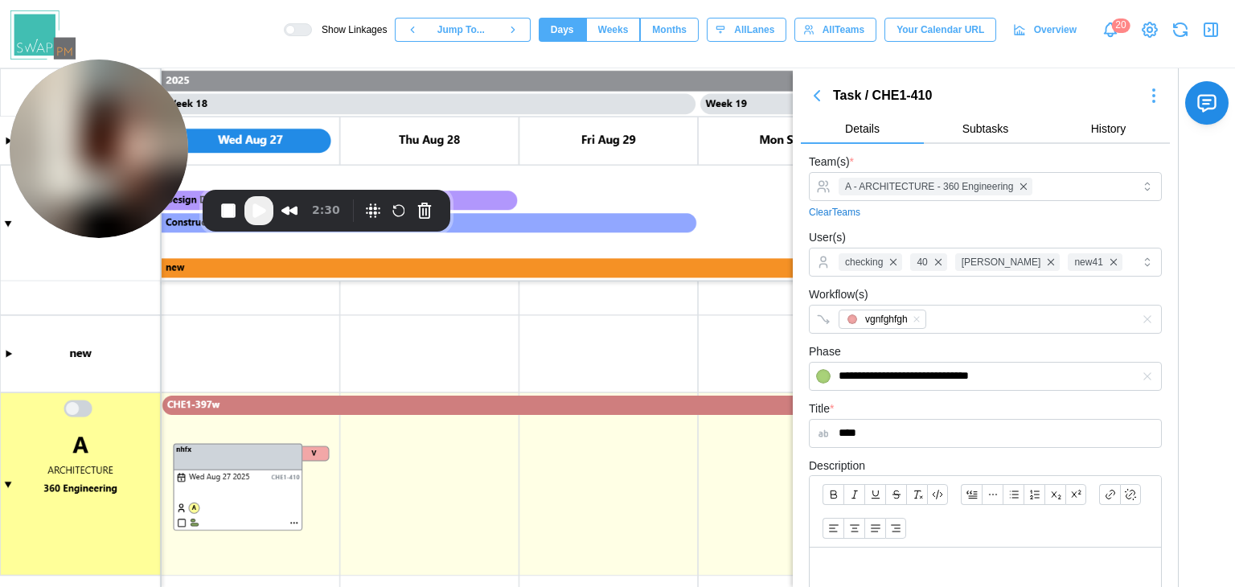
click at [257, 216] on span "Play Recording" at bounding box center [258, 210] width 19 height 19
